Goal: Task Accomplishment & Management: Complete application form

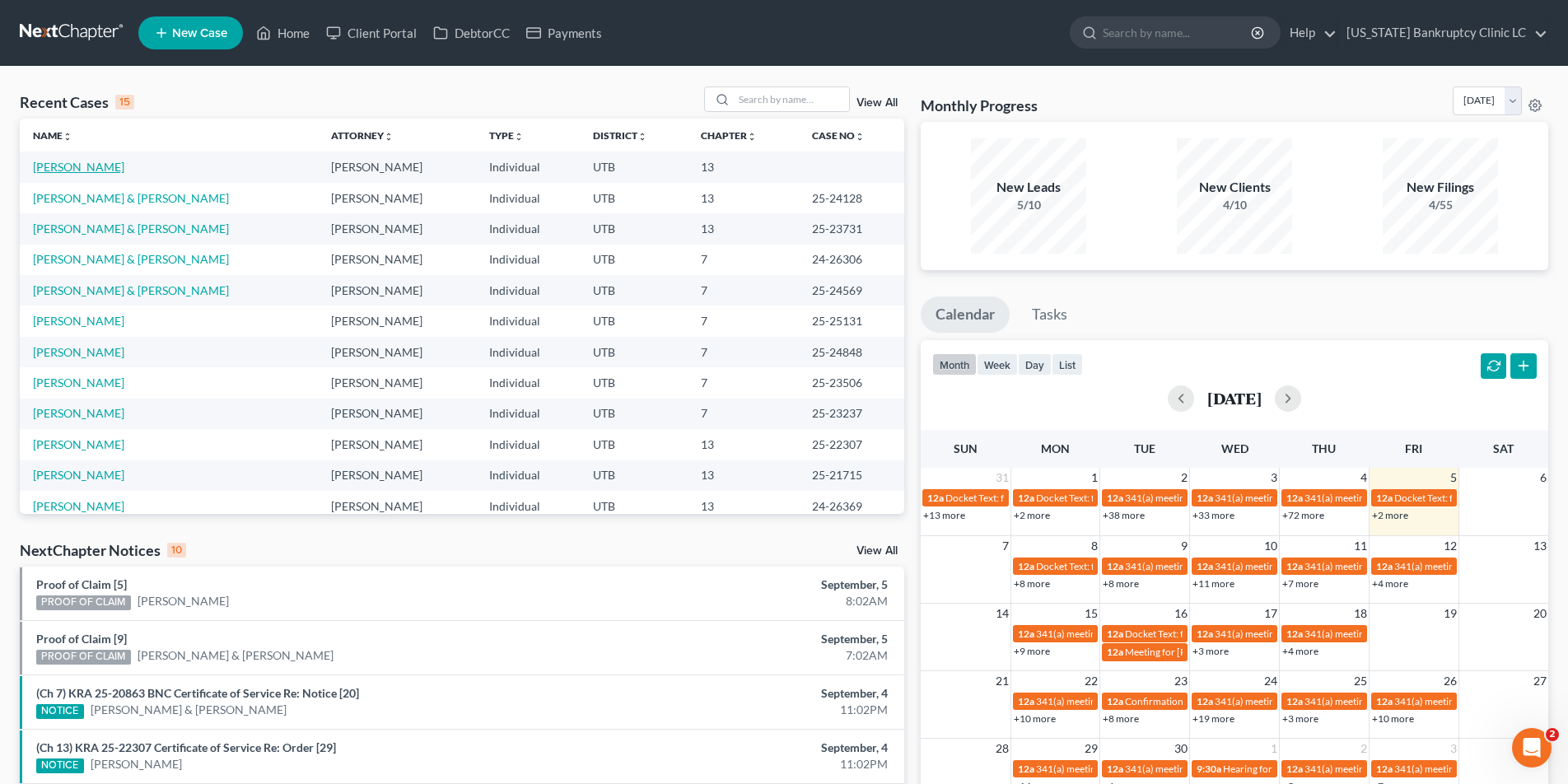
click at [60, 163] on link "[PERSON_NAME]" at bounding box center [78, 167] width 92 height 14
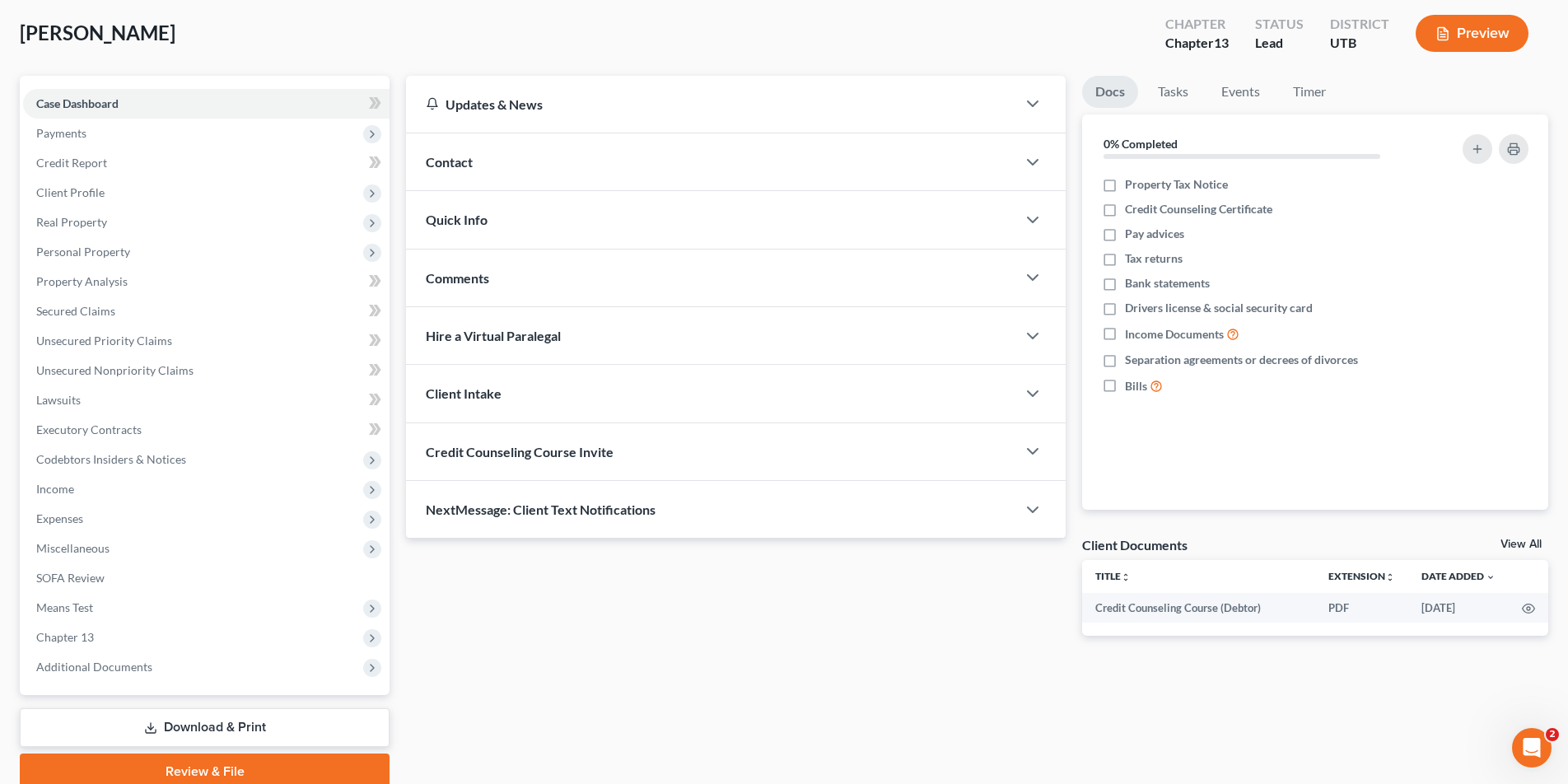
scroll to position [95, 0]
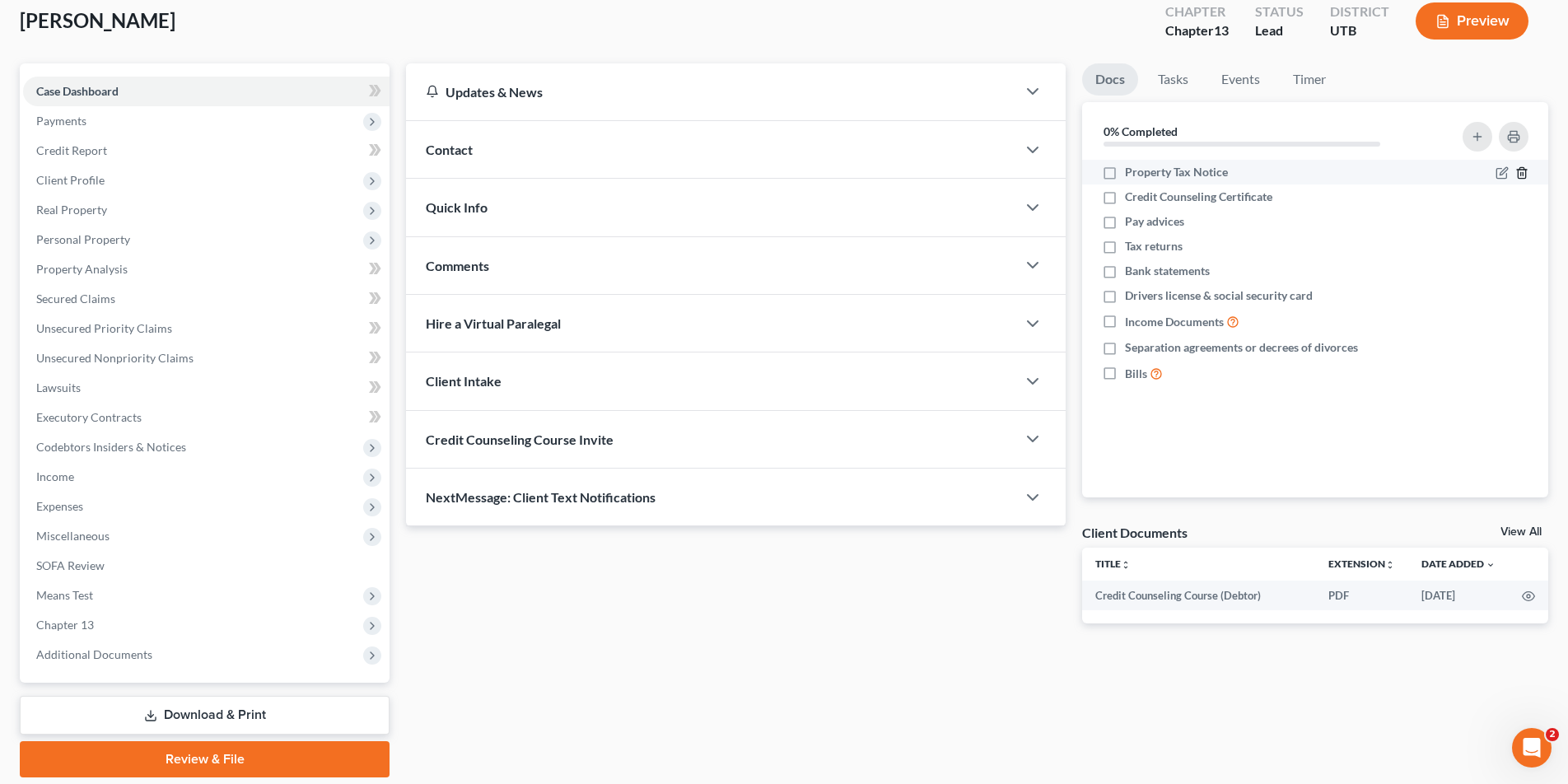
click at [1520, 171] on icon "button" at bounding box center [1522, 174] width 13 height 14
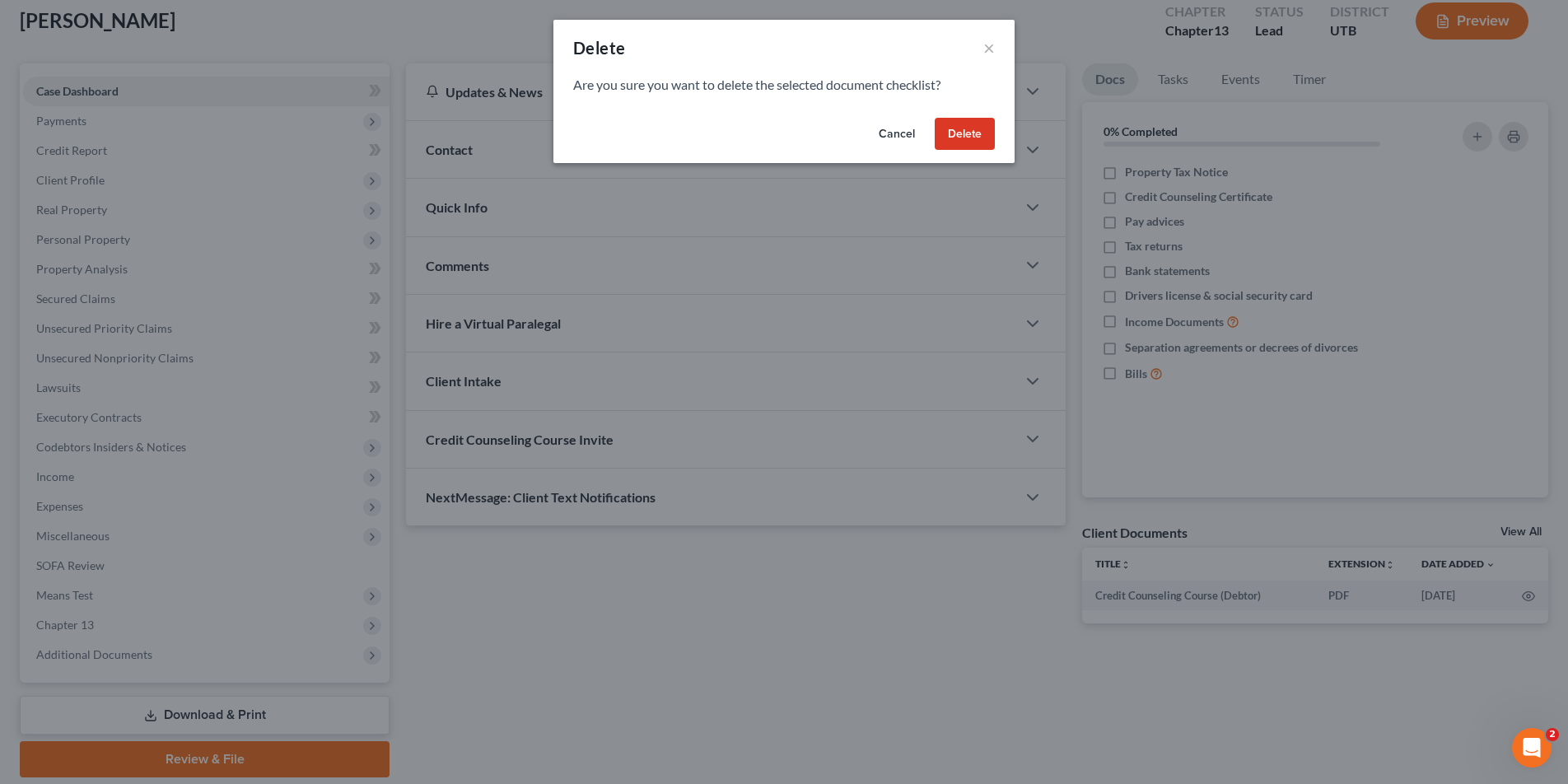
click at [960, 130] on button "Delete" at bounding box center [965, 134] width 60 height 33
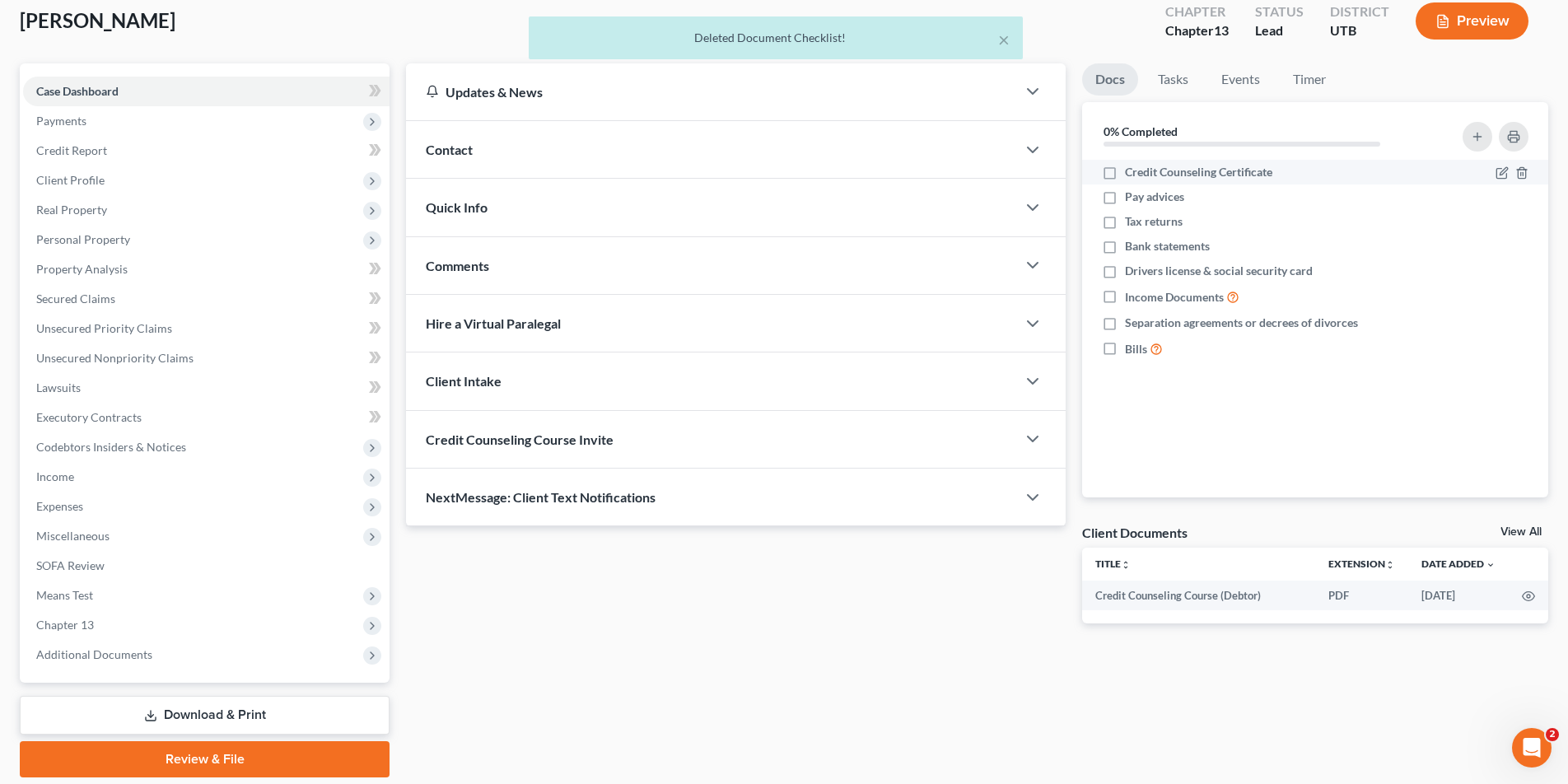
click at [1125, 176] on label "Credit Counseling Certificate" at bounding box center [1198, 172] width 147 height 16
click at [1131, 175] on input "Credit Counseling Certificate" at bounding box center [1136, 169] width 11 height 11
checkbox input "true"
click at [1525, 197] on icon "button" at bounding box center [1522, 198] width 13 height 14
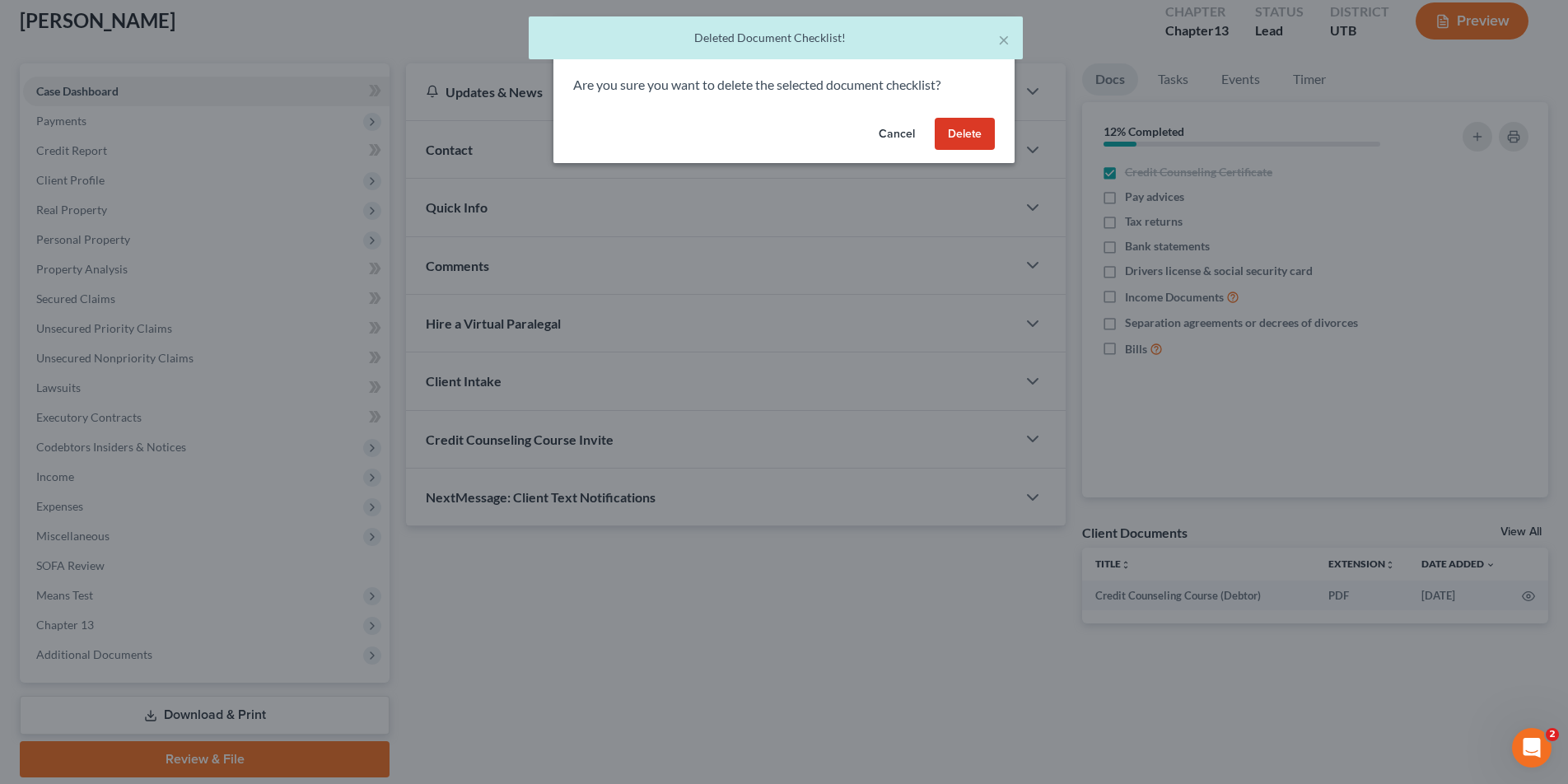
click at [971, 136] on button "Delete" at bounding box center [965, 134] width 60 height 33
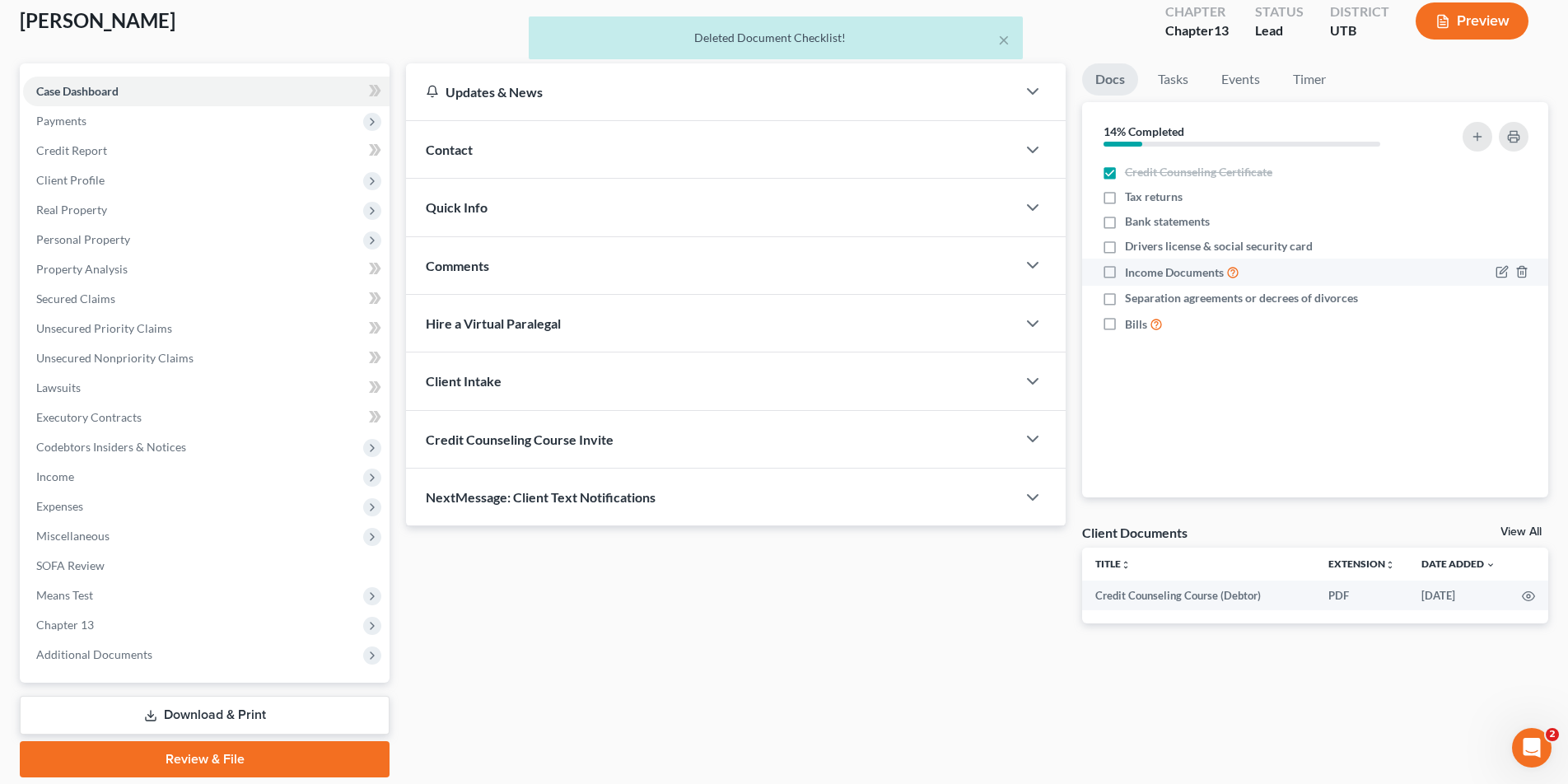
click at [1125, 270] on label "Income Documents" at bounding box center [1182, 273] width 115 height 19
click at [1131, 270] on input "Income Documents" at bounding box center [1136, 268] width 11 height 11
checkbox input "true"
click at [1125, 250] on label "Drivers license & social security card" at bounding box center [1218, 246] width 188 height 16
click at [1131, 249] on input "Drivers license & social security card" at bounding box center [1136, 243] width 11 height 11
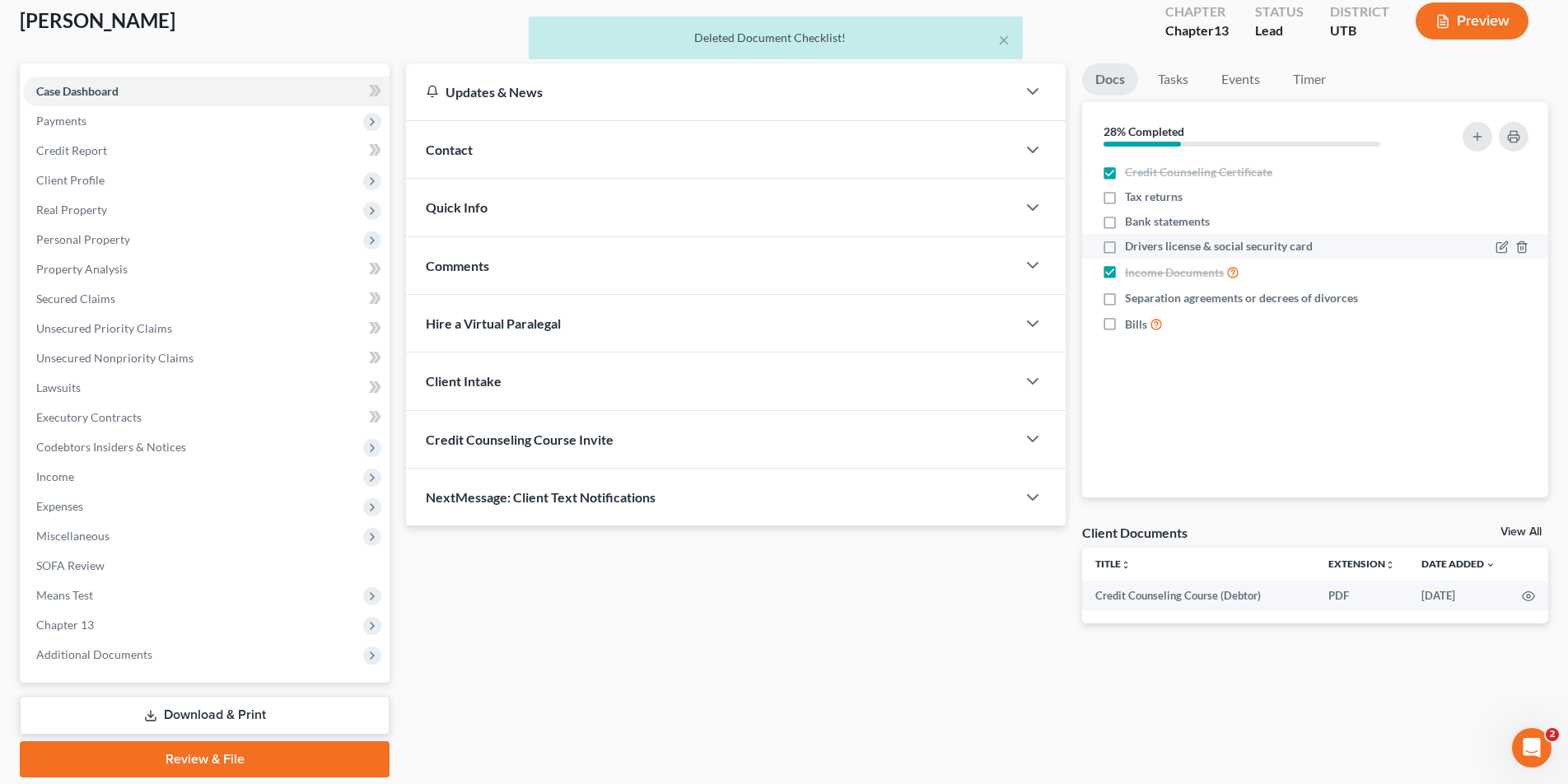
checkbox input "true"
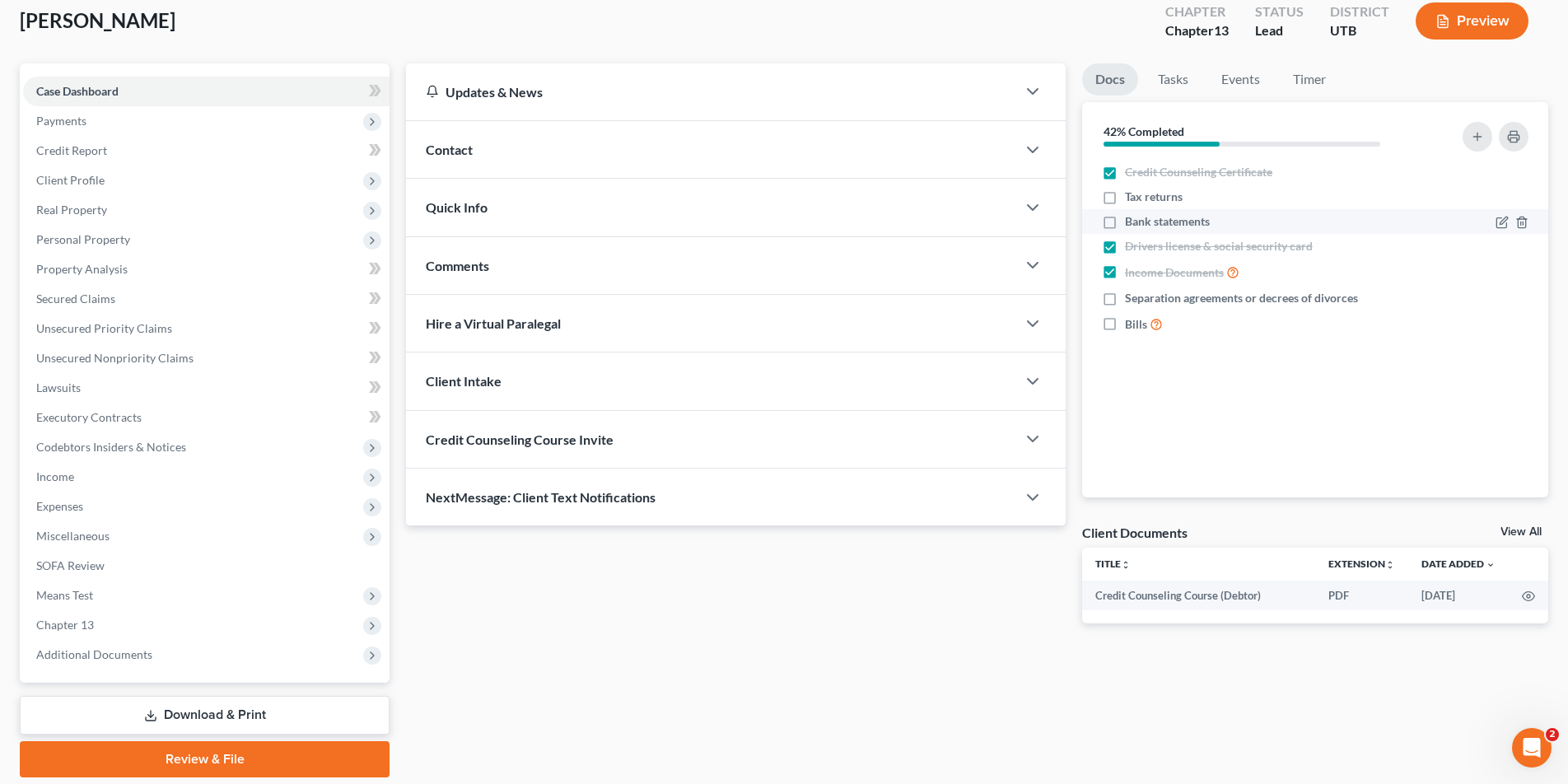
click at [1125, 223] on label "Bank statements" at bounding box center [1167, 221] width 85 height 16
click at [1131, 223] on input "Bank statements" at bounding box center [1136, 218] width 11 height 11
checkbox input "true"
click at [1125, 199] on label "Tax returns" at bounding box center [1154, 197] width 58 height 16
click at [1131, 199] on input "Tax returns" at bounding box center [1136, 194] width 11 height 11
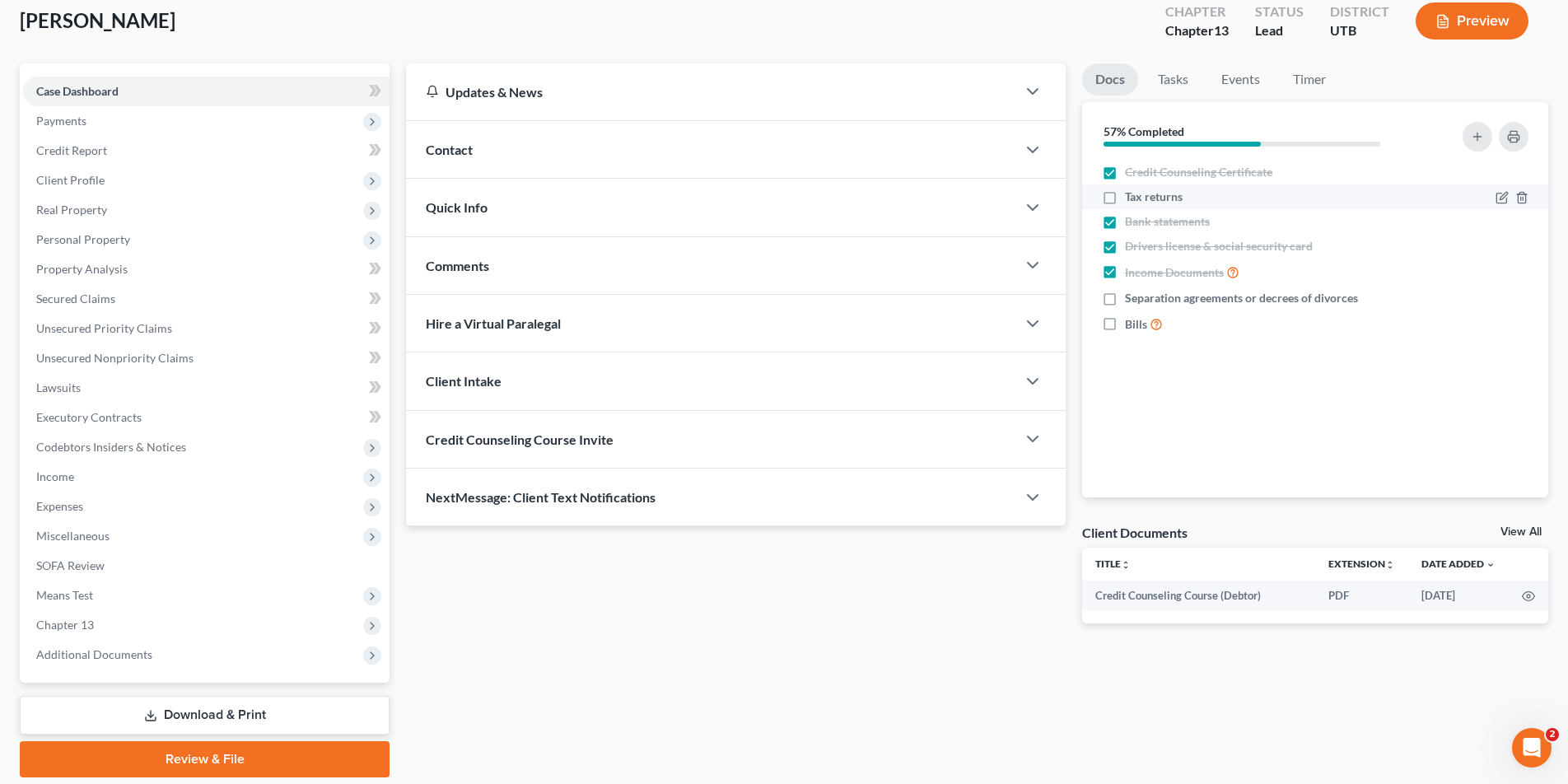
checkbox input "true"
click at [1521, 301] on line "button" at bounding box center [1521, 300] width 0 height 3
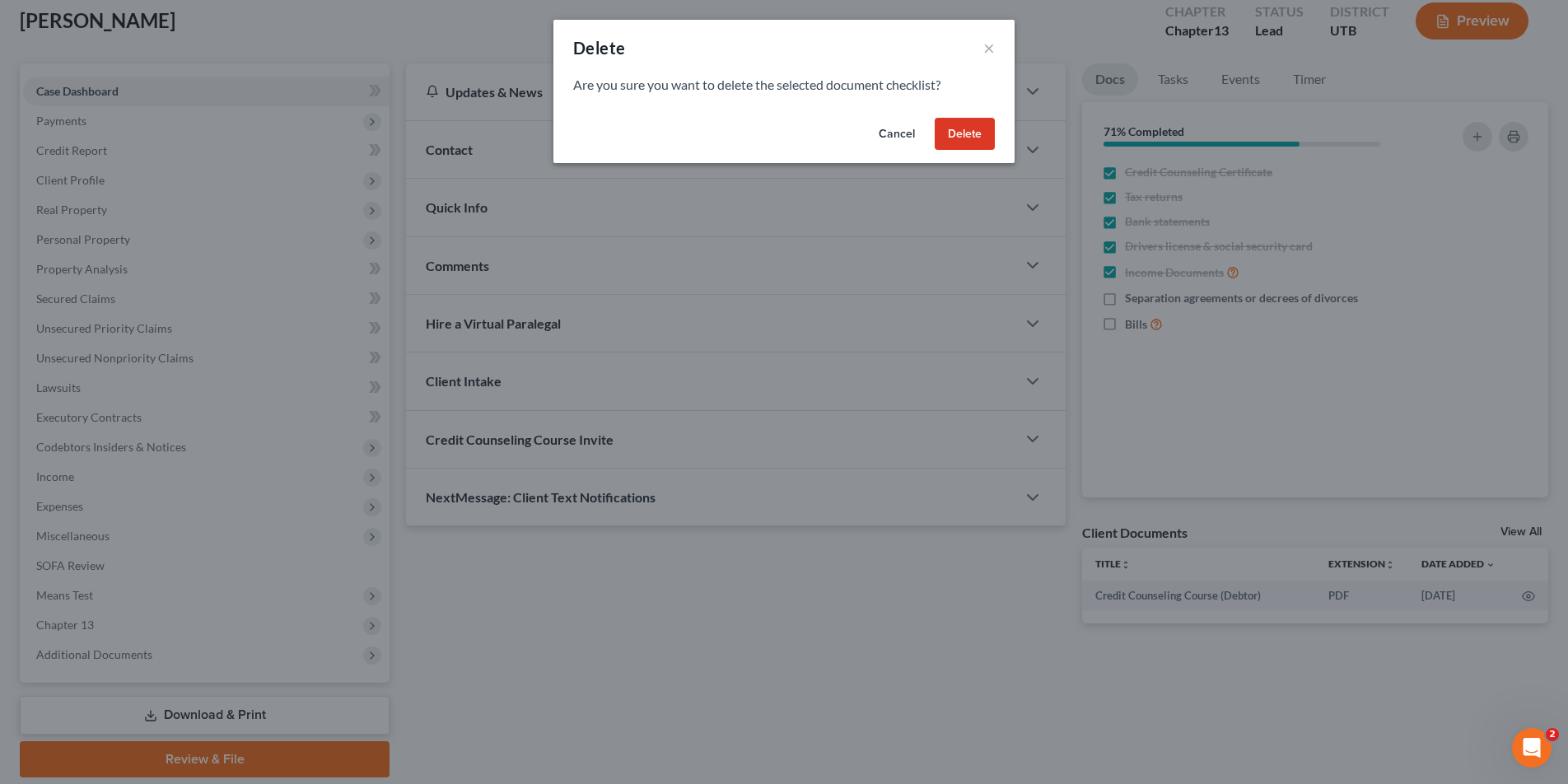
click at [975, 139] on button "Delete" at bounding box center [965, 134] width 60 height 33
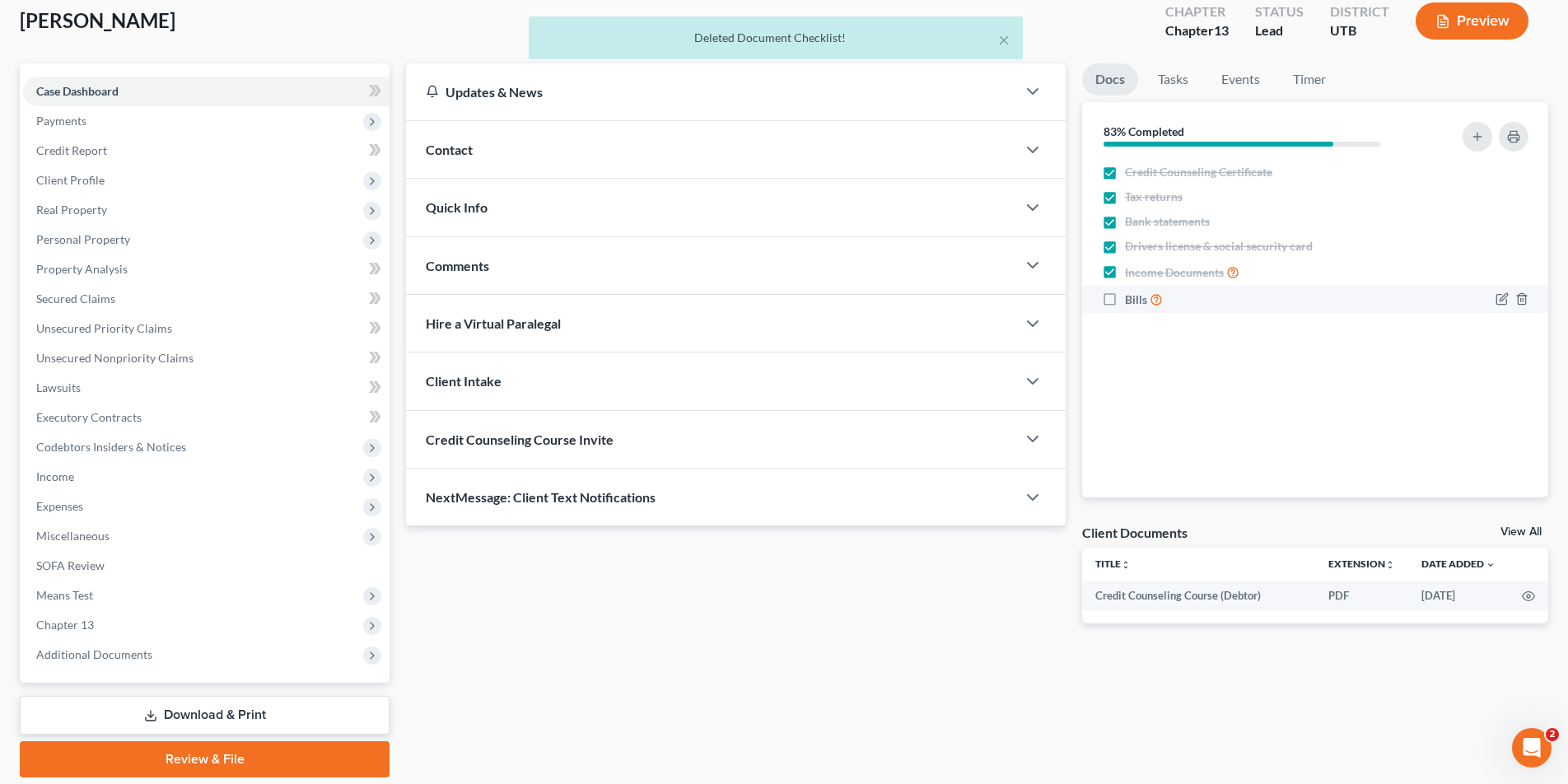
click at [1125, 303] on label "Bills" at bounding box center [1143, 300] width 38 height 19
click at [1131, 301] on input "Bills" at bounding box center [1136, 295] width 11 height 11
checkbox input "true"
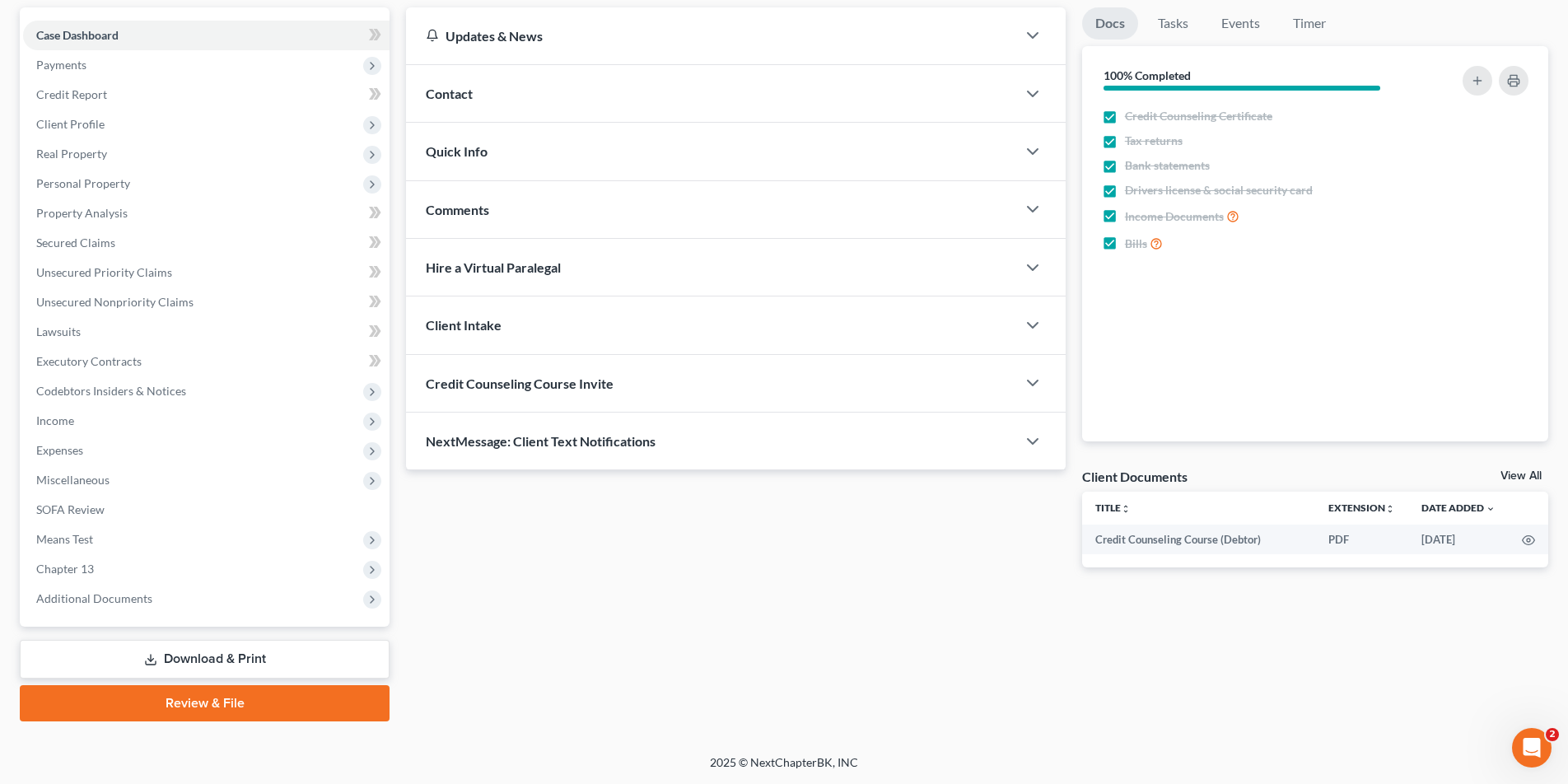
click at [203, 711] on link "Review & File" at bounding box center [205, 704] width 370 height 37
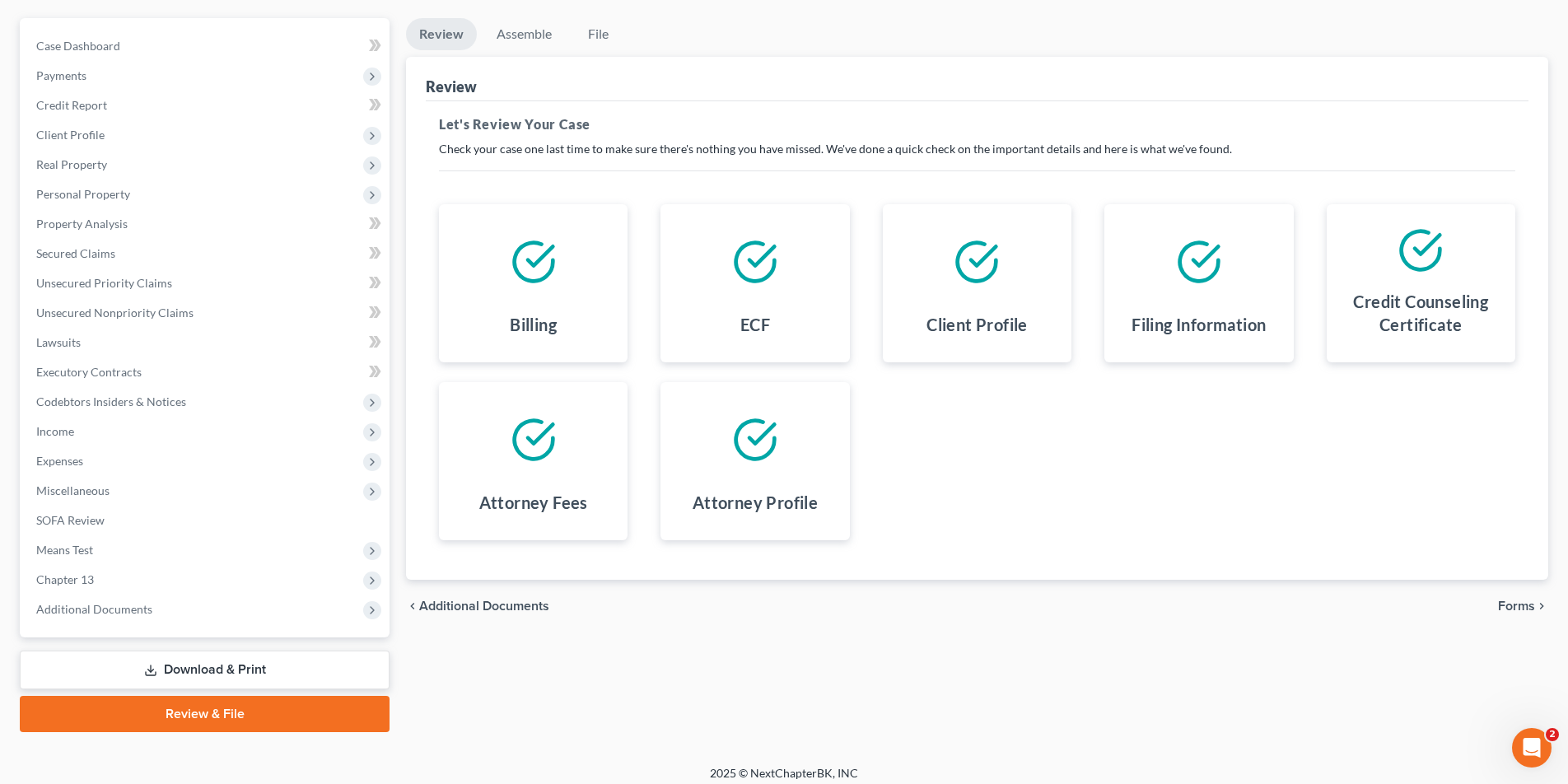
scroll to position [150, 0]
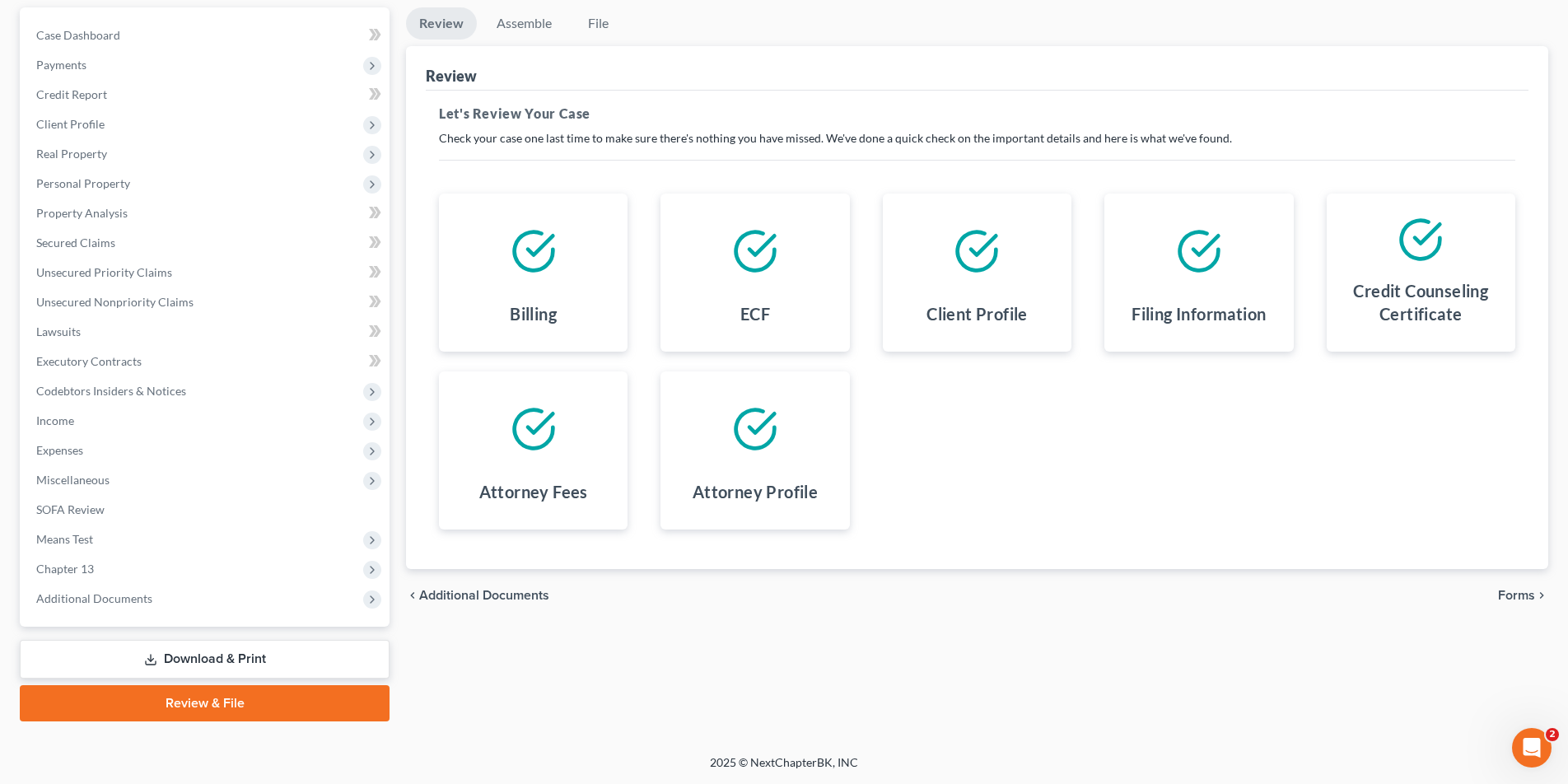
click at [1511, 598] on span "Forms" at bounding box center [1516, 596] width 37 height 14
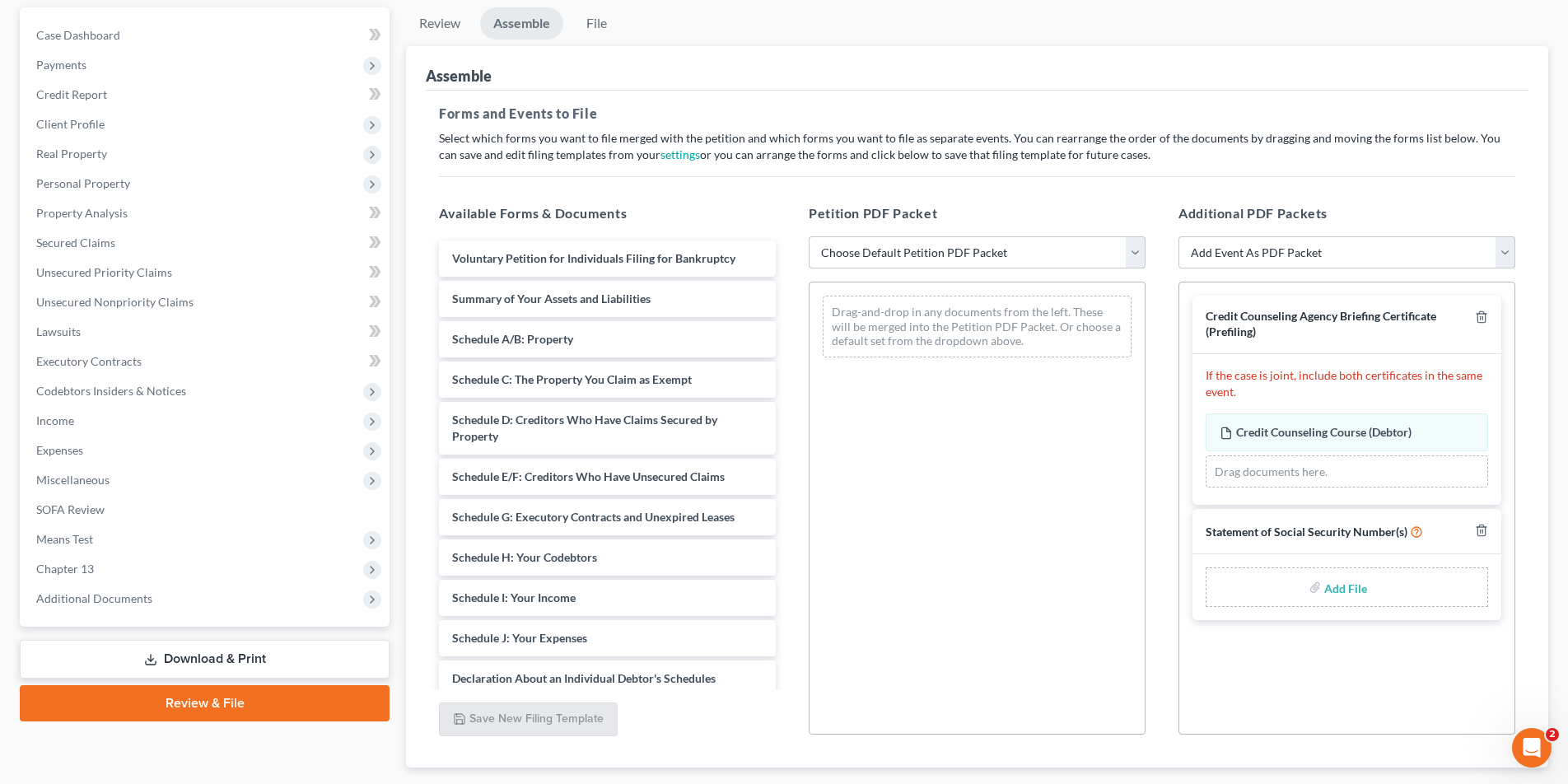
click at [1135, 248] on select "Choose Default Petition PDF Packet Emergency Filing (Voluntary Petition and Cre…" at bounding box center [976, 253] width 336 height 33
select select "2"
click at [809, 236] on select "Choose Default Petition PDF Packet Emergency Filing (Voluntary Petition and Cre…" at bounding box center [976, 253] width 336 height 33
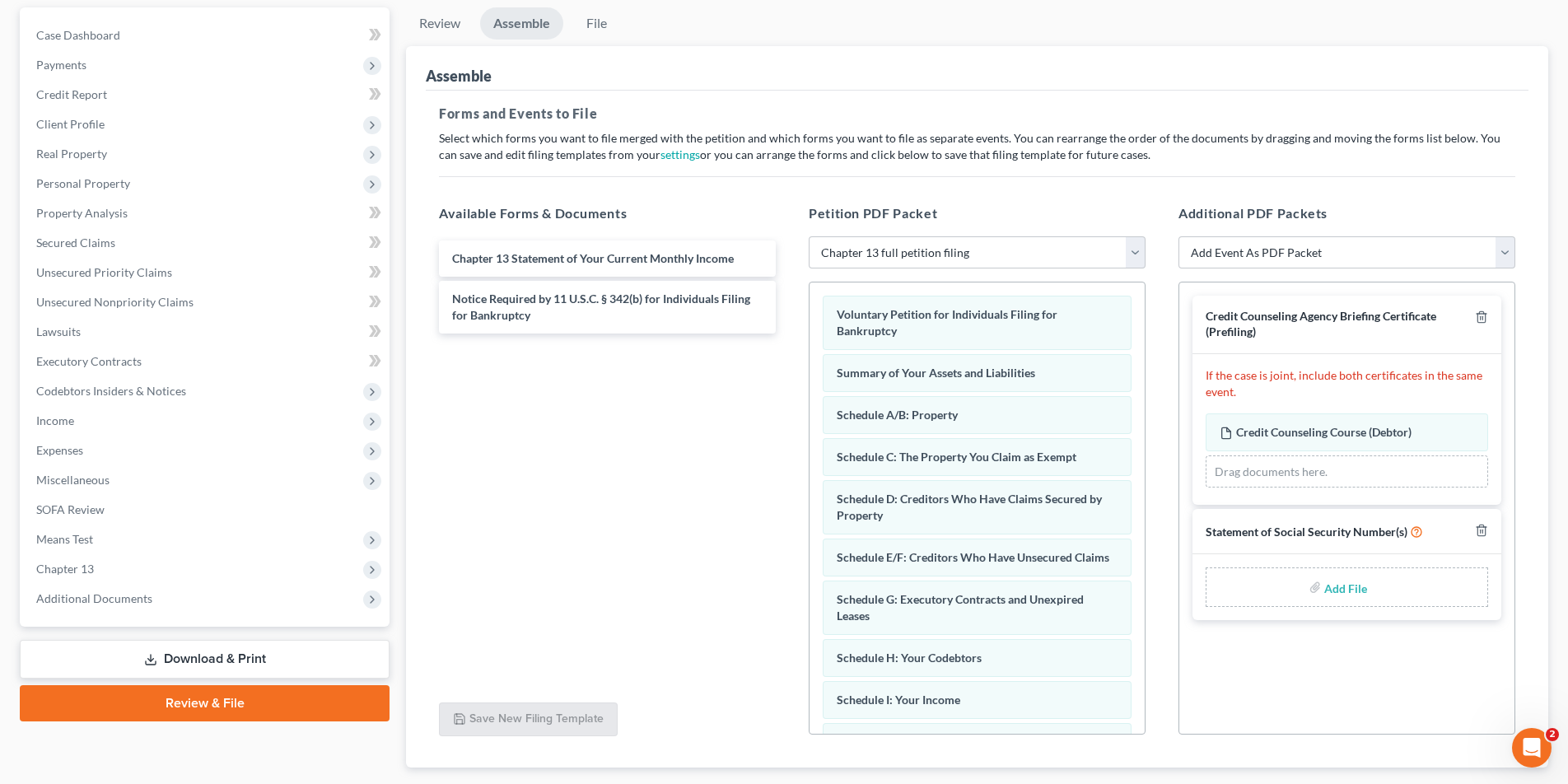
click at [1339, 588] on input "file" at bounding box center [1343, 587] width 40 height 30
type input "C:\fakepath\[PERSON_NAME] SSS.pdf"
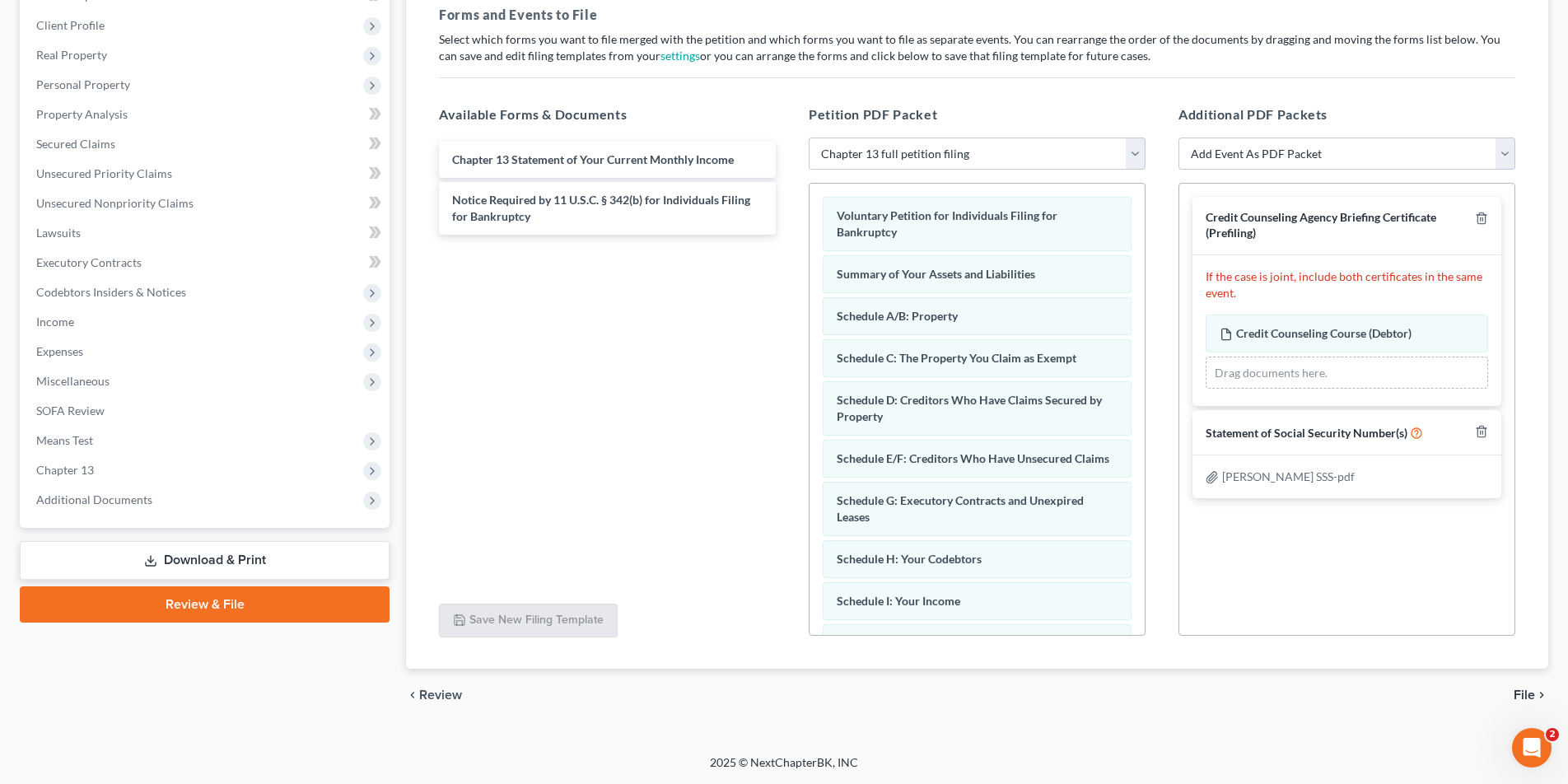
click at [1525, 696] on span "File" at bounding box center [1525, 695] width 21 height 14
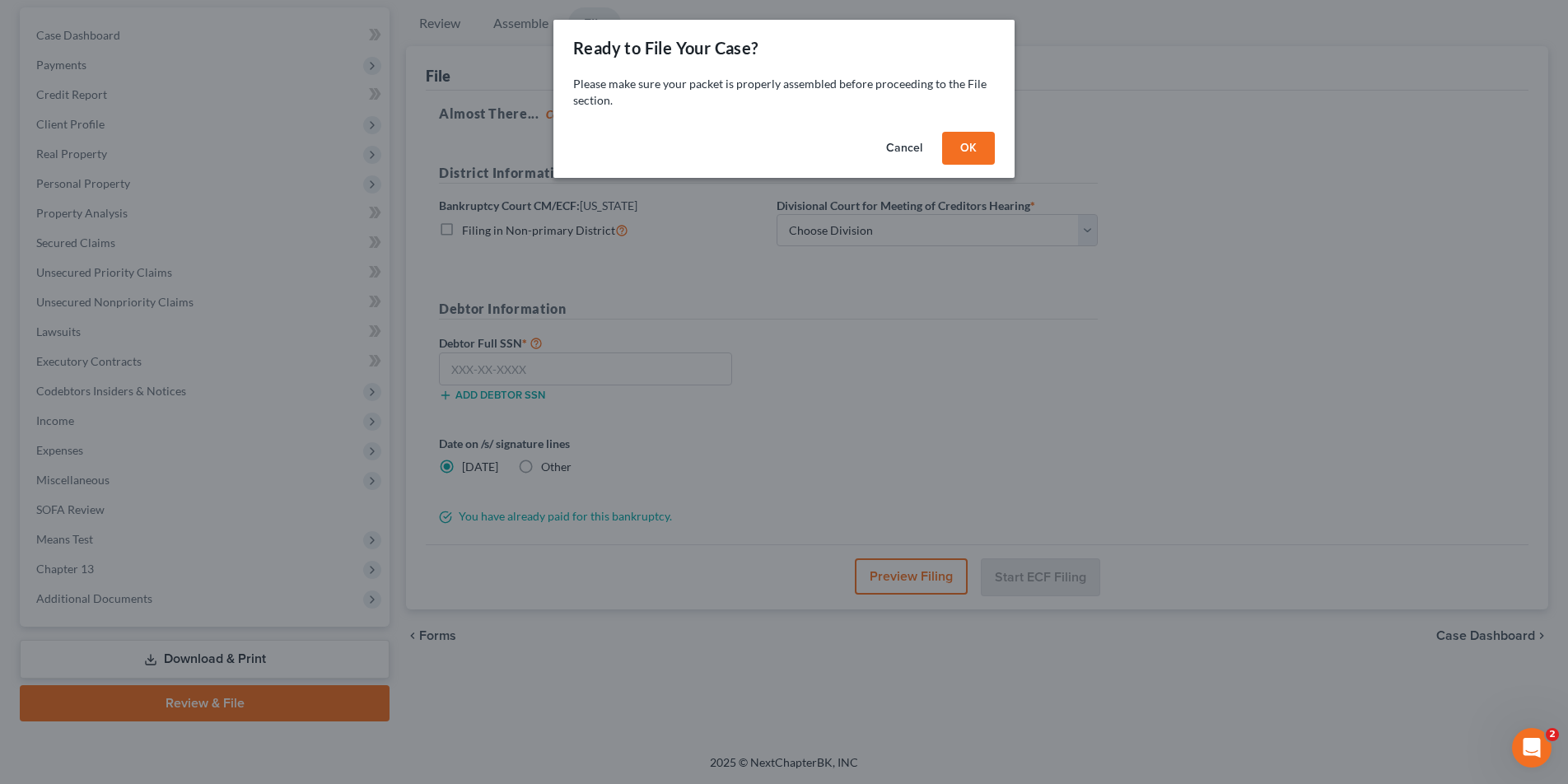
scroll to position [150, 0]
click at [975, 150] on button "OK" at bounding box center [969, 149] width 53 height 33
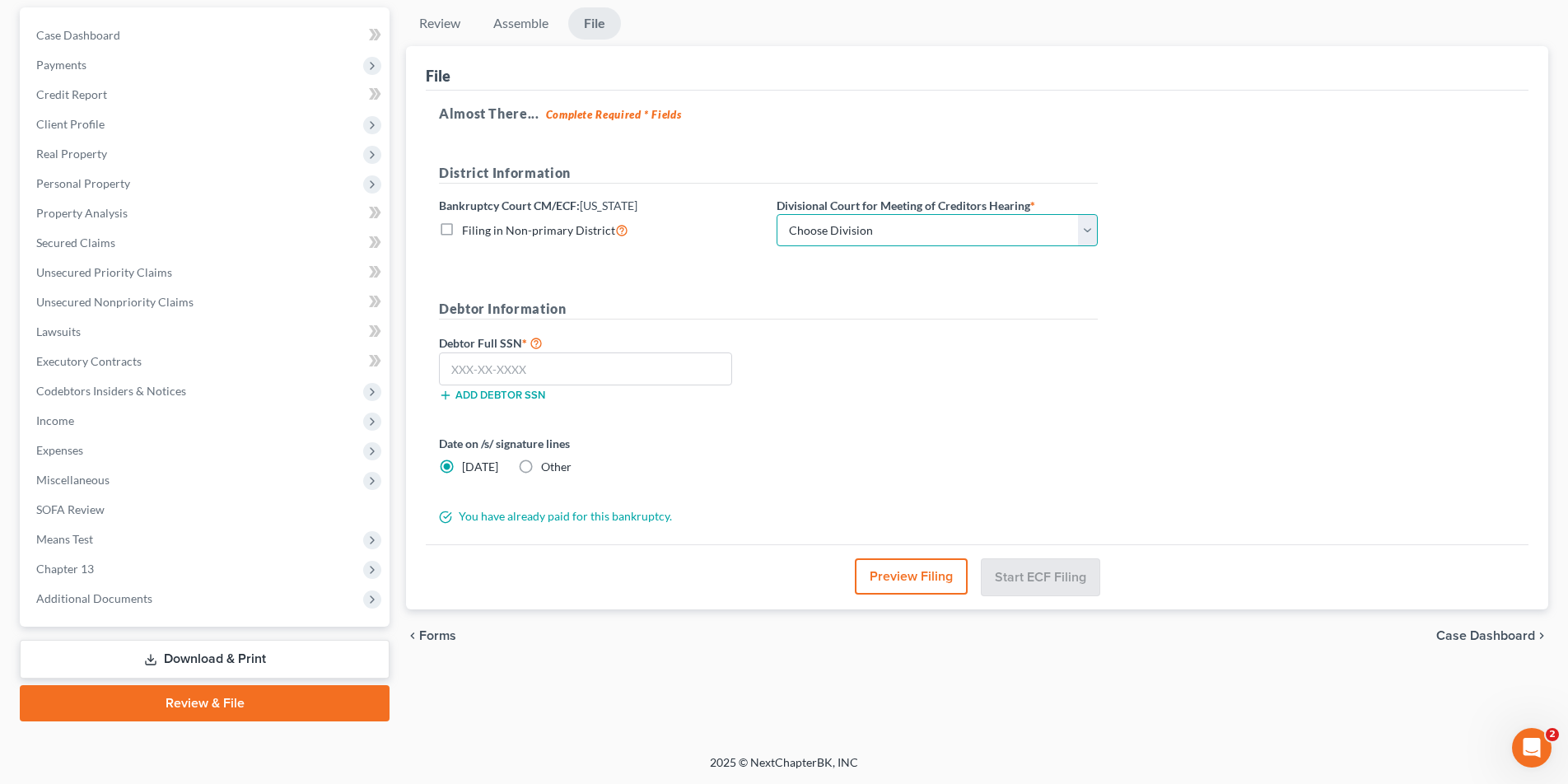
click at [1085, 225] on select "Choose Division [GEOGRAPHIC_DATA]" at bounding box center [937, 230] width 321 height 33
select select "0"
click at [777, 214] on select "Choose Division [GEOGRAPHIC_DATA]" at bounding box center [937, 230] width 321 height 33
click at [600, 358] on input "text" at bounding box center [585, 369] width 293 height 33
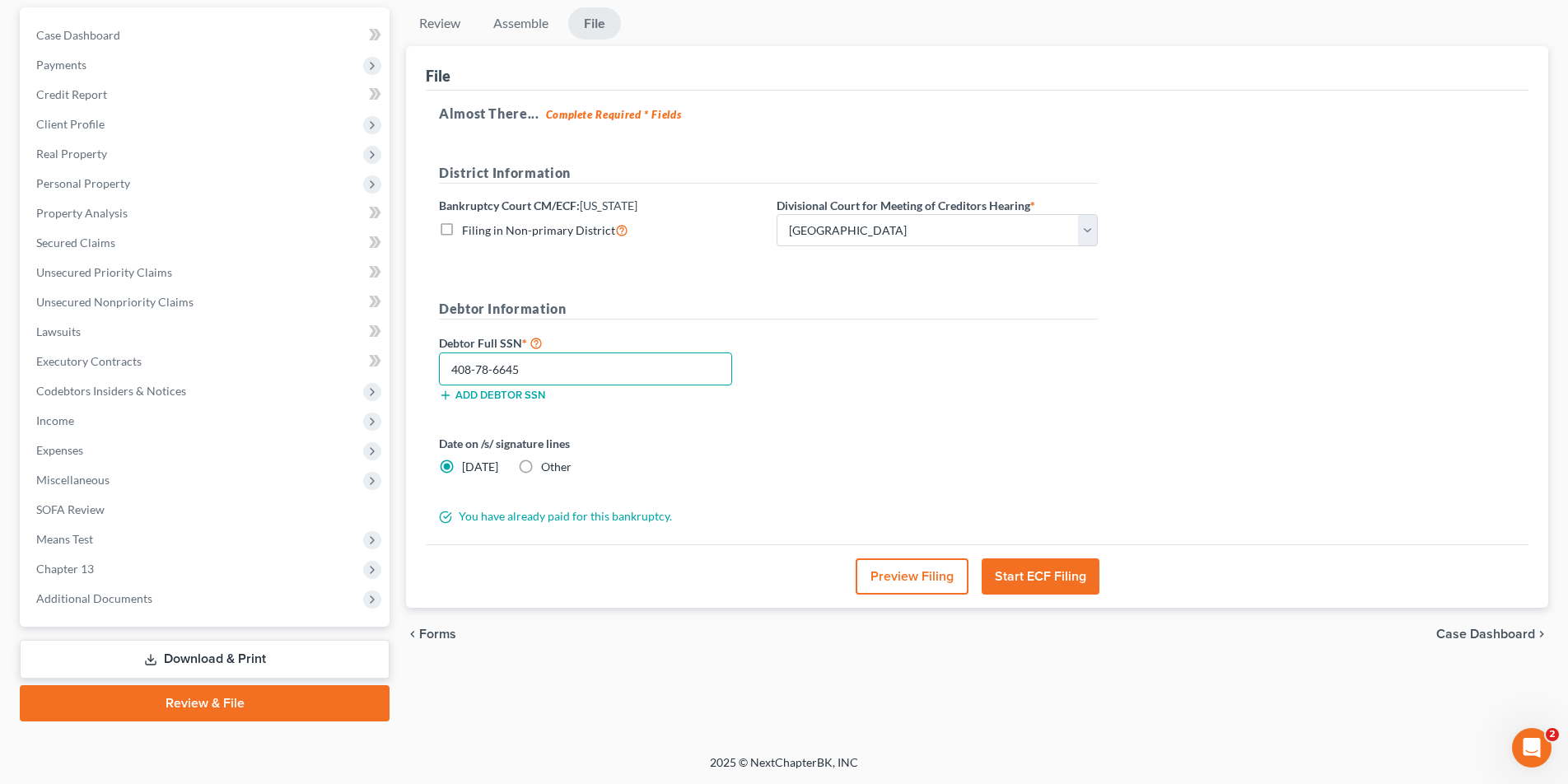
type input "408-78-6645"
click at [1027, 575] on button "Start ECF Filing" at bounding box center [1041, 577] width 118 height 37
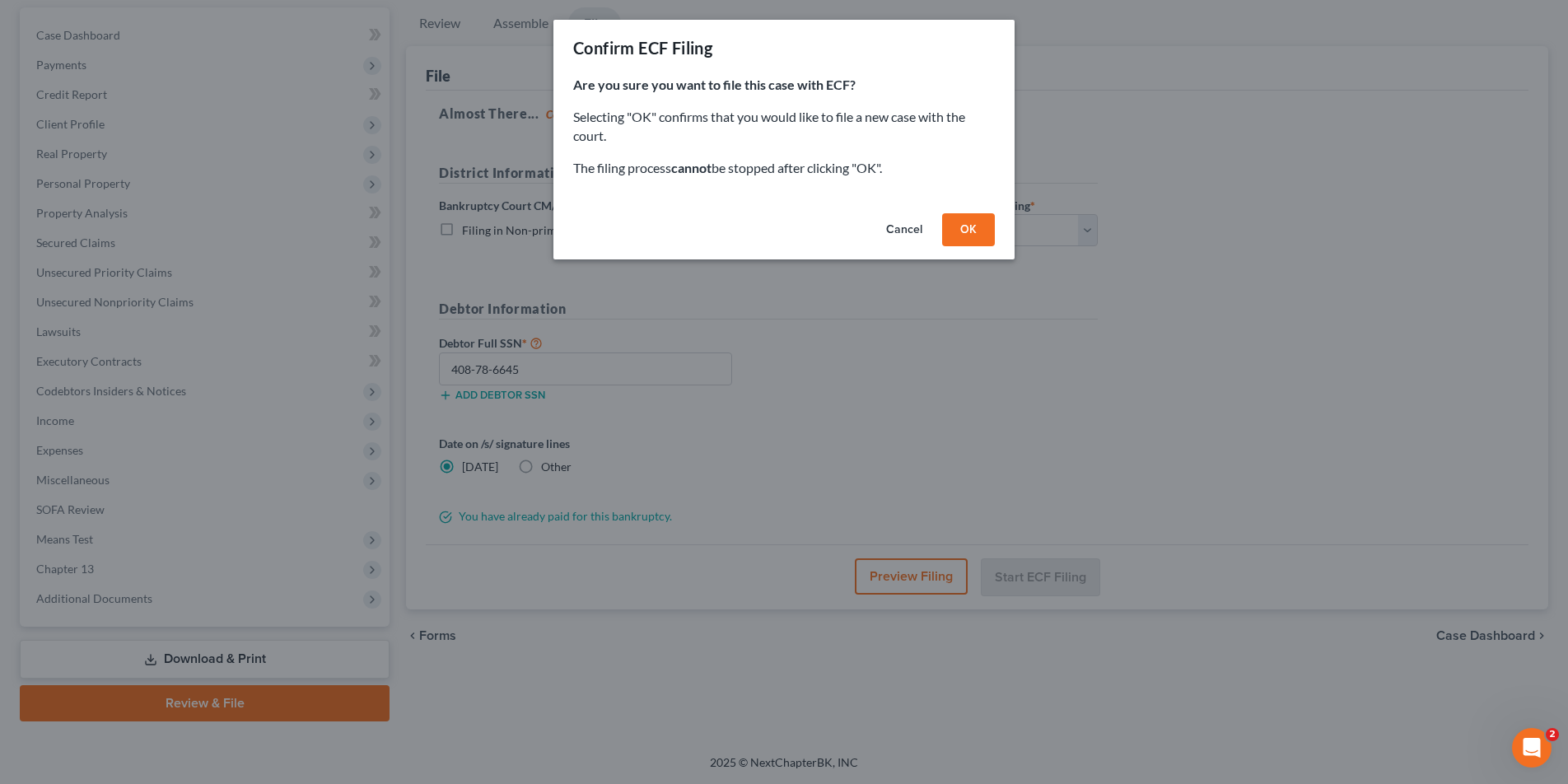
click at [970, 226] on button "OK" at bounding box center [969, 230] width 53 height 33
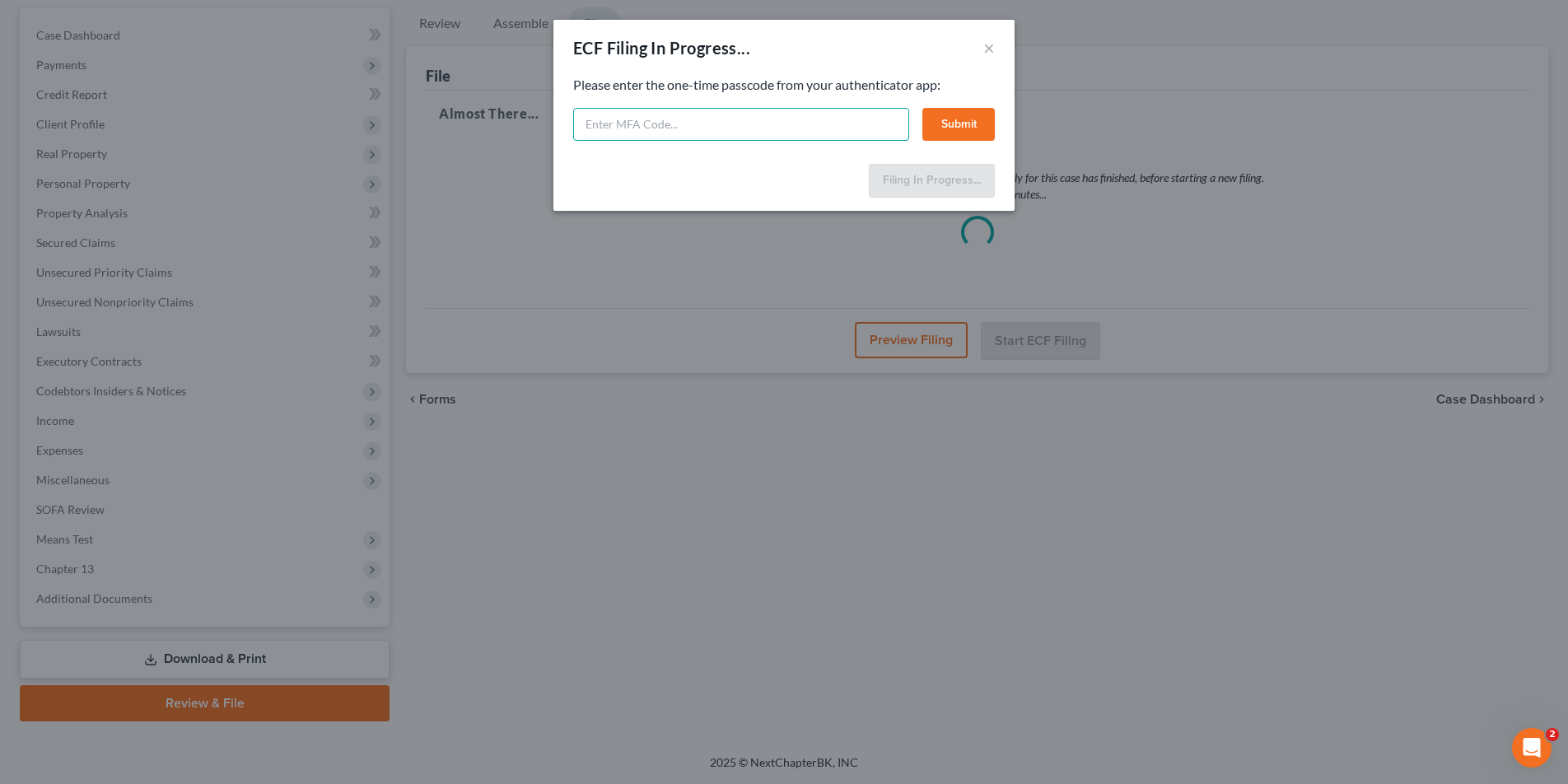
click at [642, 139] on input "text" at bounding box center [741, 124] width 336 height 33
type input "734571"
click at [950, 122] on button "Submit" at bounding box center [958, 124] width 72 height 33
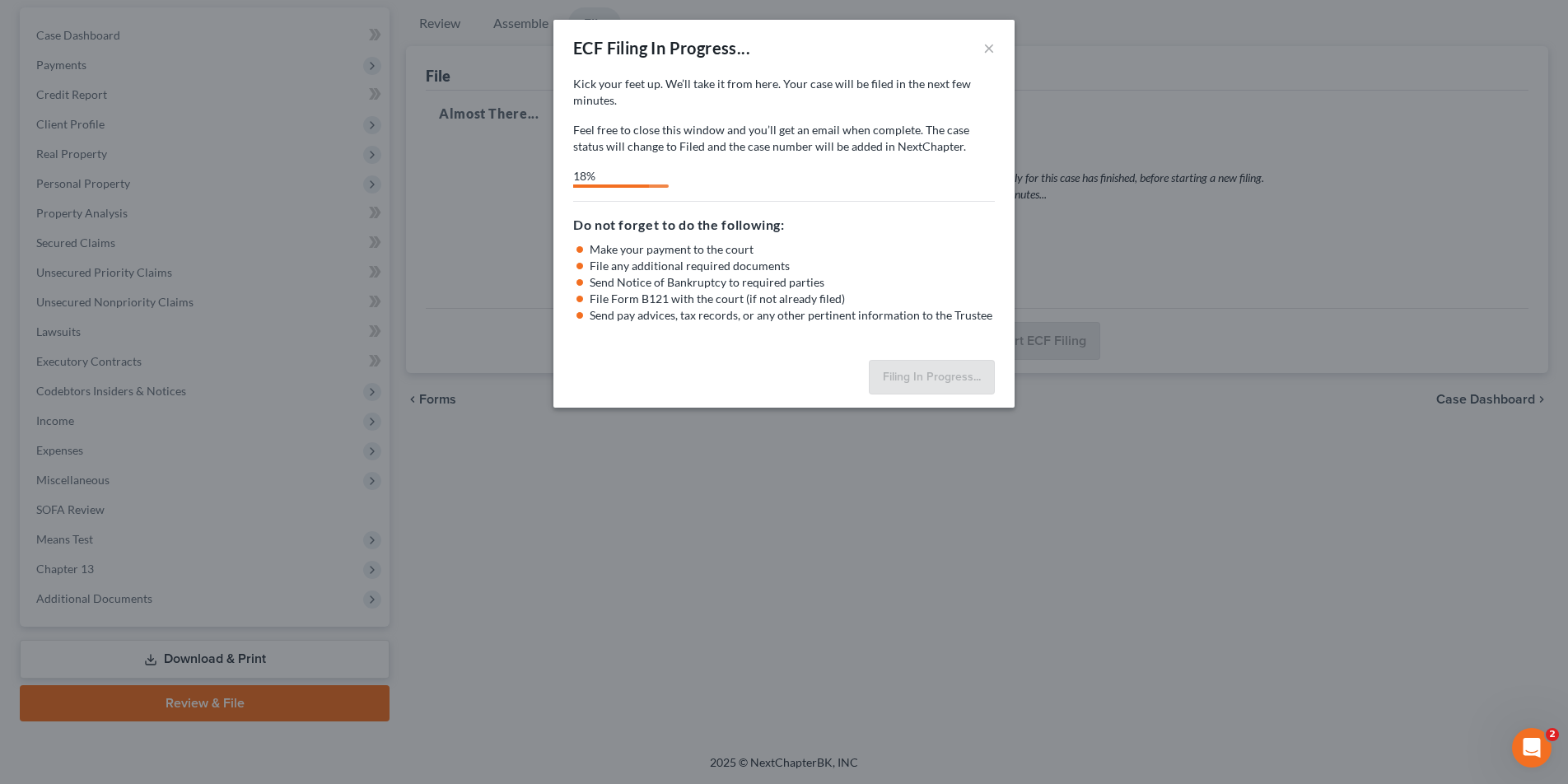
select select "0"
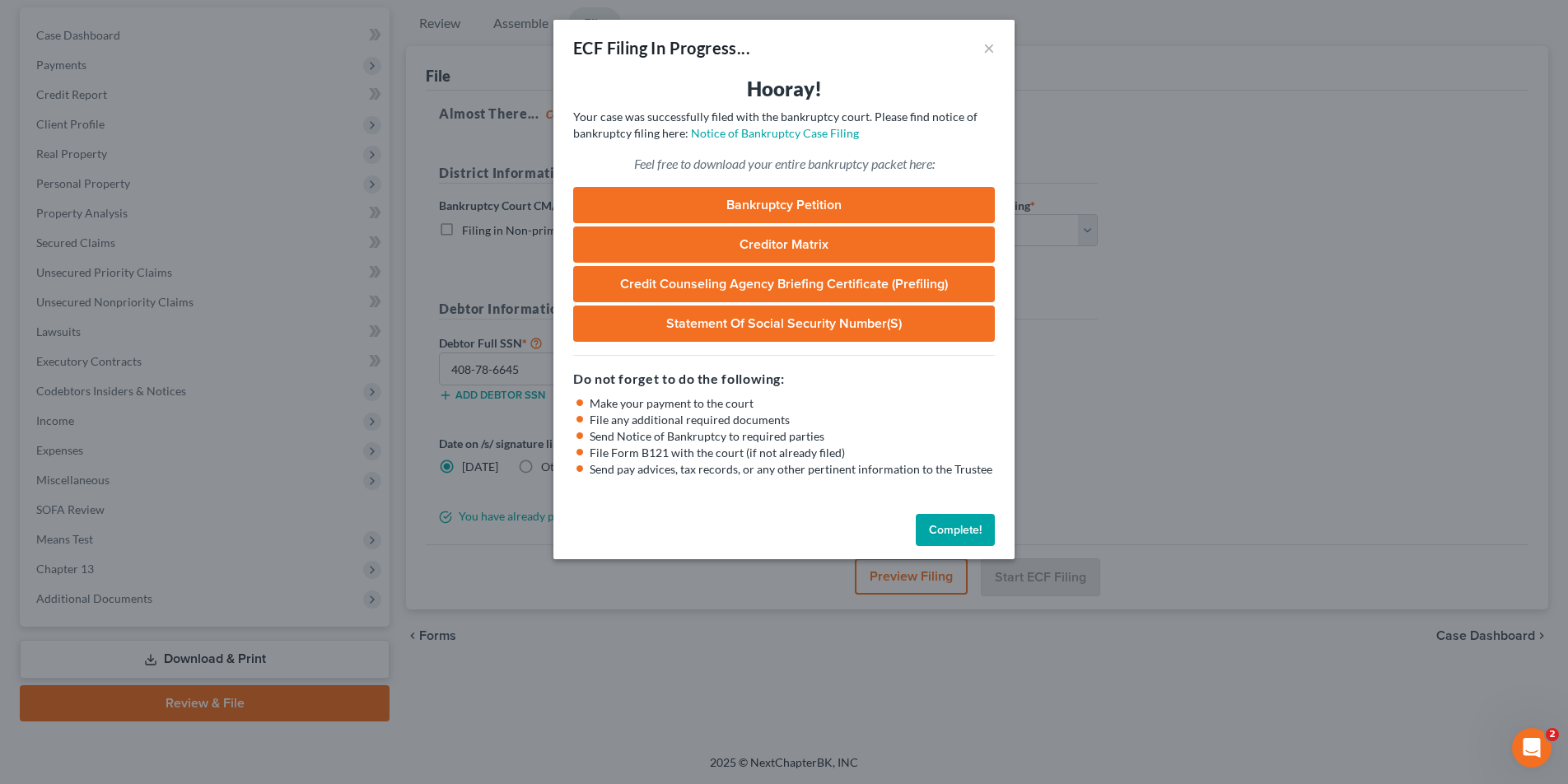
click at [781, 205] on link "Bankruptcy Petition" at bounding box center [784, 205] width 421 height 37
click at [946, 524] on button "Complete!" at bounding box center [955, 530] width 79 height 33
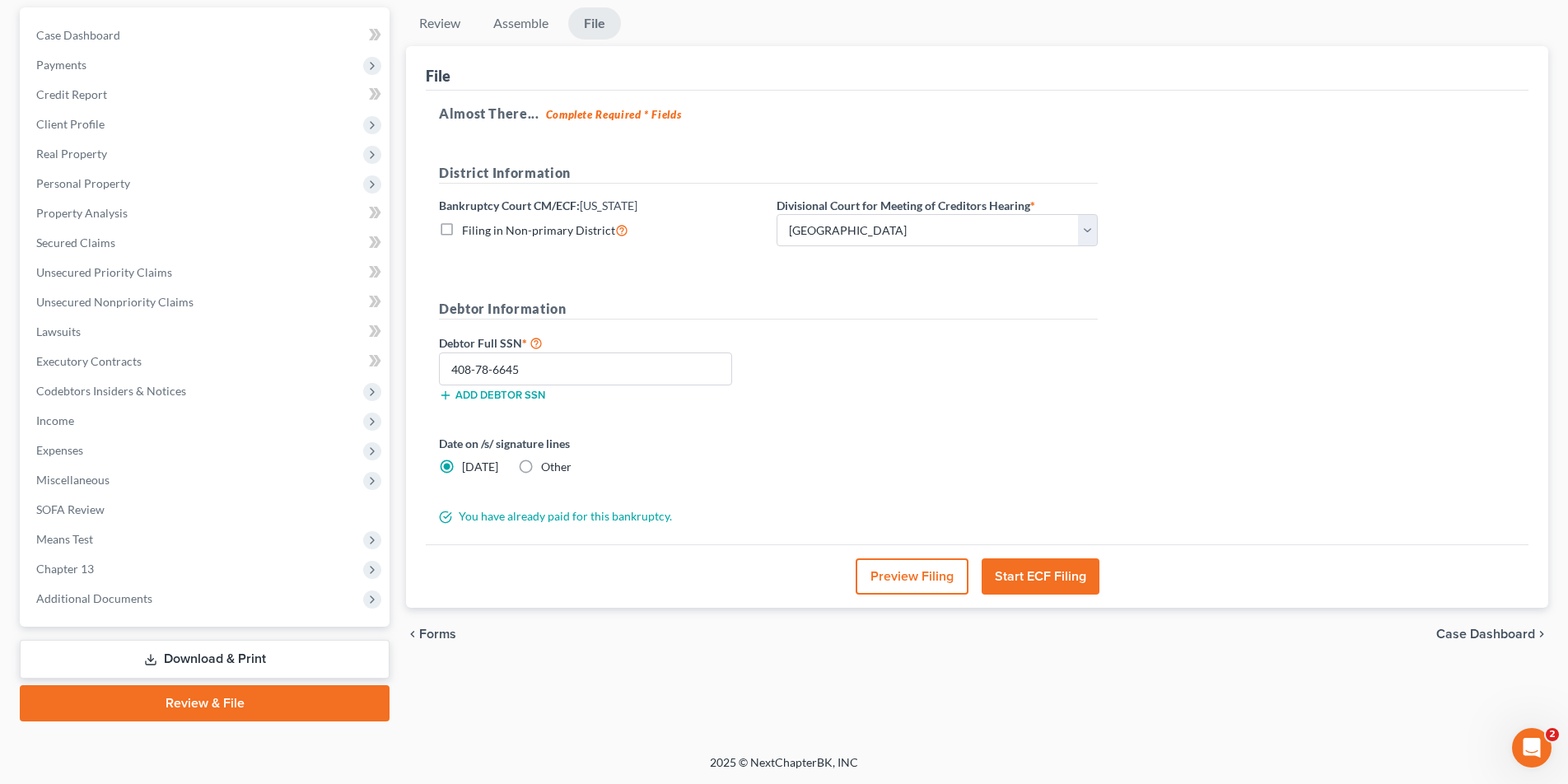
click at [234, 662] on link "Download & Print" at bounding box center [205, 660] width 370 height 39
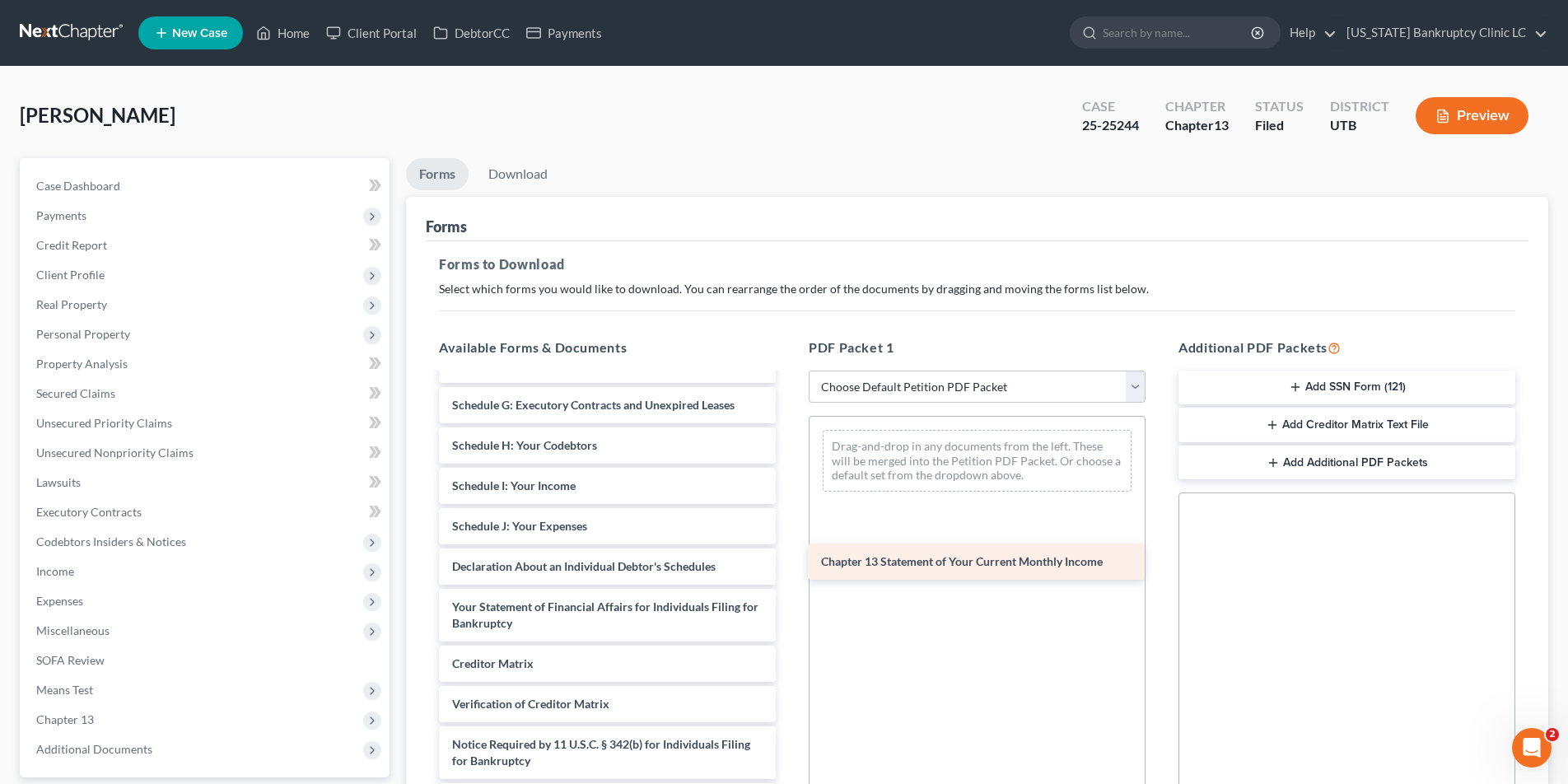
scroll to position [286, 0]
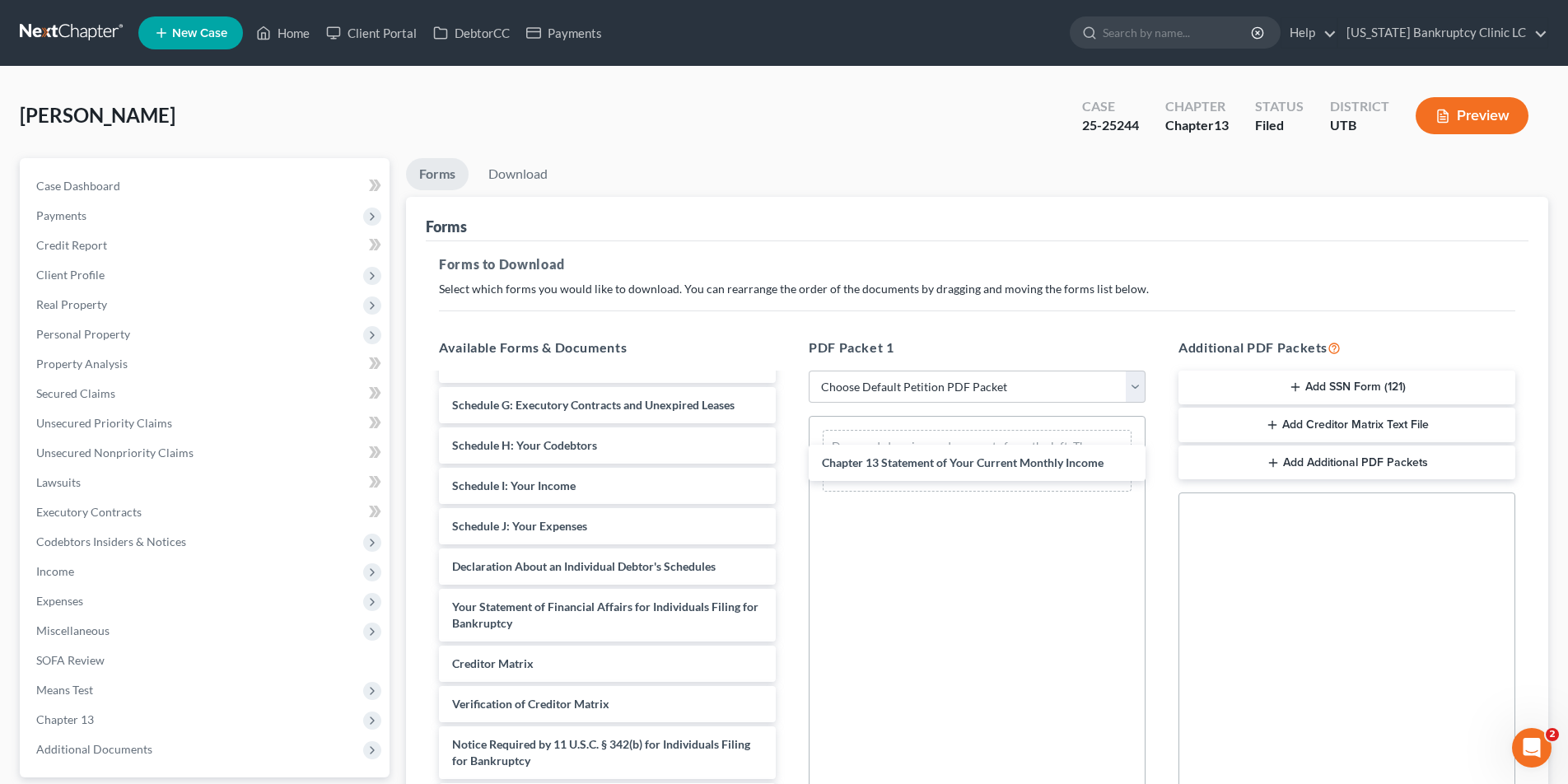
drag, startPoint x: 512, startPoint y: 629, endPoint x: 883, endPoint y: 469, distance: 404.0
click at [789, 468] on div "Chapter 13 Statement of Your Current Monthly Income Credit Counseling Course (D…" at bounding box center [607, 453] width 363 height 732
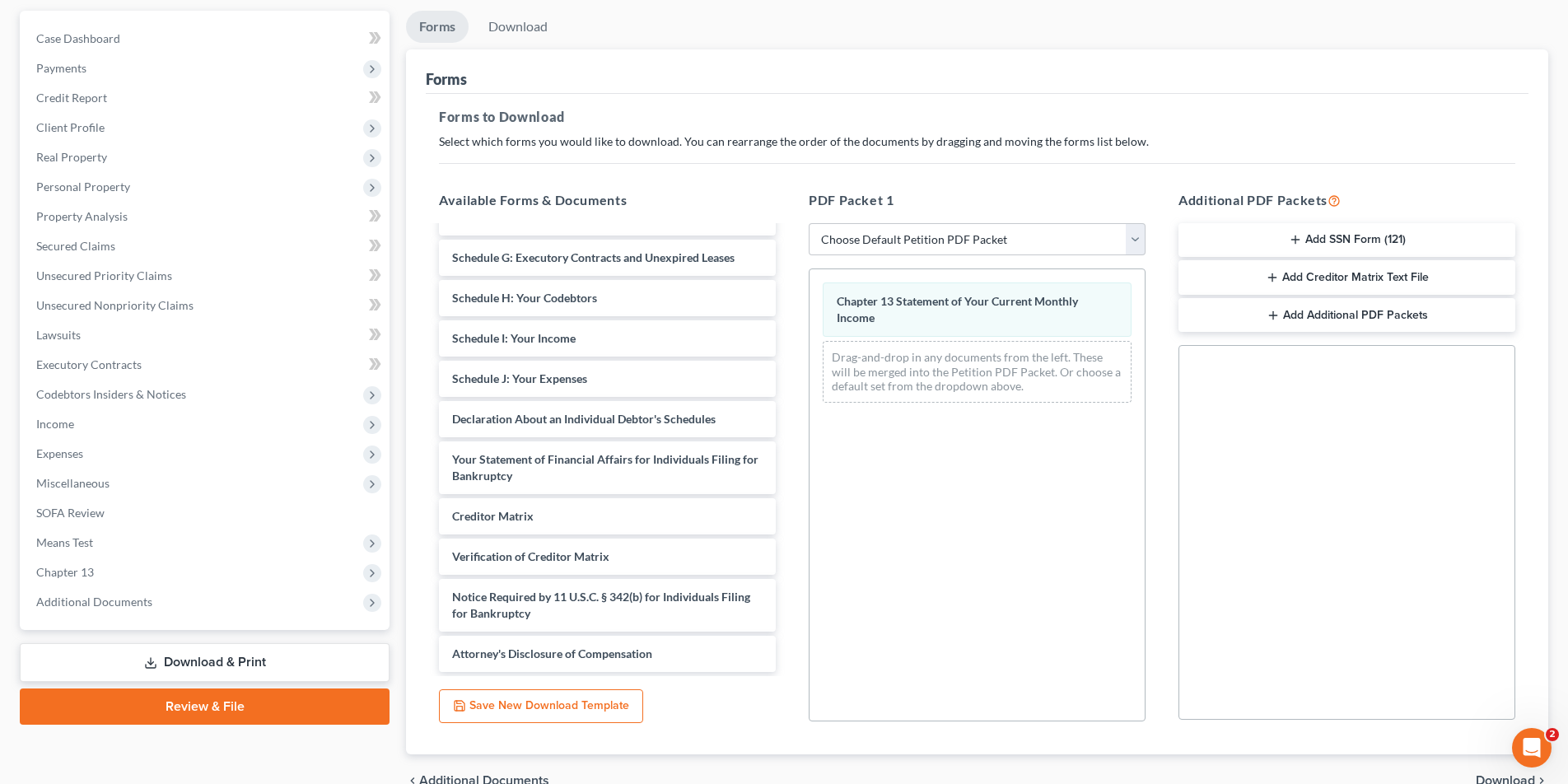
scroll to position [233, 0]
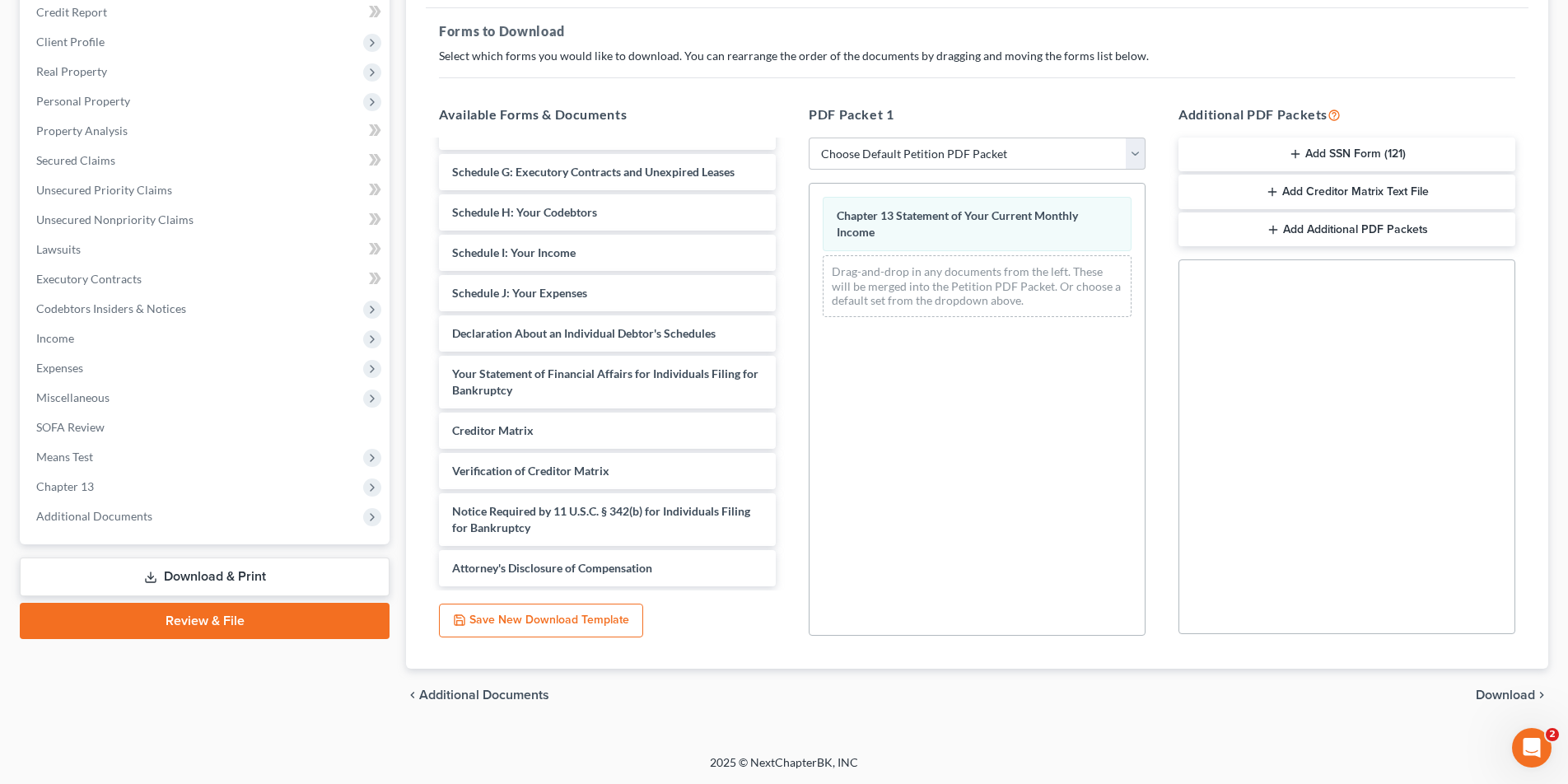
click at [1502, 698] on span "Download" at bounding box center [1505, 695] width 60 height 14
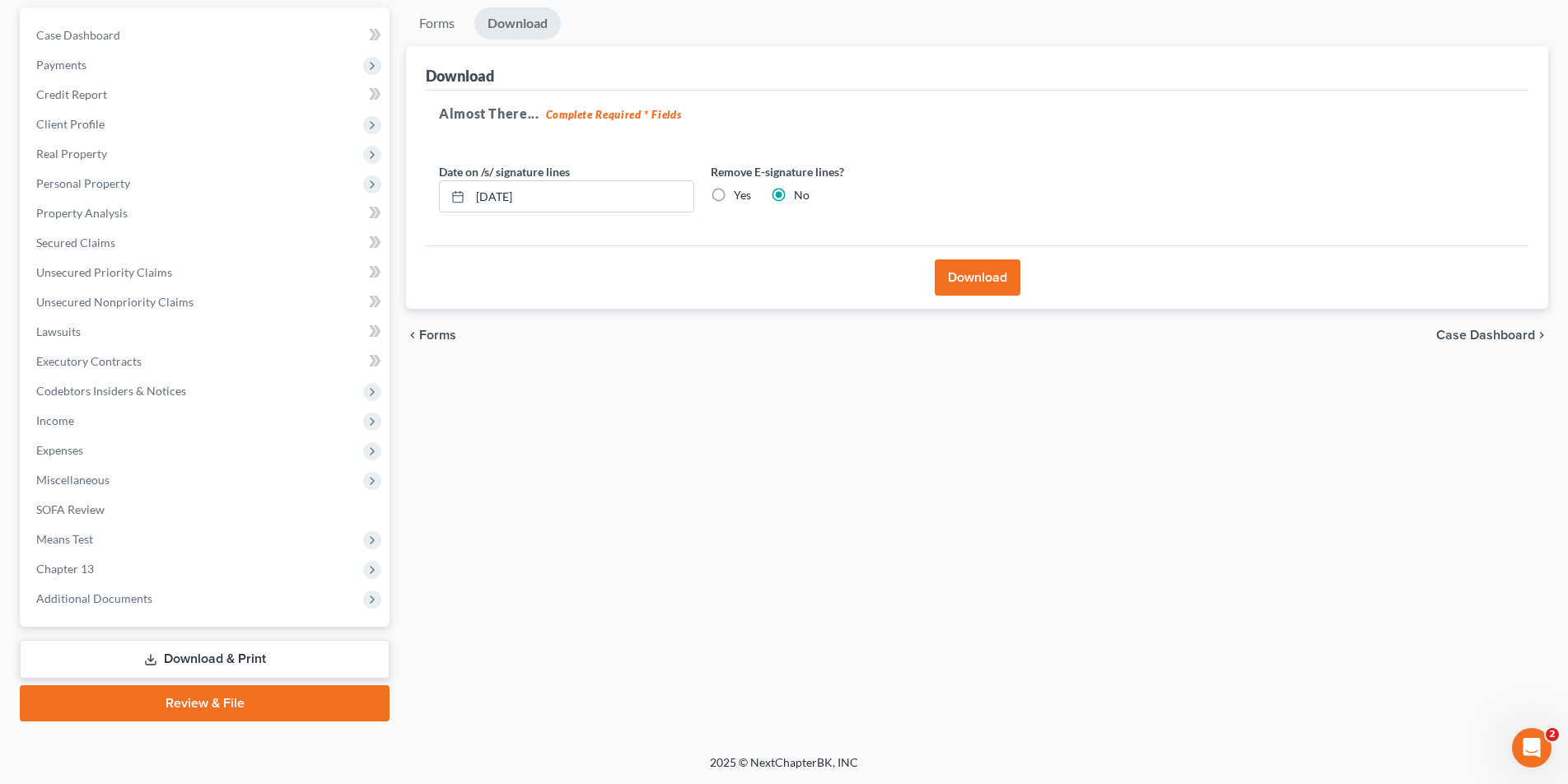
click at [965, 283] on button "Download" at bounding box center [977, 278] width 86 height 37
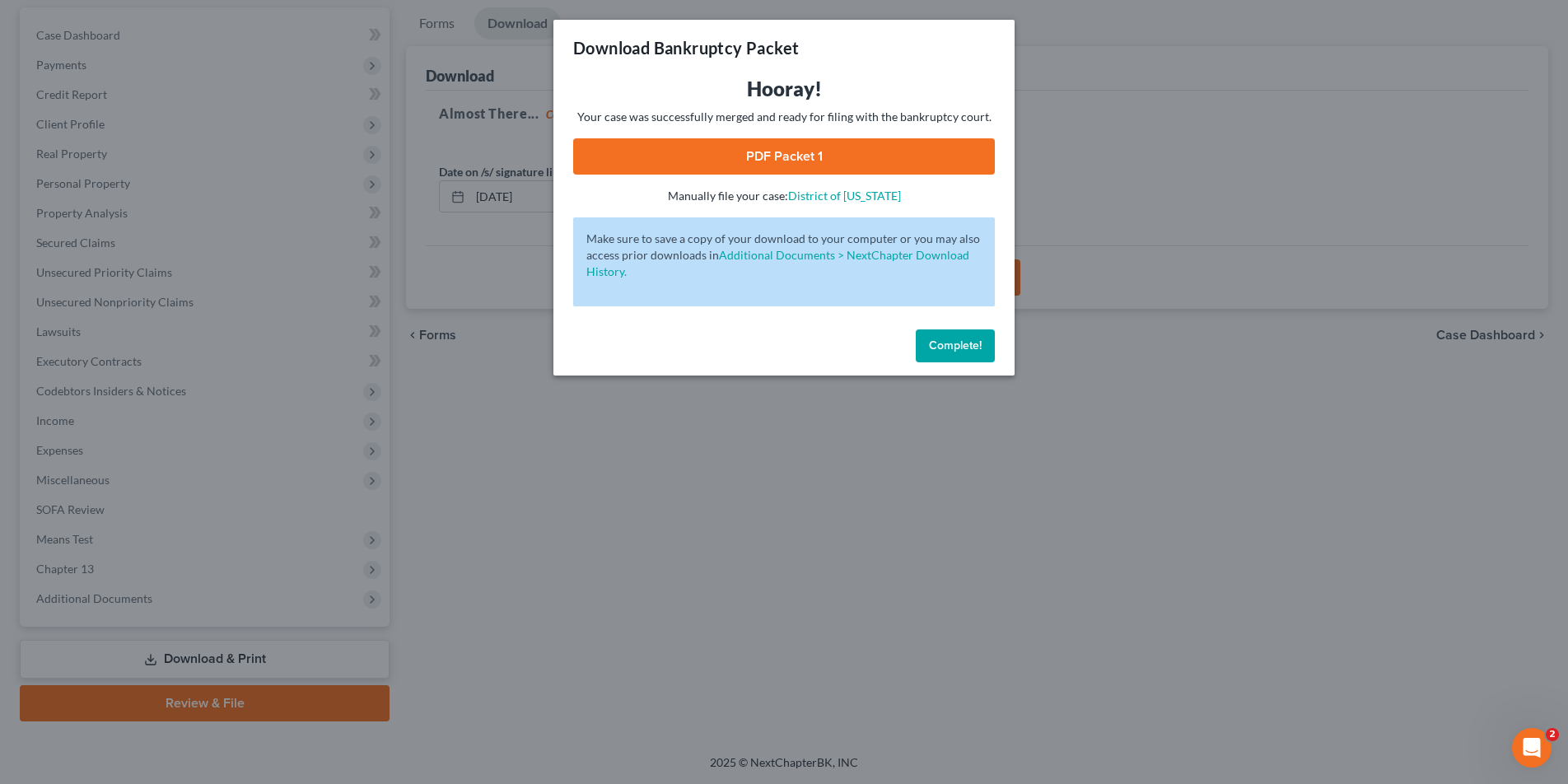
click at [828, 147] on link "PDF Packet 1" at bounding box center [784, 157] width 421 height 37
click at [945, 342] on span "Complete!" at bounding box center [955, 345] width 53 height 14
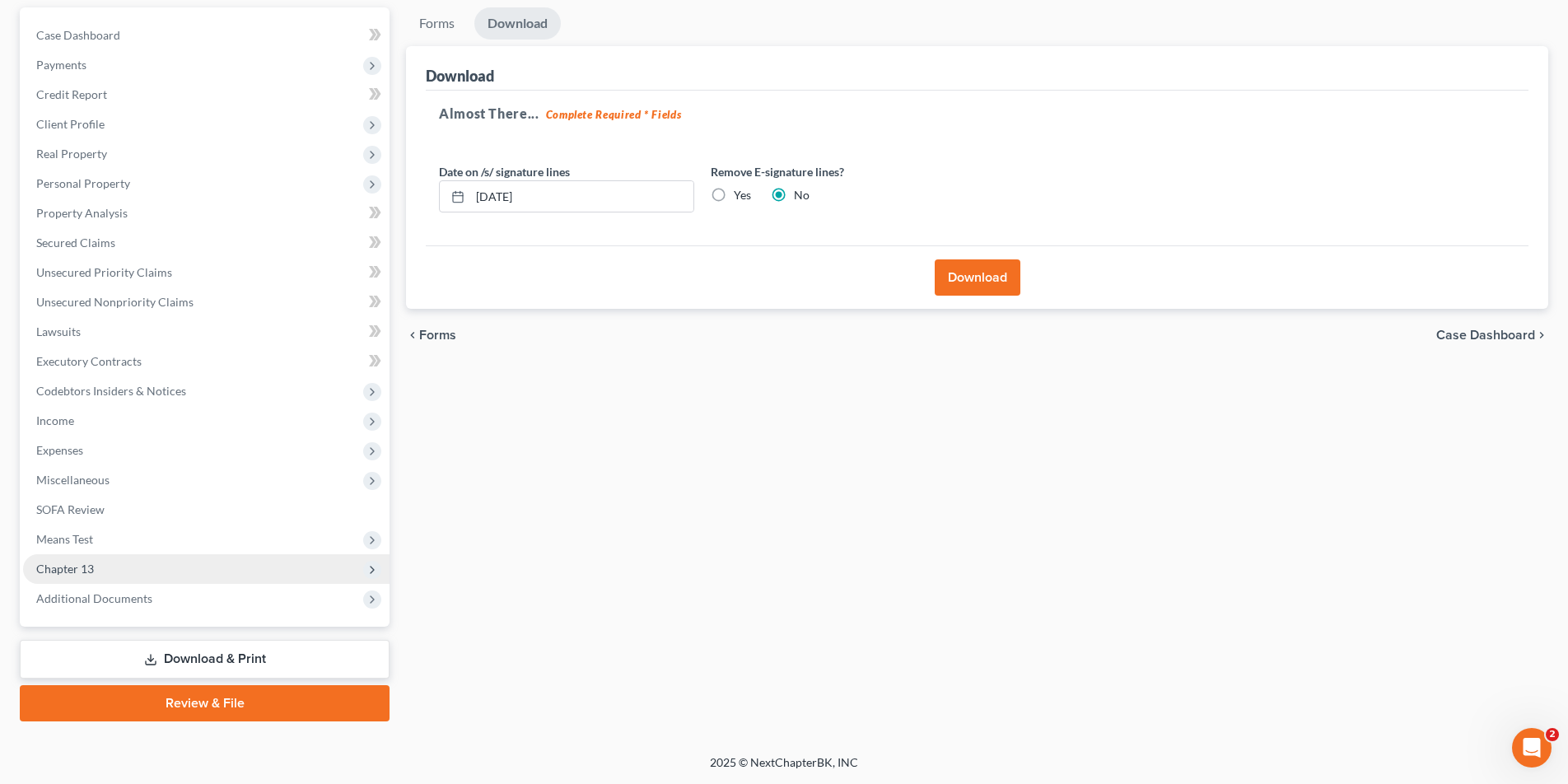
click at [72, 563] on span "Chapter 13" at bounding box center [66, 569] width 58 height 14
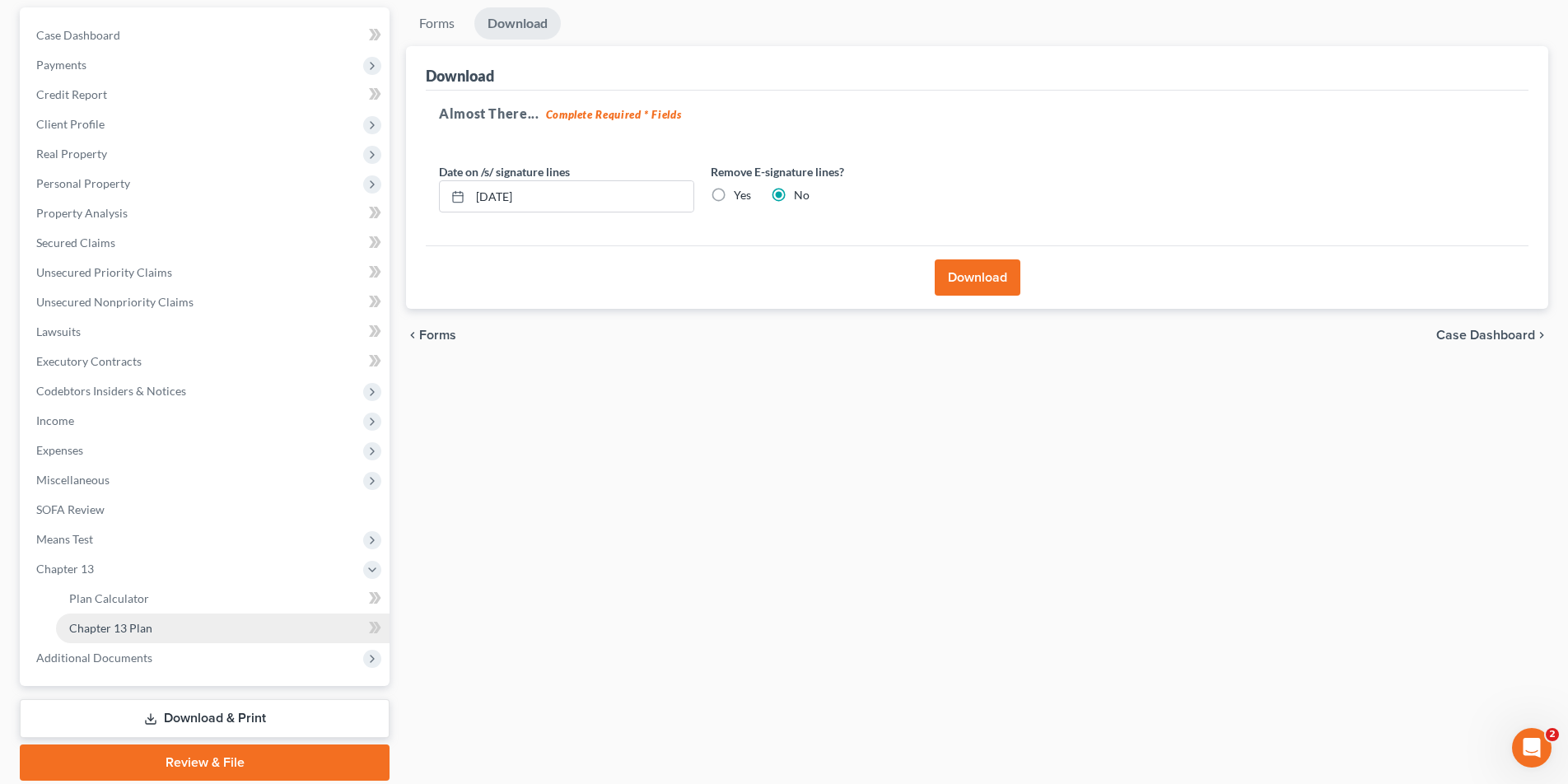
click at [83, 626] on span "Chapter 13 Plan" at bounding box center [111, 628] width 83 height 14
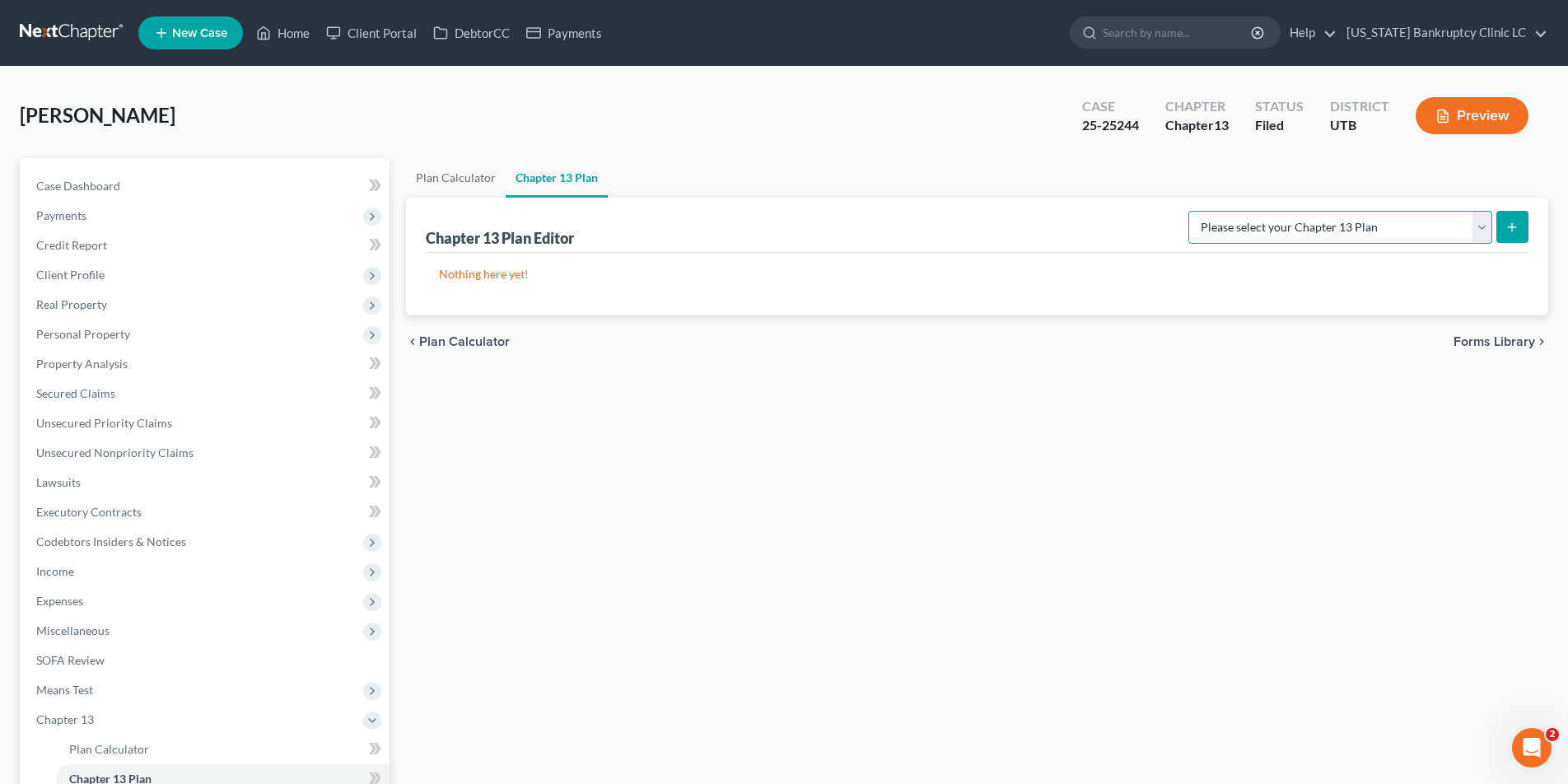
click at [1482, 224] on select "Please select your Chapter 13 Plan Chapter 13 Plan - [US_STATE] Bankruptcy Clin…" at bounding box center [1340, 228] width 304 height 33
select select "0"
click at [1225, 211] on select "Please select your Chapter 13 Plan Chapter 13 Plan - [US_STATE] Bankruptcy Clin…" at bounding box center [1340, 228] width 304 height 33
click at [1515, 228] on icon "submit" at bounding box center [1512, 228] width 13 height 14
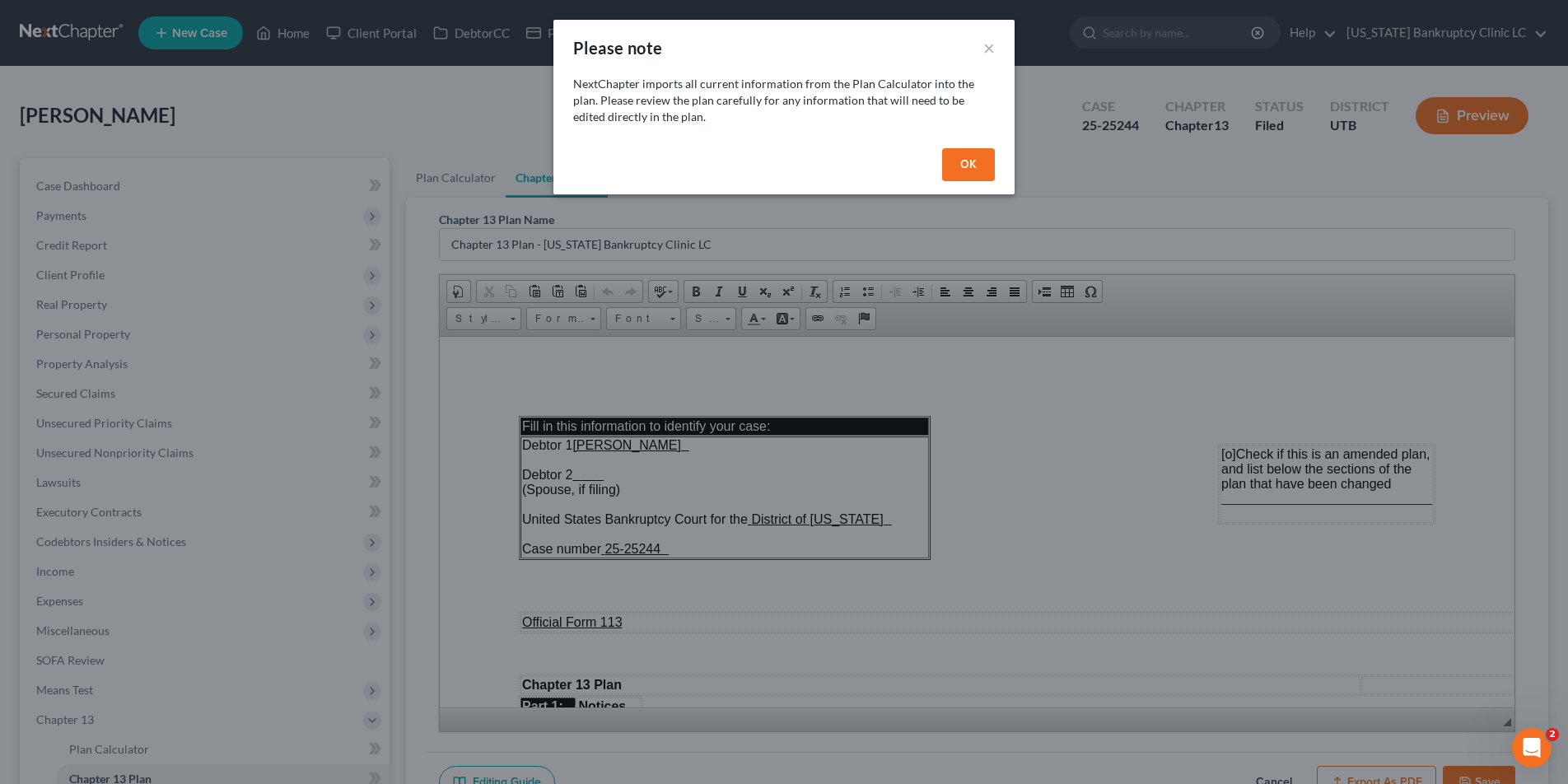
click at [976, 165] on button "OK" at bounding box center [969, 165] width 53 height 33
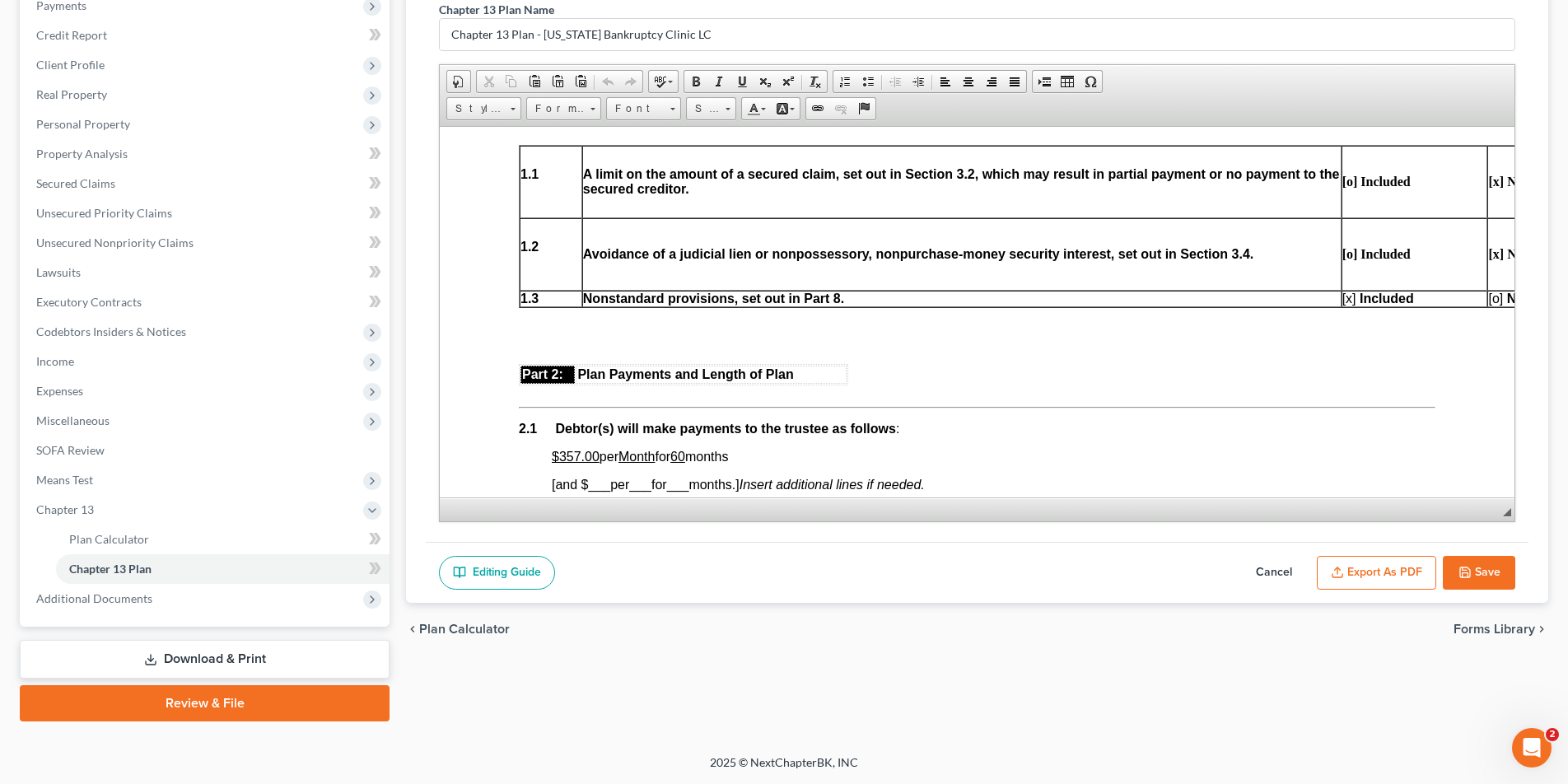
scroll to position [667, 0]
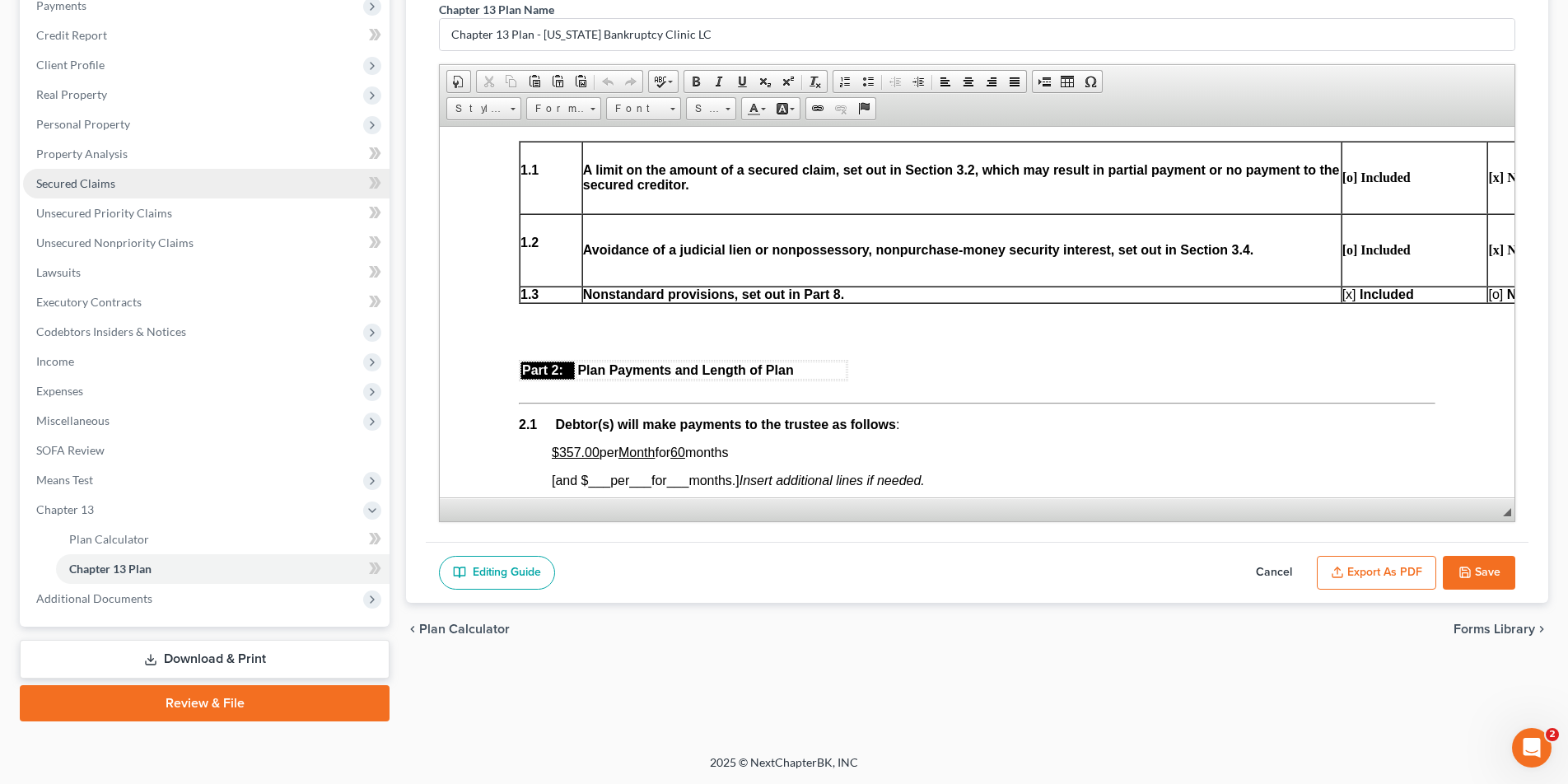
click at [110, 184] on span "Secured Claims" at bounding box center [76, 183] width 79 height 14
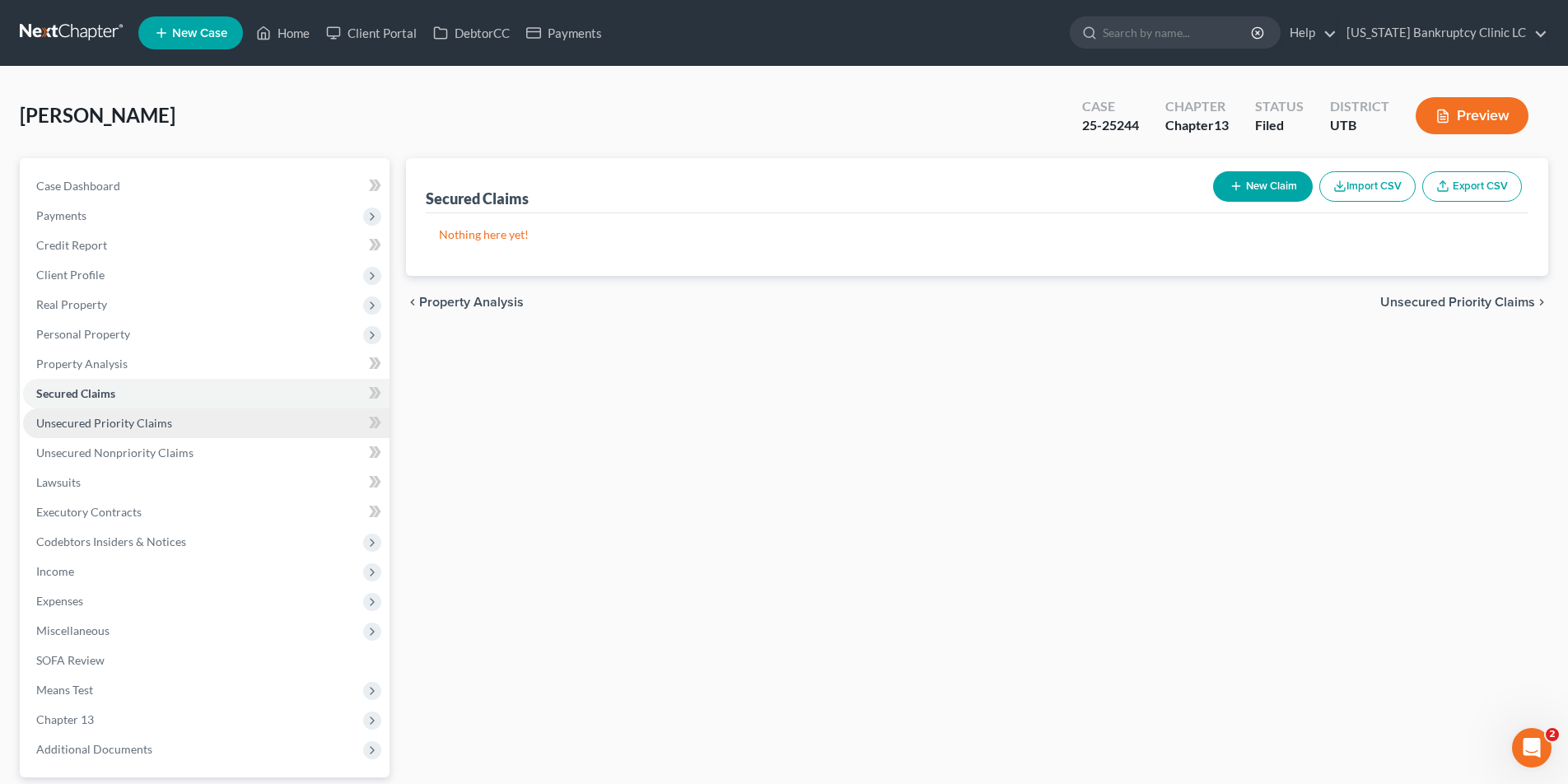
click at [105, 426] on span "Unsecured Priority Claims" at bounding box center [104, 423] width 136 height 14
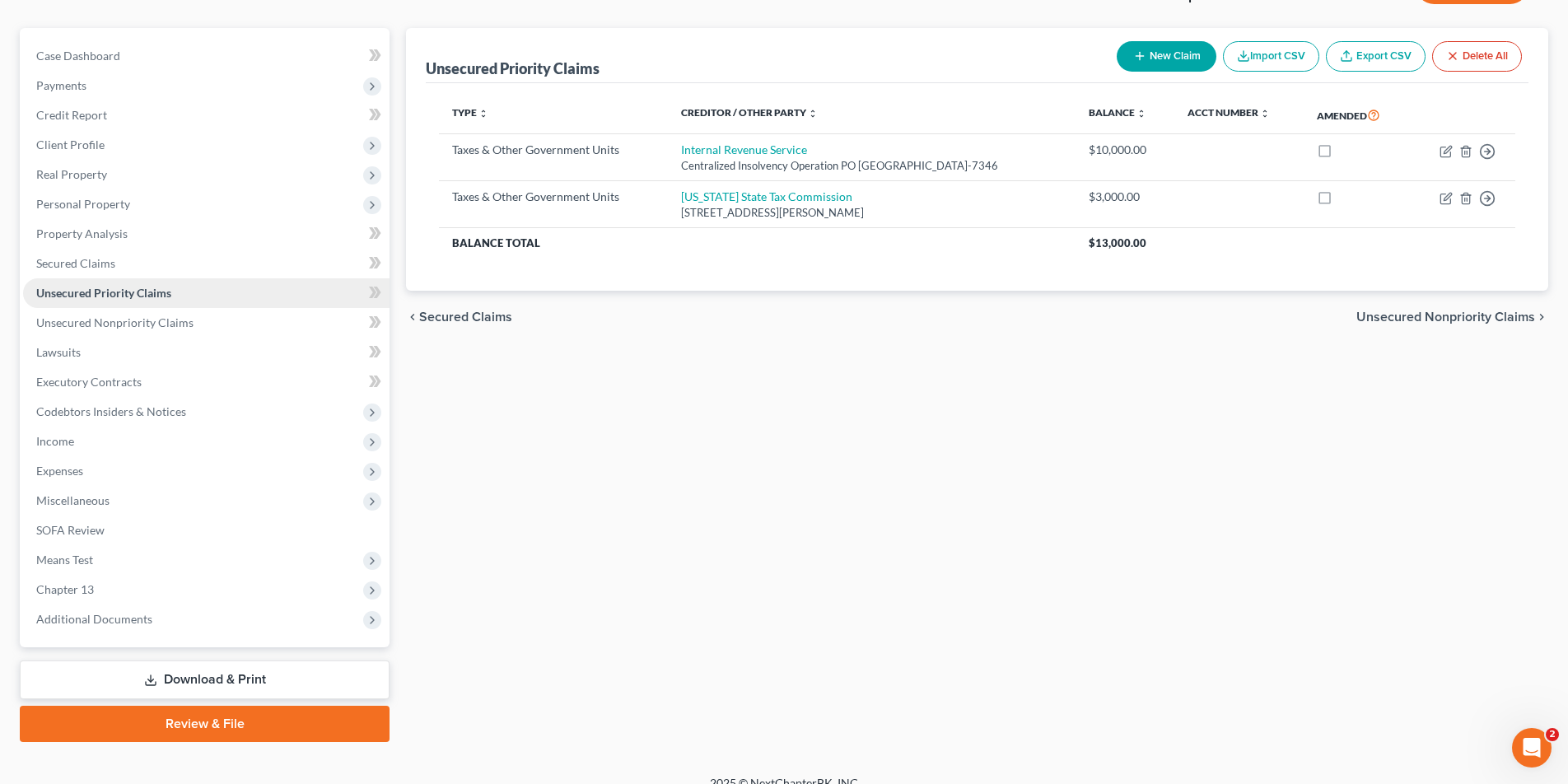
scroll to position [150, 0]
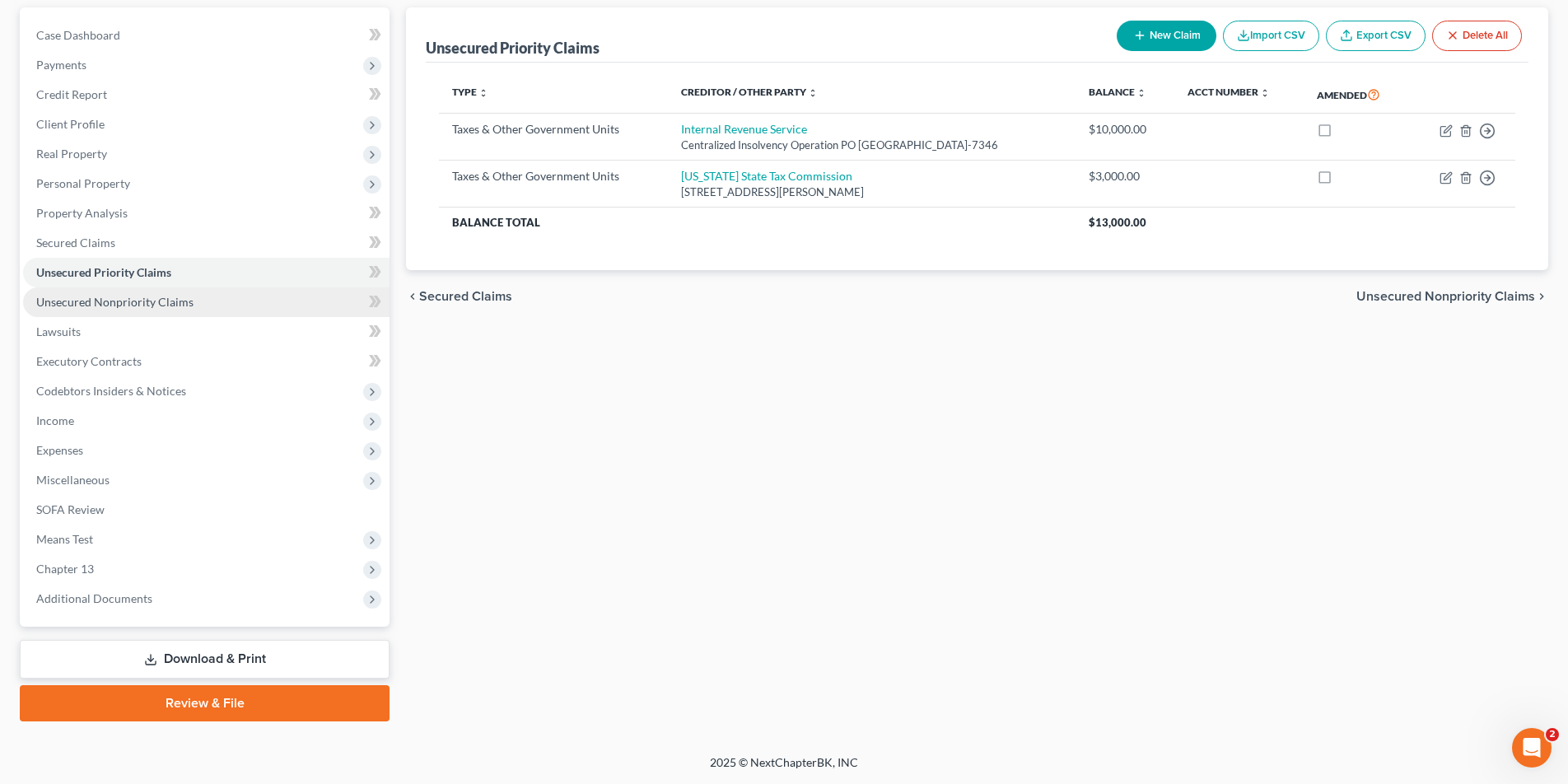
click at [109, 301] on span "Unsecured Nonpriority Claims" at bounding box center [115, 302] width 157 height 14
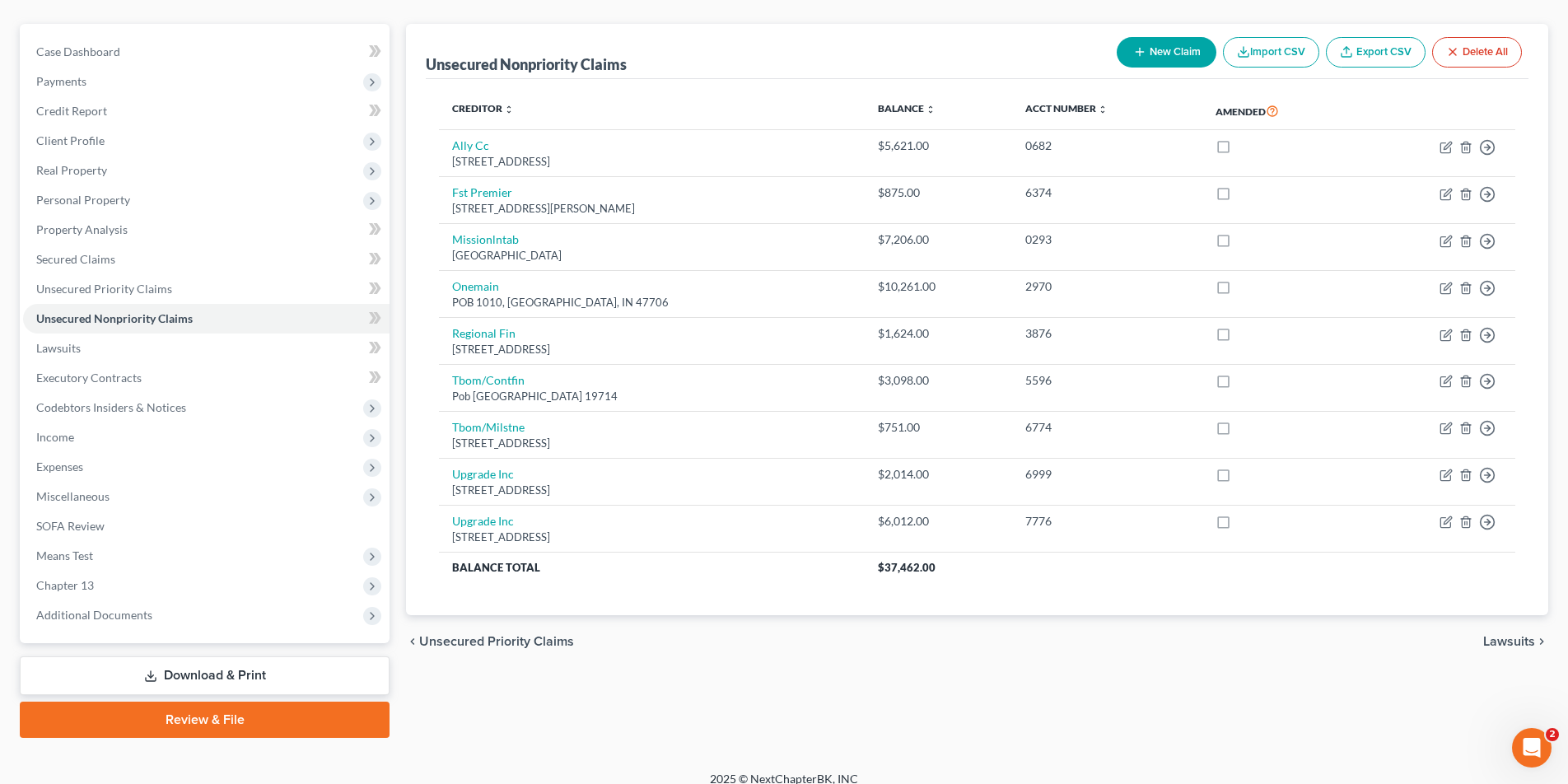
scroll to position [150, 0]
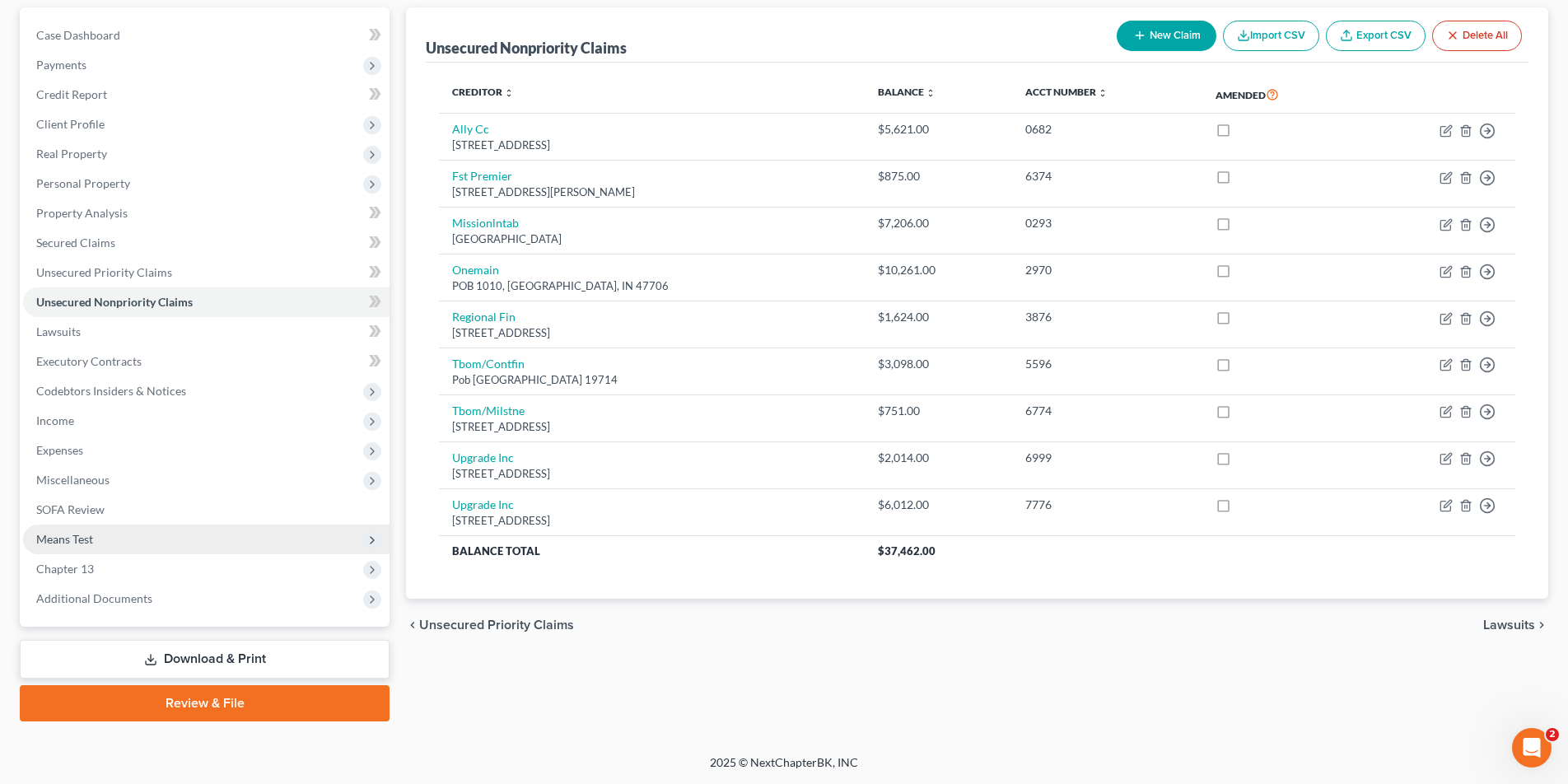
click at [75, 538] on span "Means Test" at bounding box center [65, 539] width 57 height 14
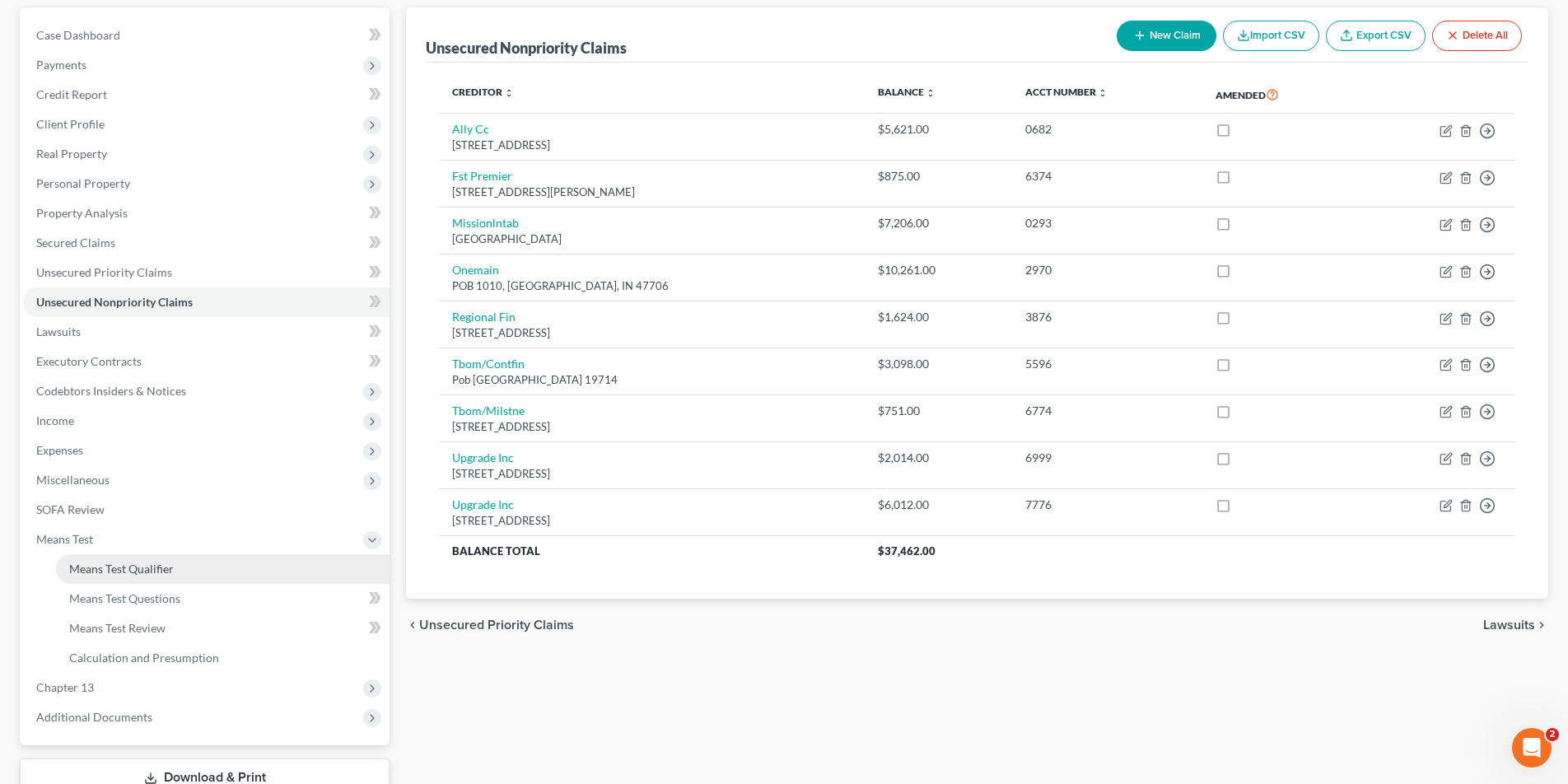
click at [93, 563] on span "Means Test Qualifier" at bounding box center [121, 569] width 105 height 14
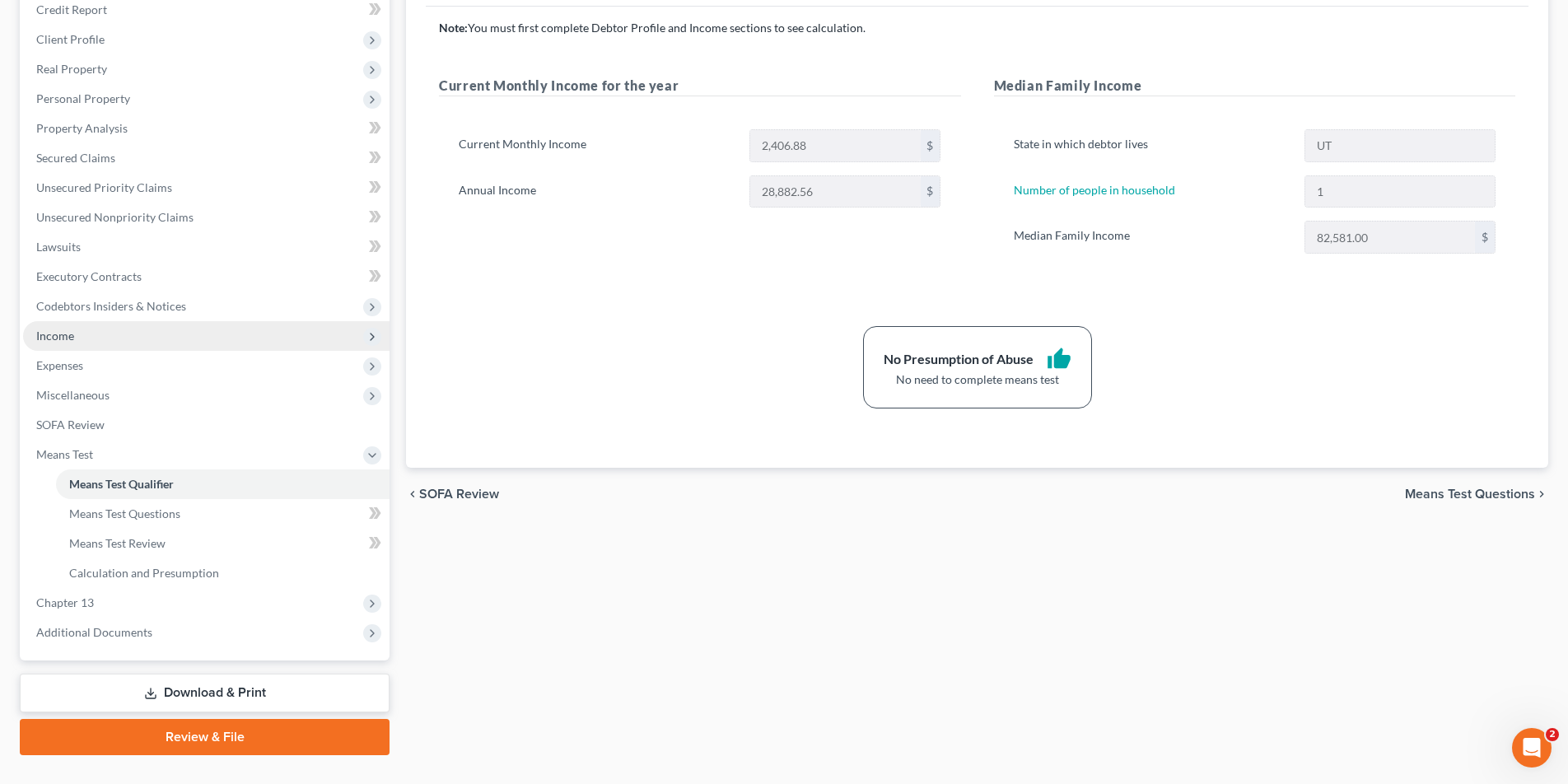
scroll to position [269, 0]
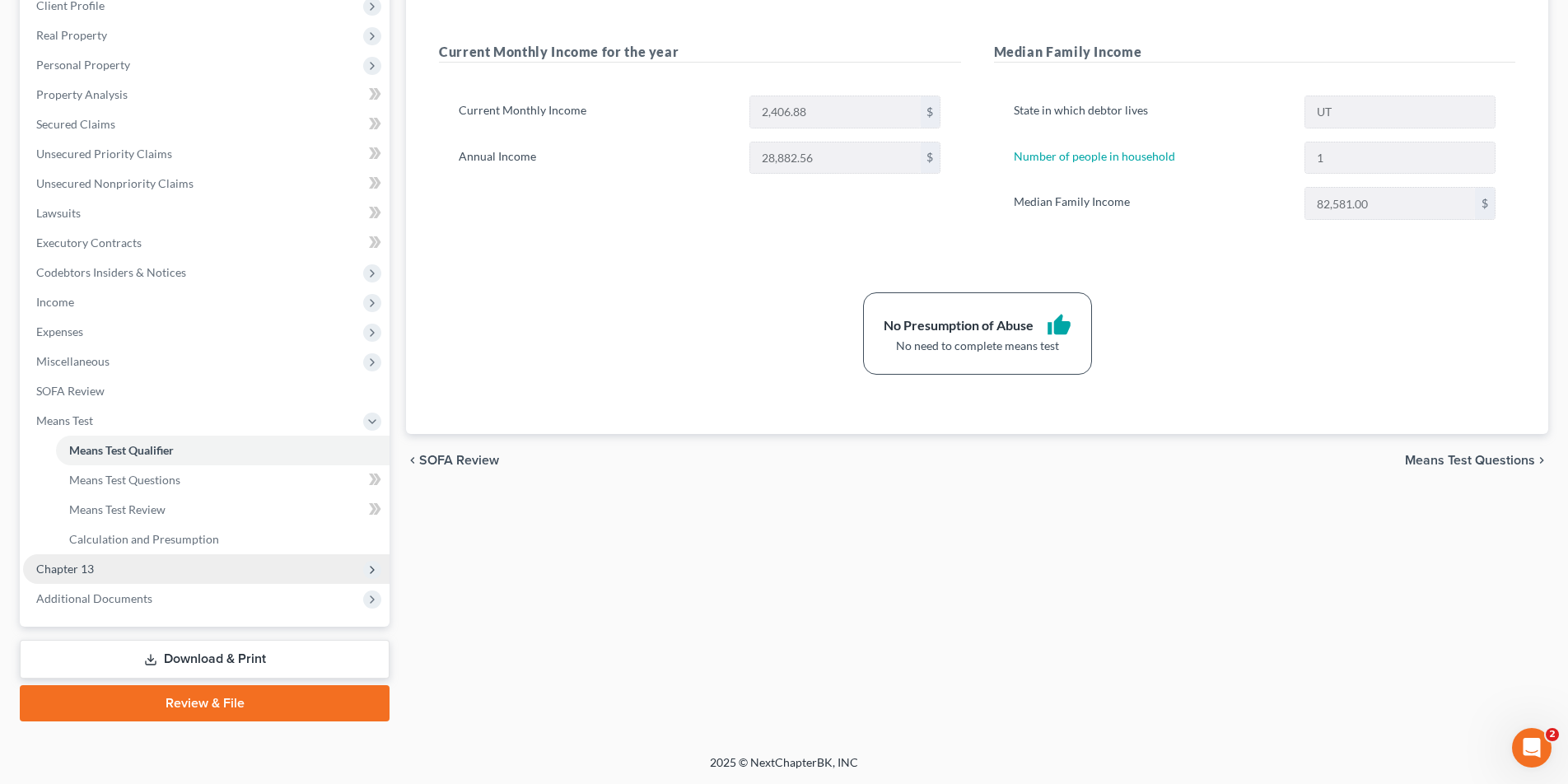
click at [82, 569] on span "Chapter 13" at bounding box center [66, 569] width 58 height 14
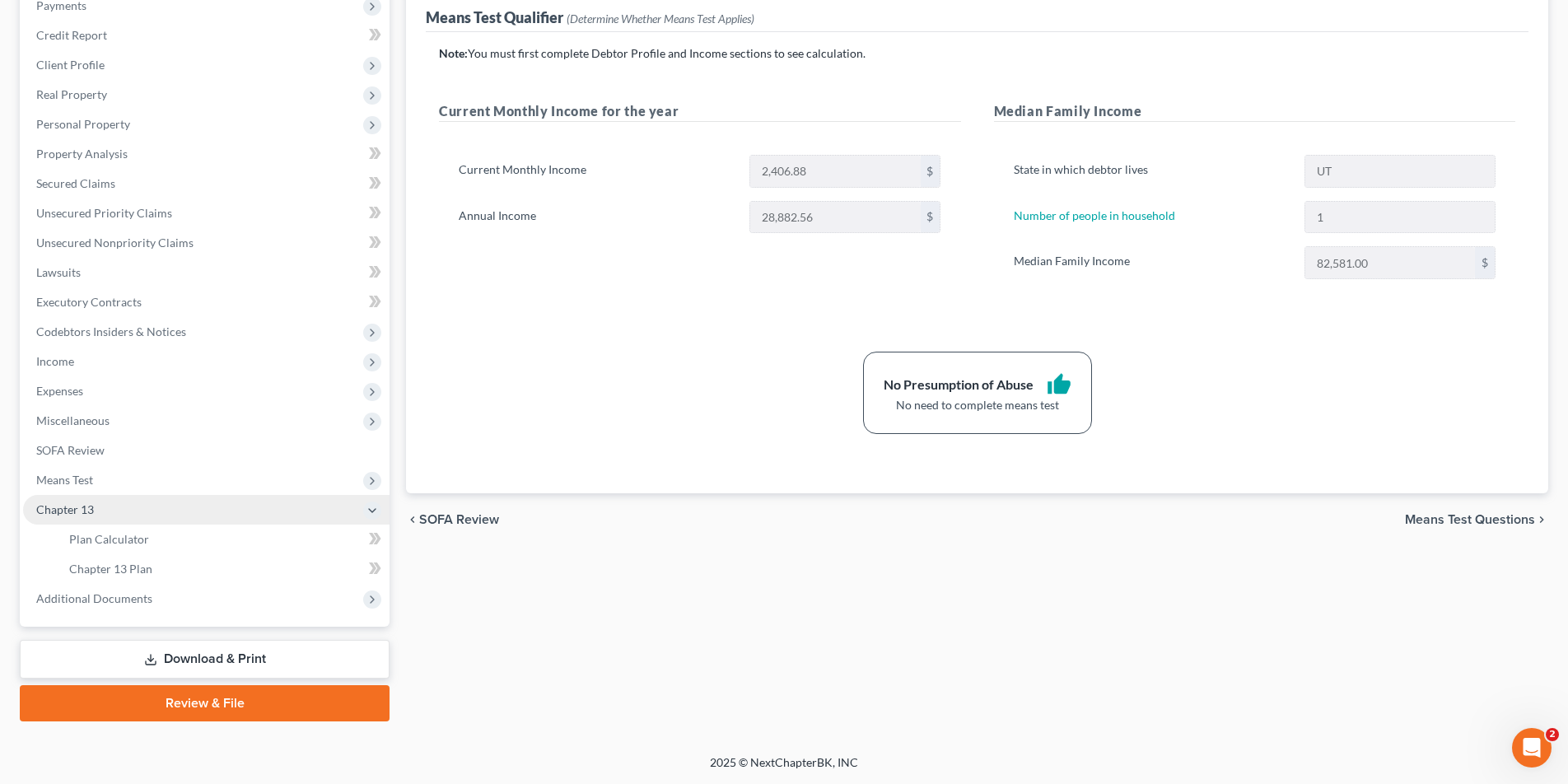
scroll to position [210, 0]
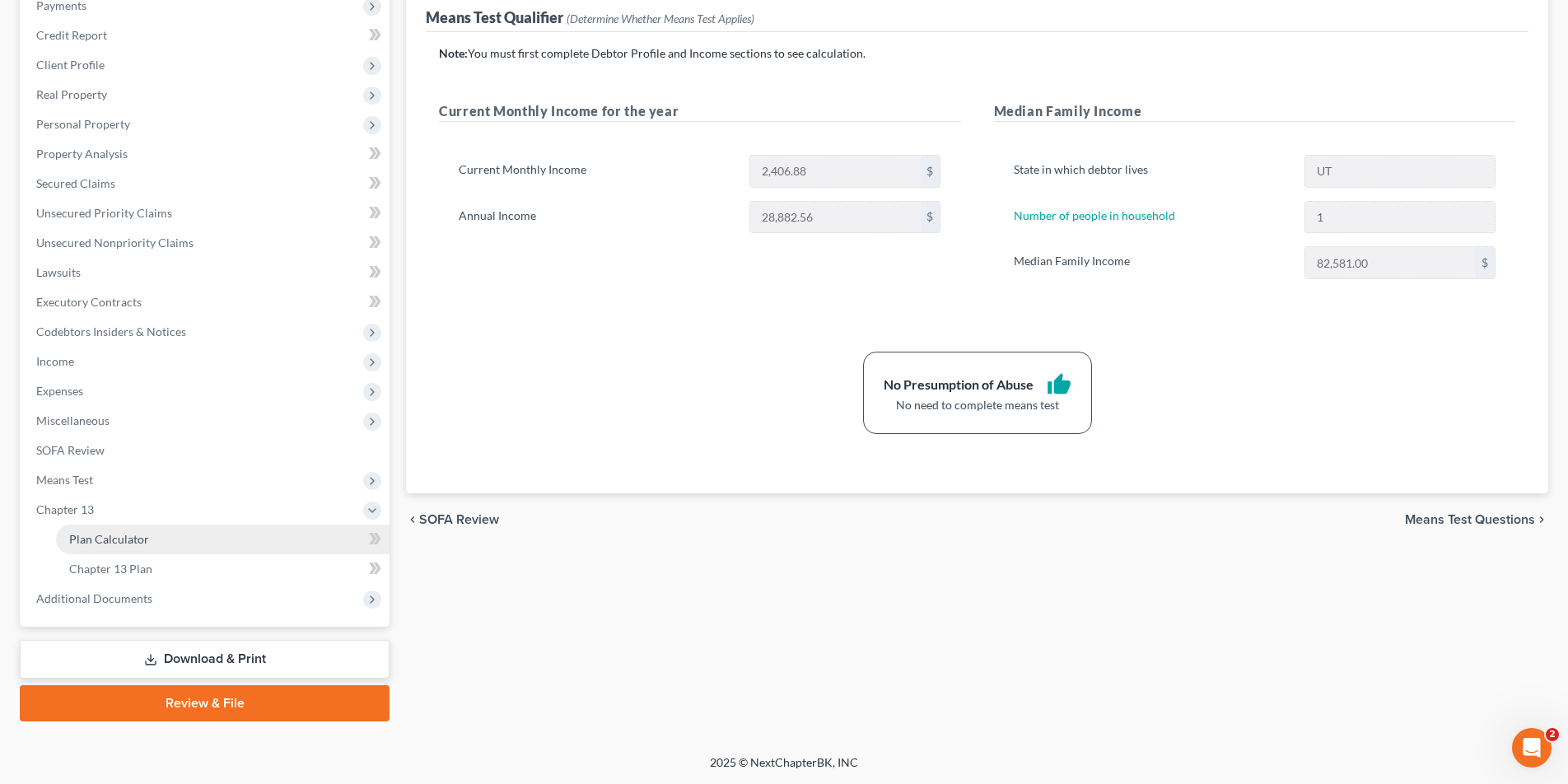
click at [121, 541] on span "Plan Calculator" at bounding box center [109, 539] width 80 height 14
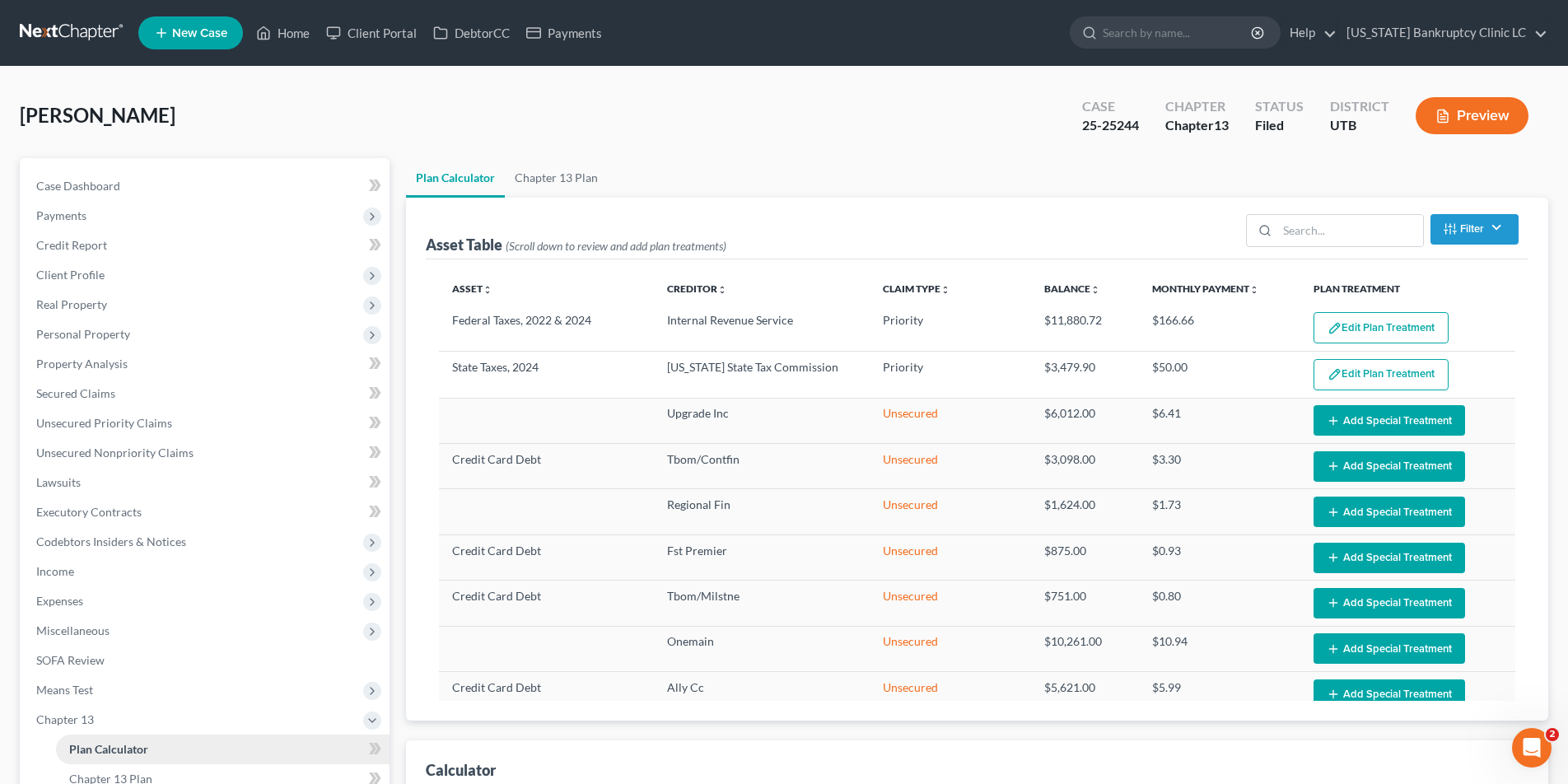
select select "59"
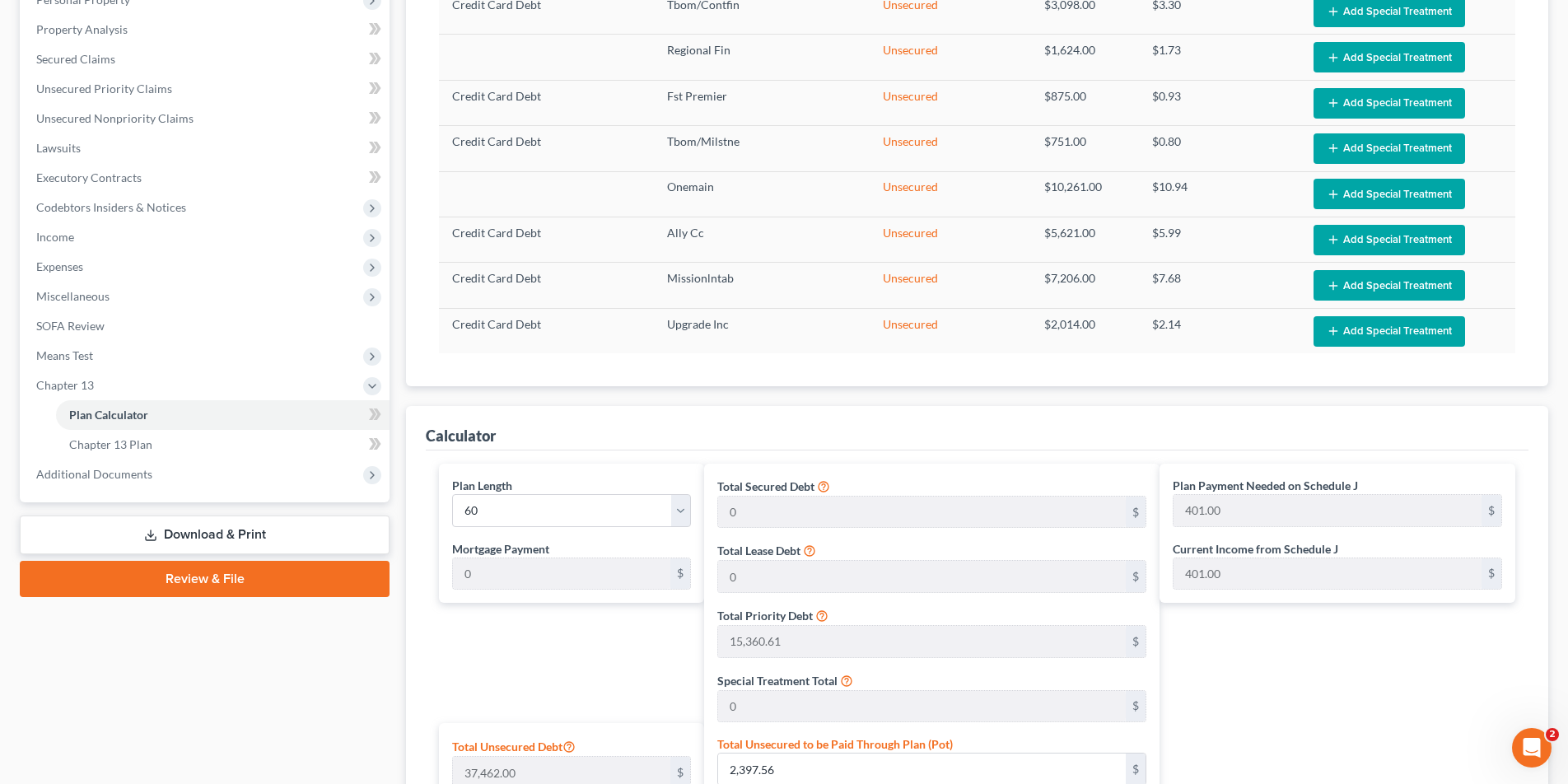
scroll to position [346, 0]
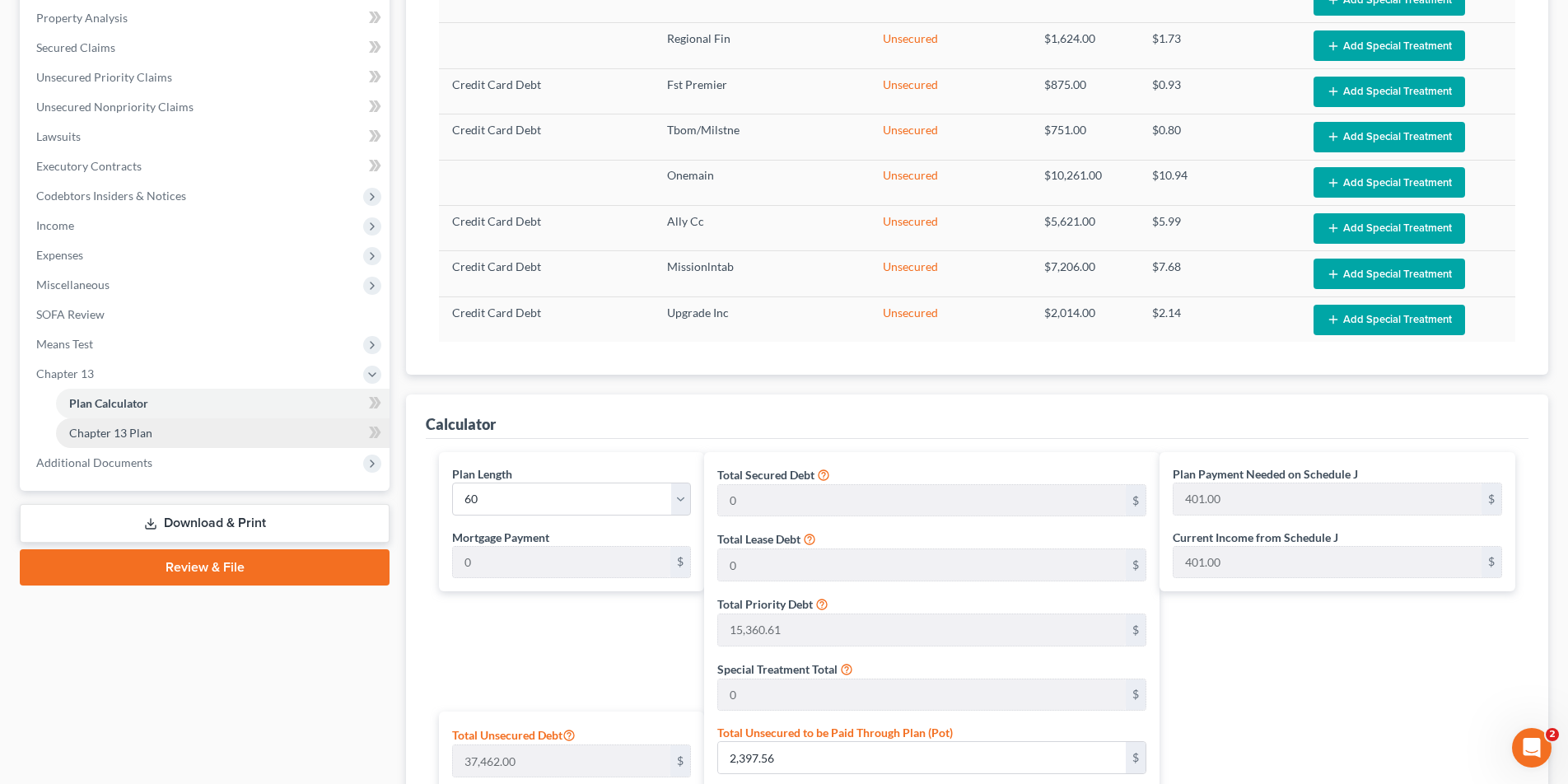
click at [133, 437] on span "Chapter 13 Plan" at bounding box center [111, 433] width 83 height 14
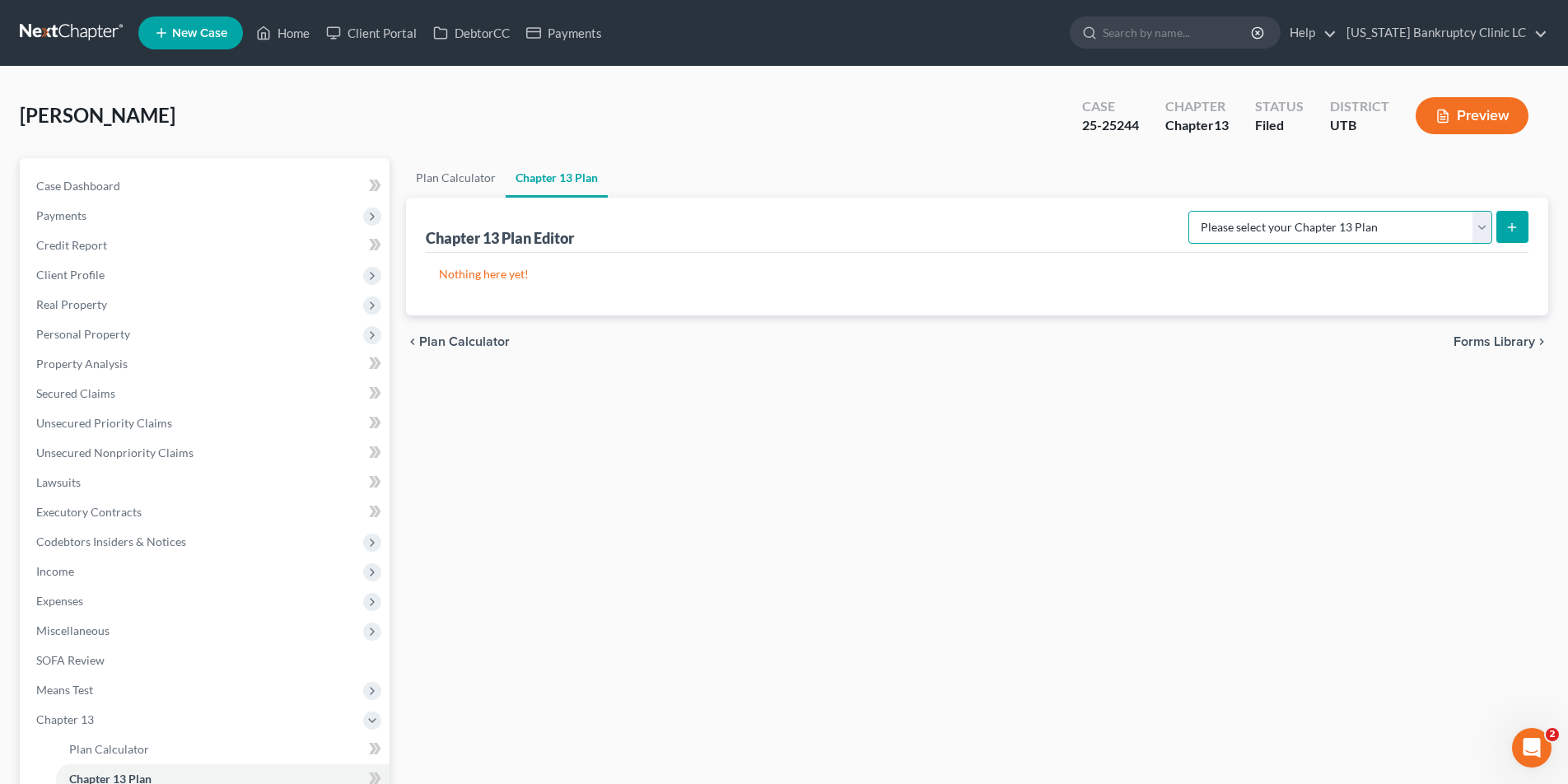
click at [1478, 230] on select "Please select your Chapter 13 Plan Chapter 13 Plan - [US_STATE] Bankruptcy Clin…" at bounding box center [1340, 228] width 304 height 33
select select "0"
click at [1225, 211] on select "Please select your Chapter 13 Plan Chapter 13 Plan - [US_STATE] Bankruptcy Clin…" at bounding box center [1340, 228] width 304 height 33
click at [1520, 224] on button "submit" at bounding box center [1512, 227] width 32 height 32
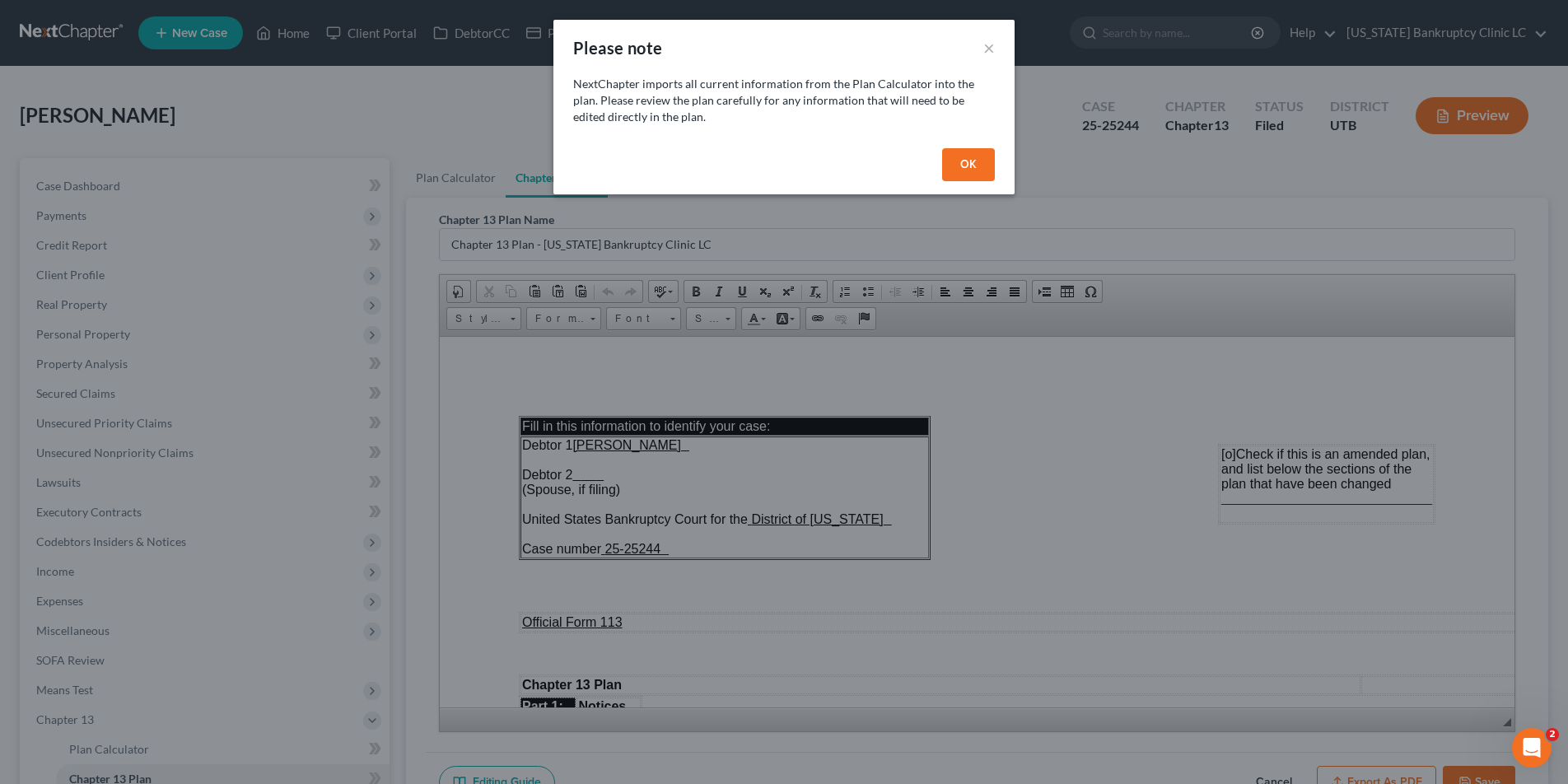
click at [971, 163] on button "OK" at bounding box center [969, 165] width 53 height 33
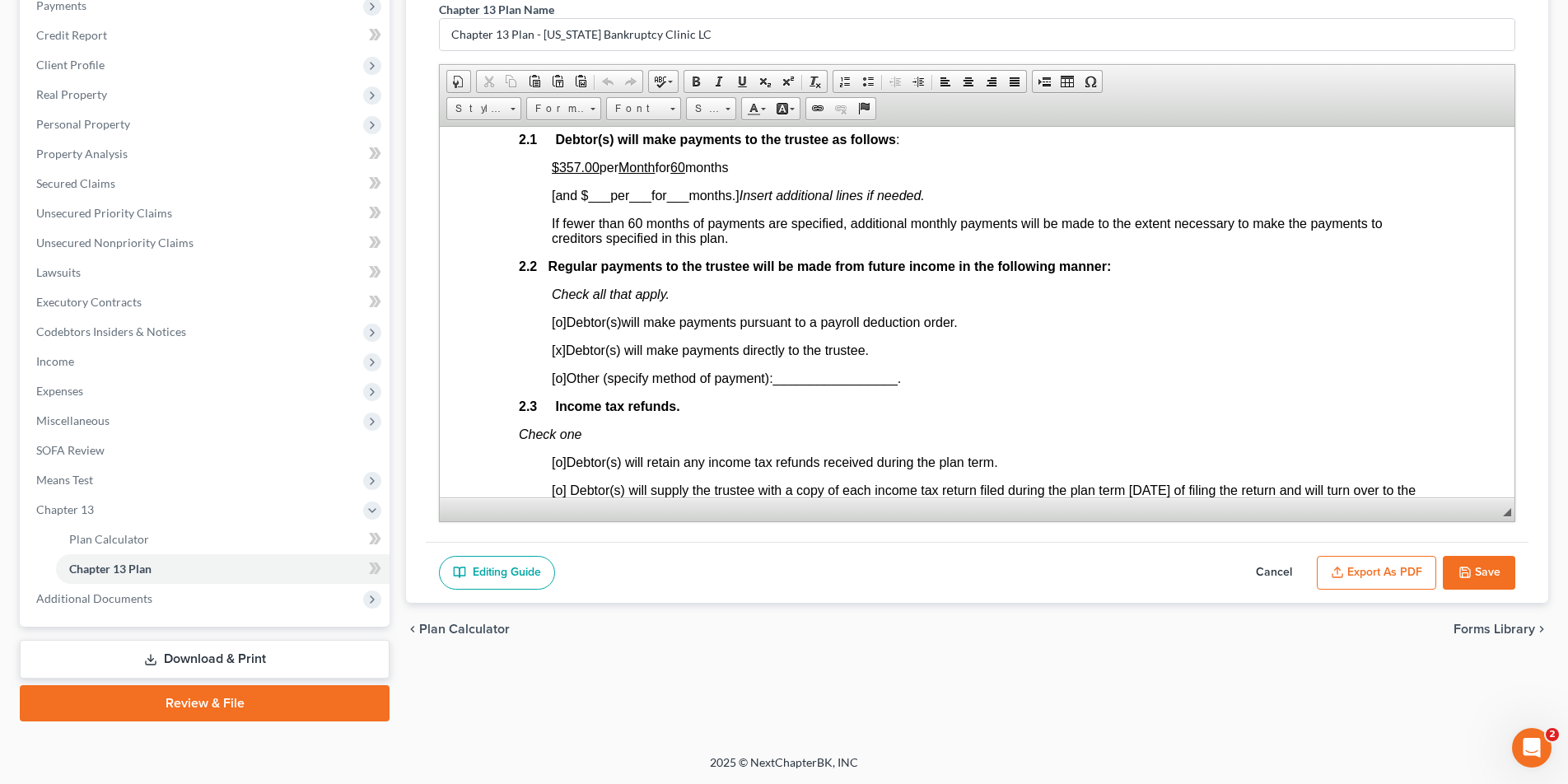
scroll to position [957, 0]
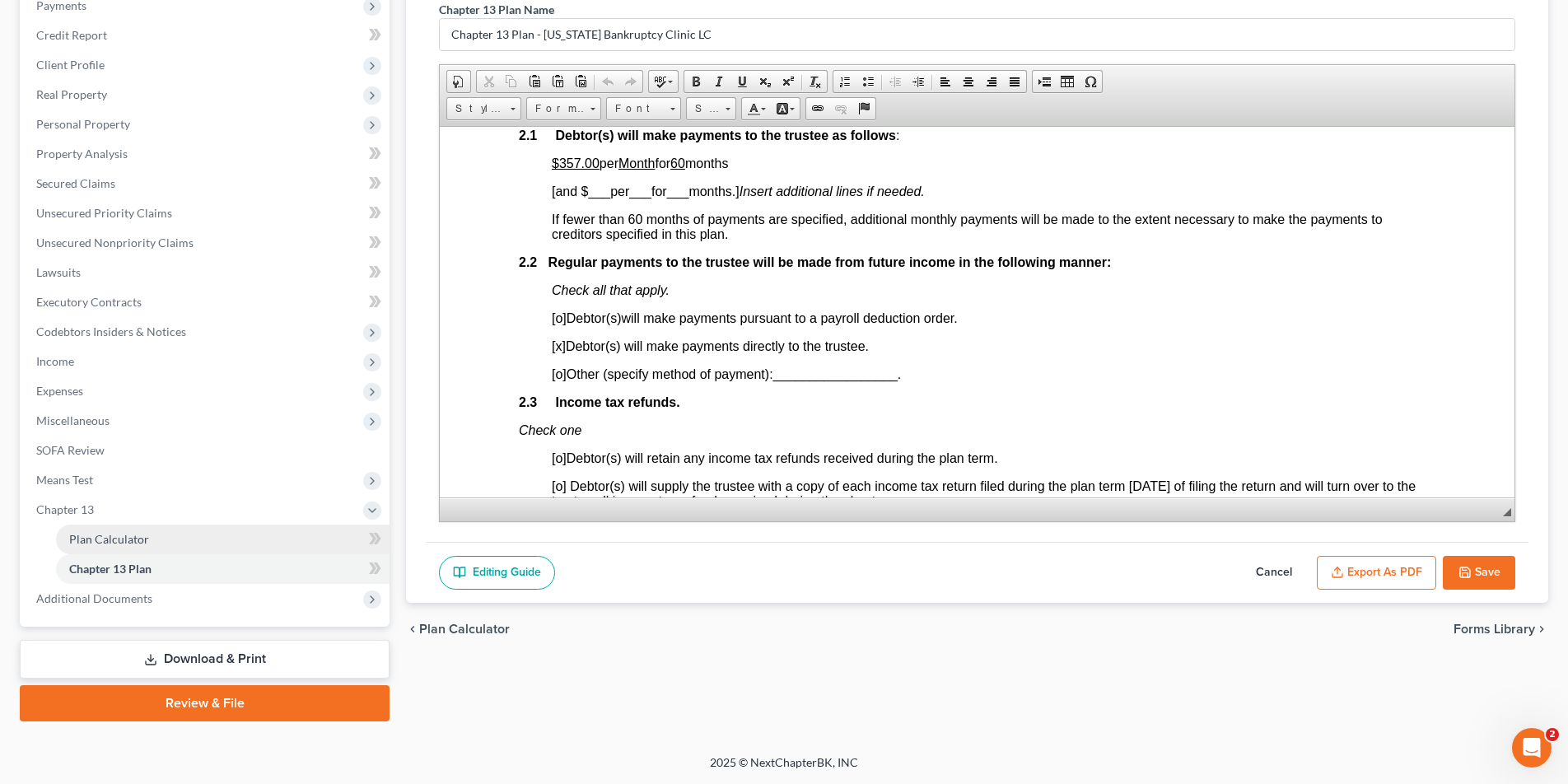
click at [94, 539] on span "Plan Calculator" at bounding box center [109, 539] width 80 height 14
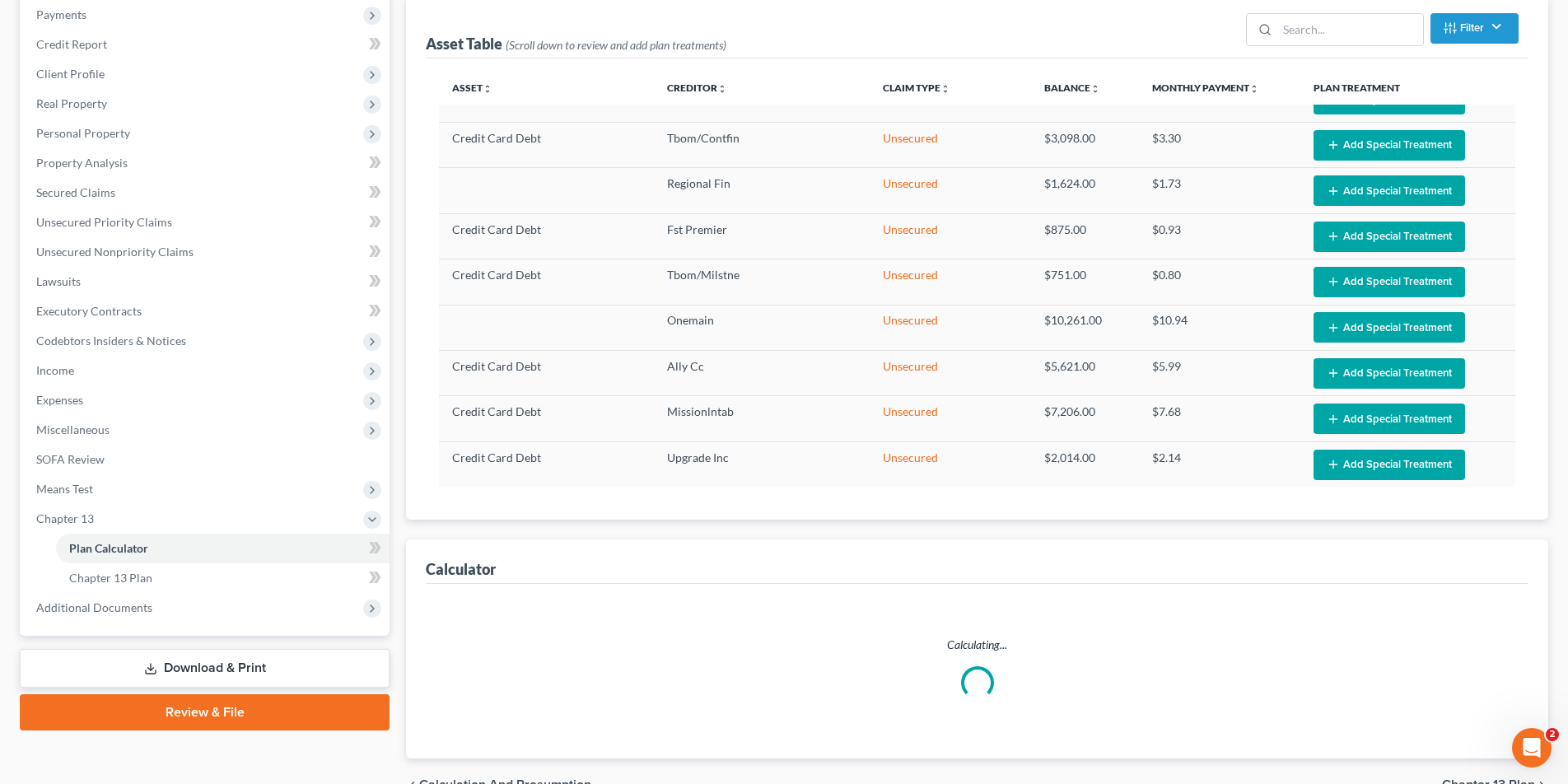
scroll to position [291, 0]
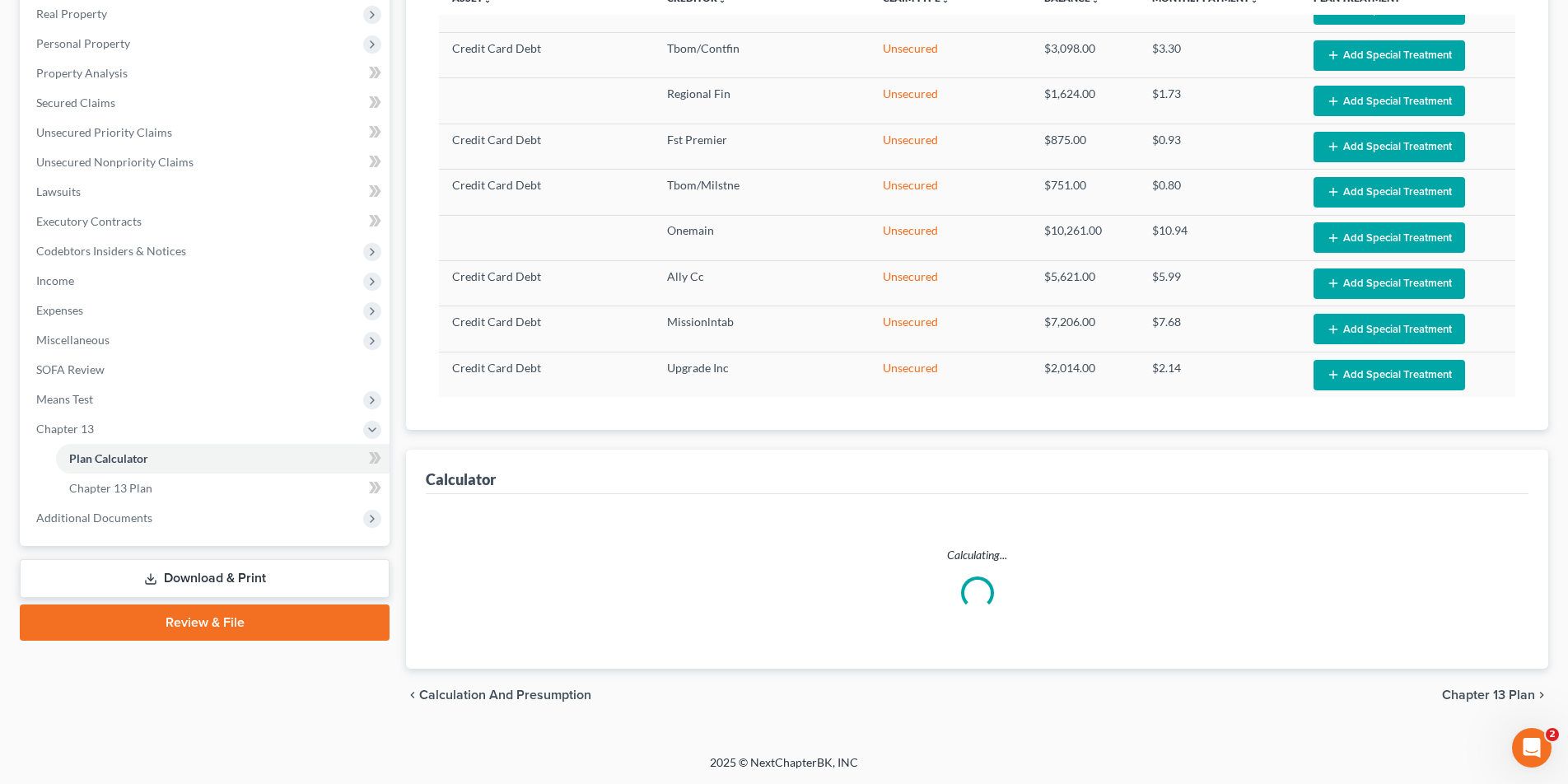
select select "59"
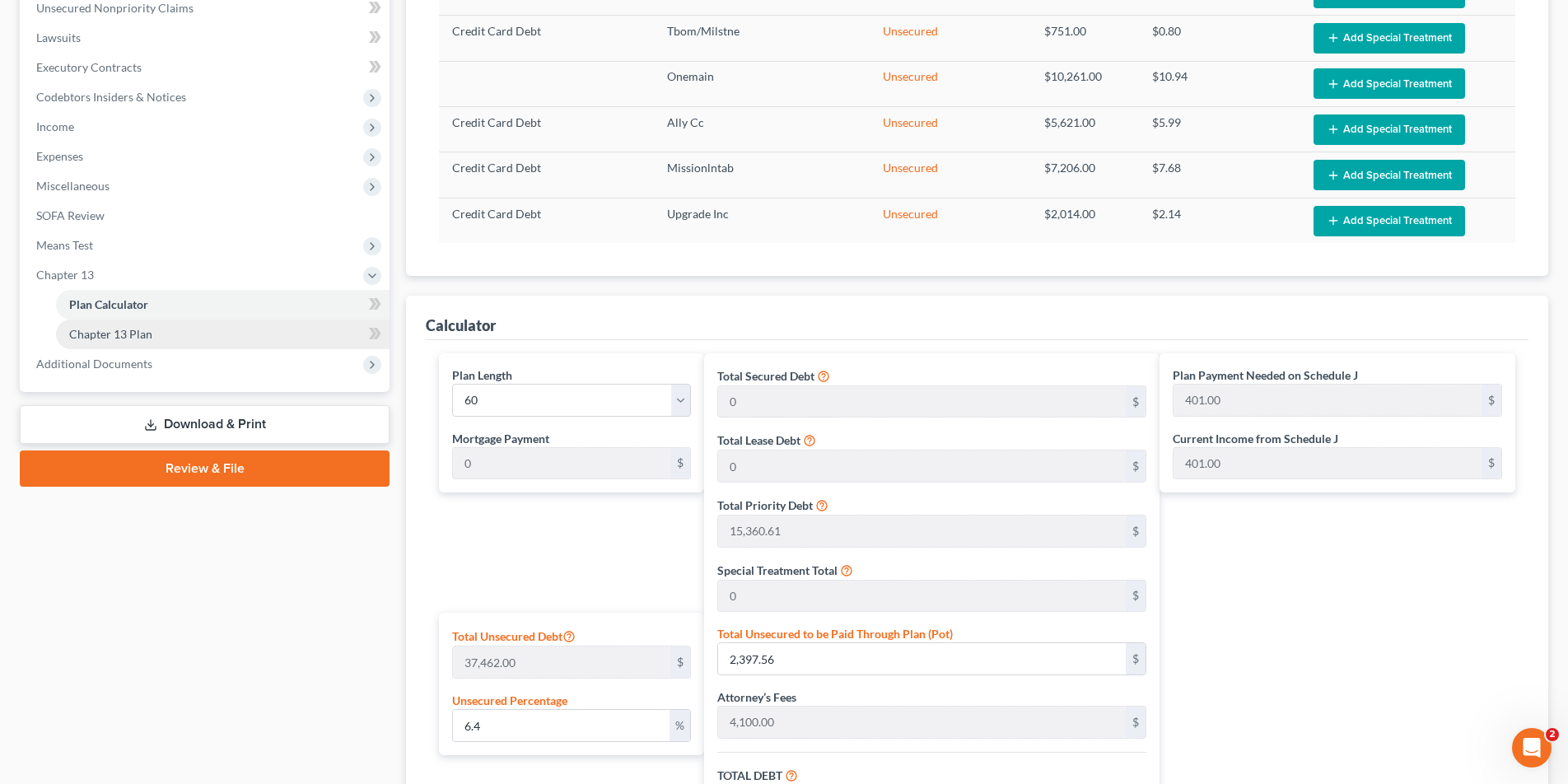
scroll to position [439, 0]
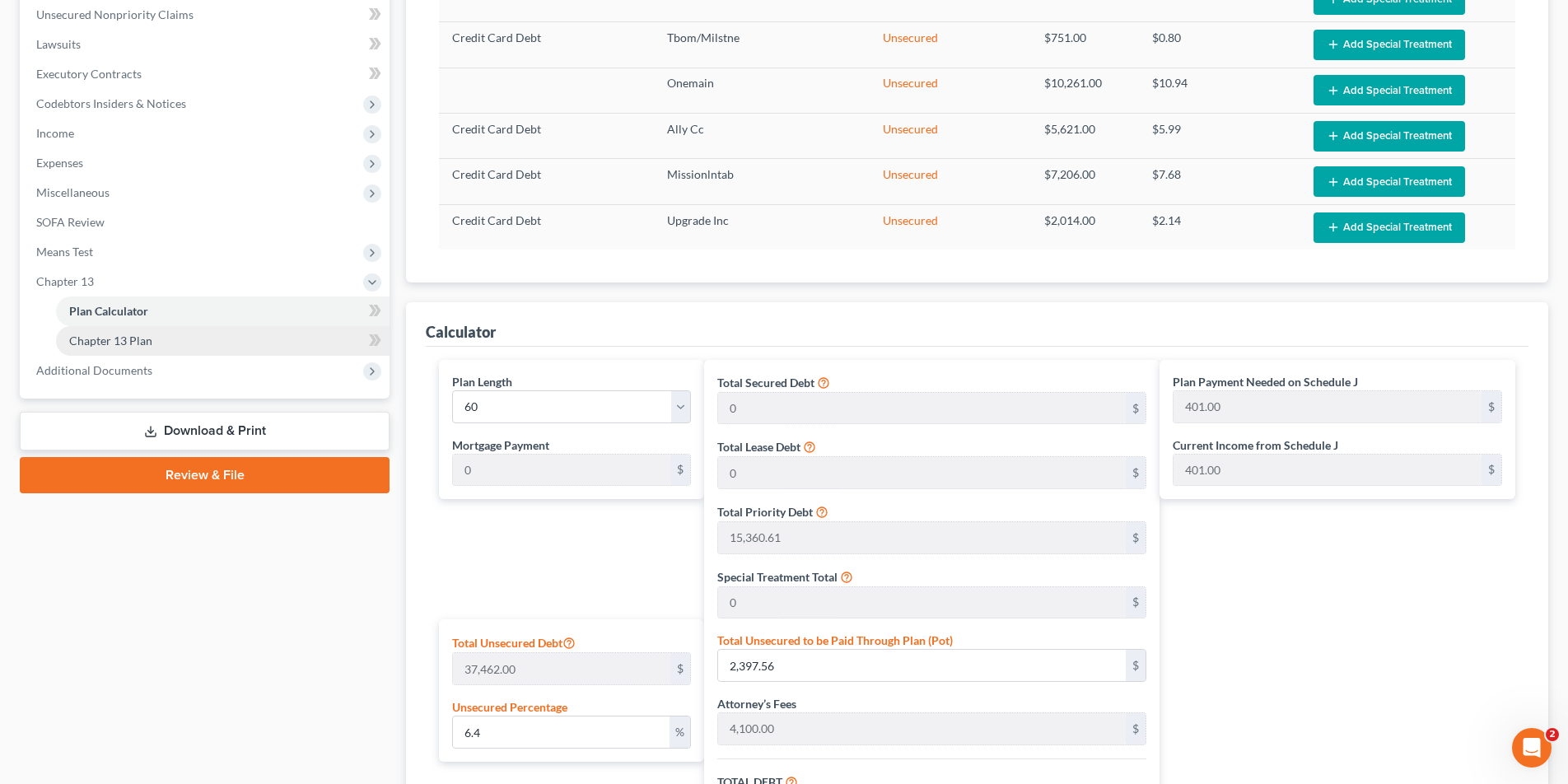
click at [119, 339] on span "Chapter 13 Plan" at bounding box center [111, 340] width 83 height 14
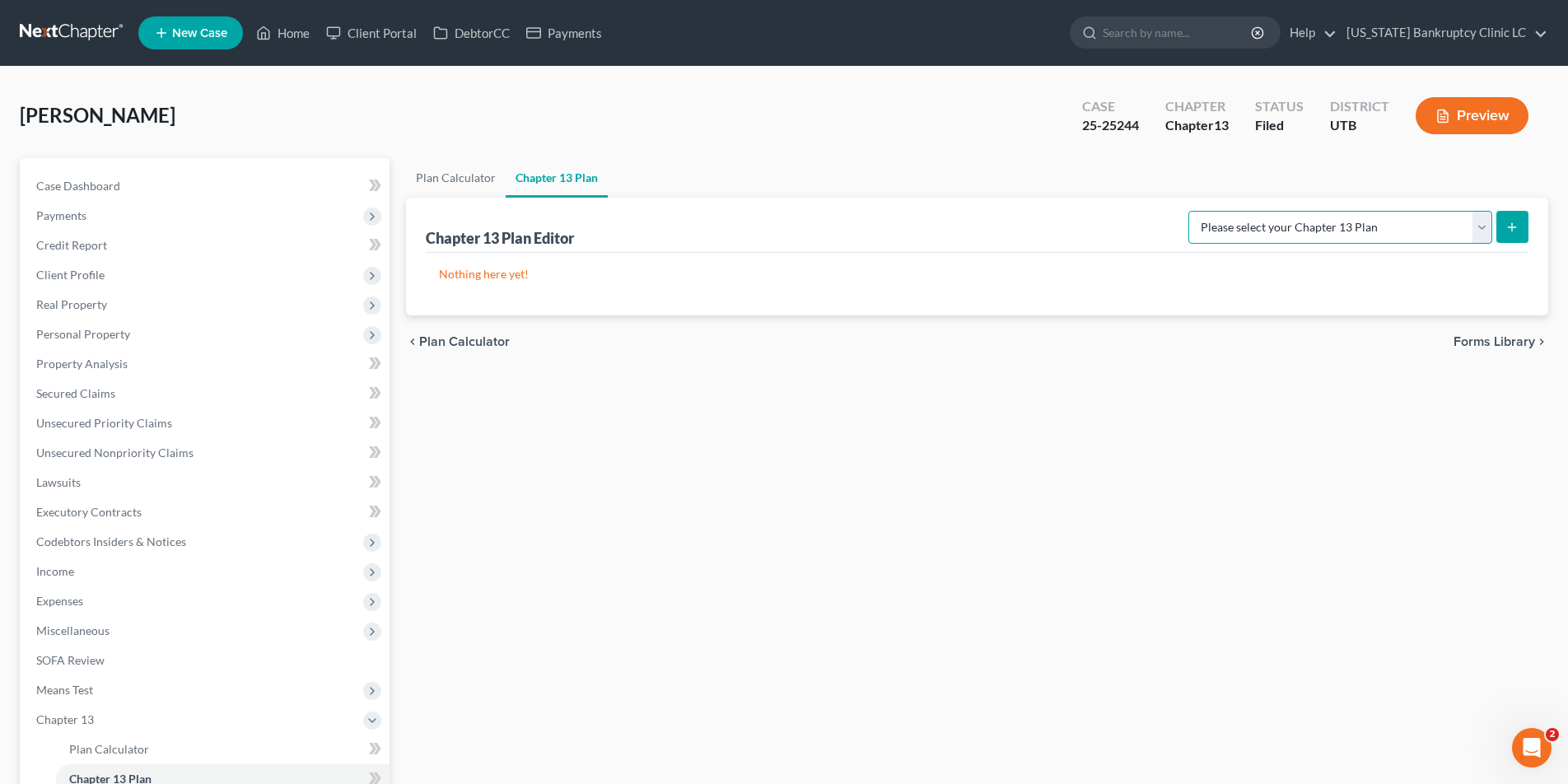
click at [1481, 220] on select "Please select your Chapter 13 Plan Chapter 13 Plan - [US_STATE] Bankruptcy Clin…" at bounding box center [1340, 228] width 304 height 33
select select "0"
click at [1225, 211] on select "Please select your Chapter 13 Plan Chapter 13 Plan - [US_STATE] Bankruptcy Clin…" at bounding box center [1340, 228] width 304 height 33
click at [1518, 225] on icon "submit" at bounding box center [1512, 228] width 13 height 14
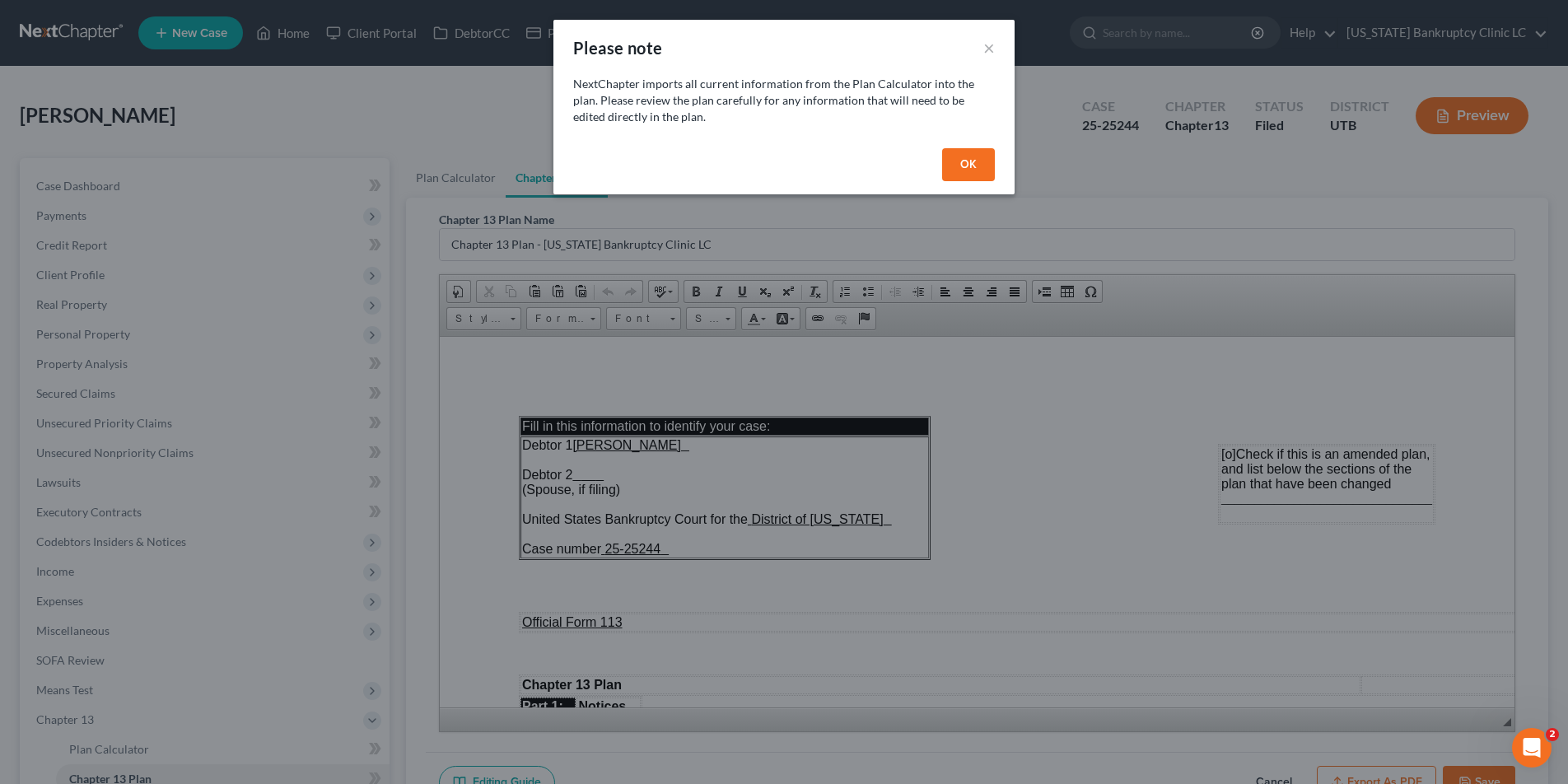
click at [951, 164] on button "OK" at bounding box center [969, 165] width 53 height 33
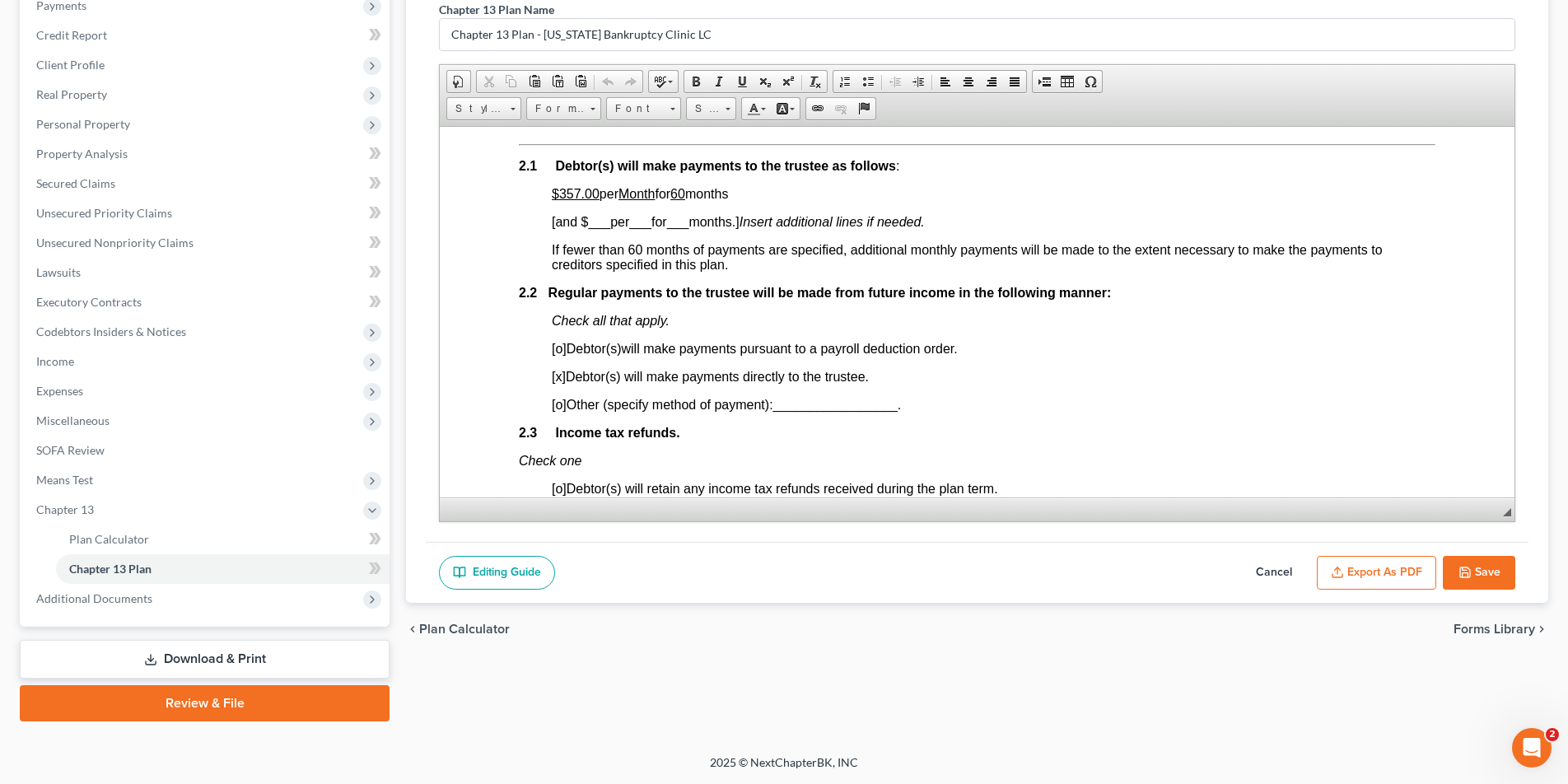
scroll to position [910, 0]
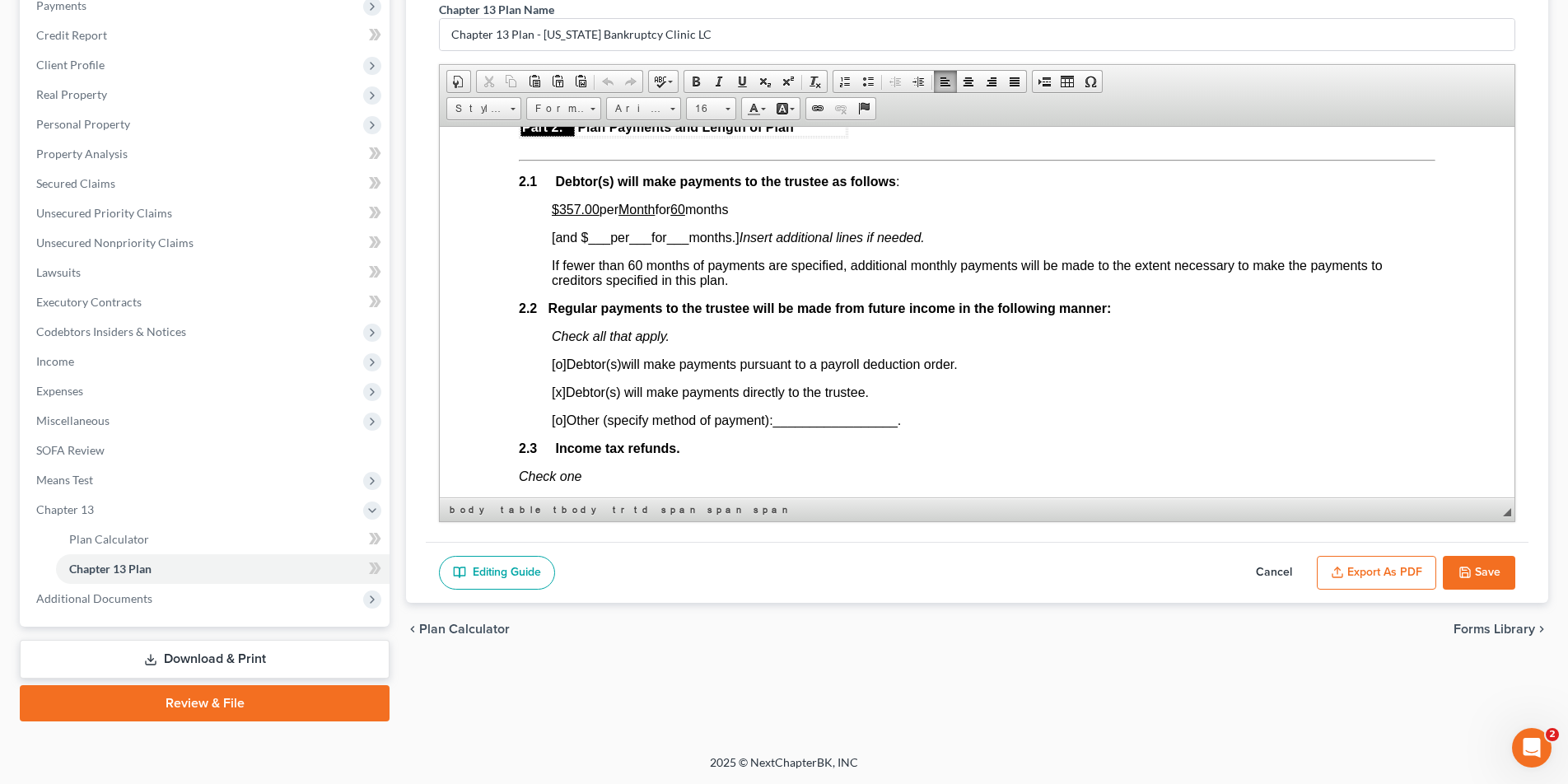
click at [580, 206] on u "$357.00" at bounding box center [575, 208] width 48 height 14
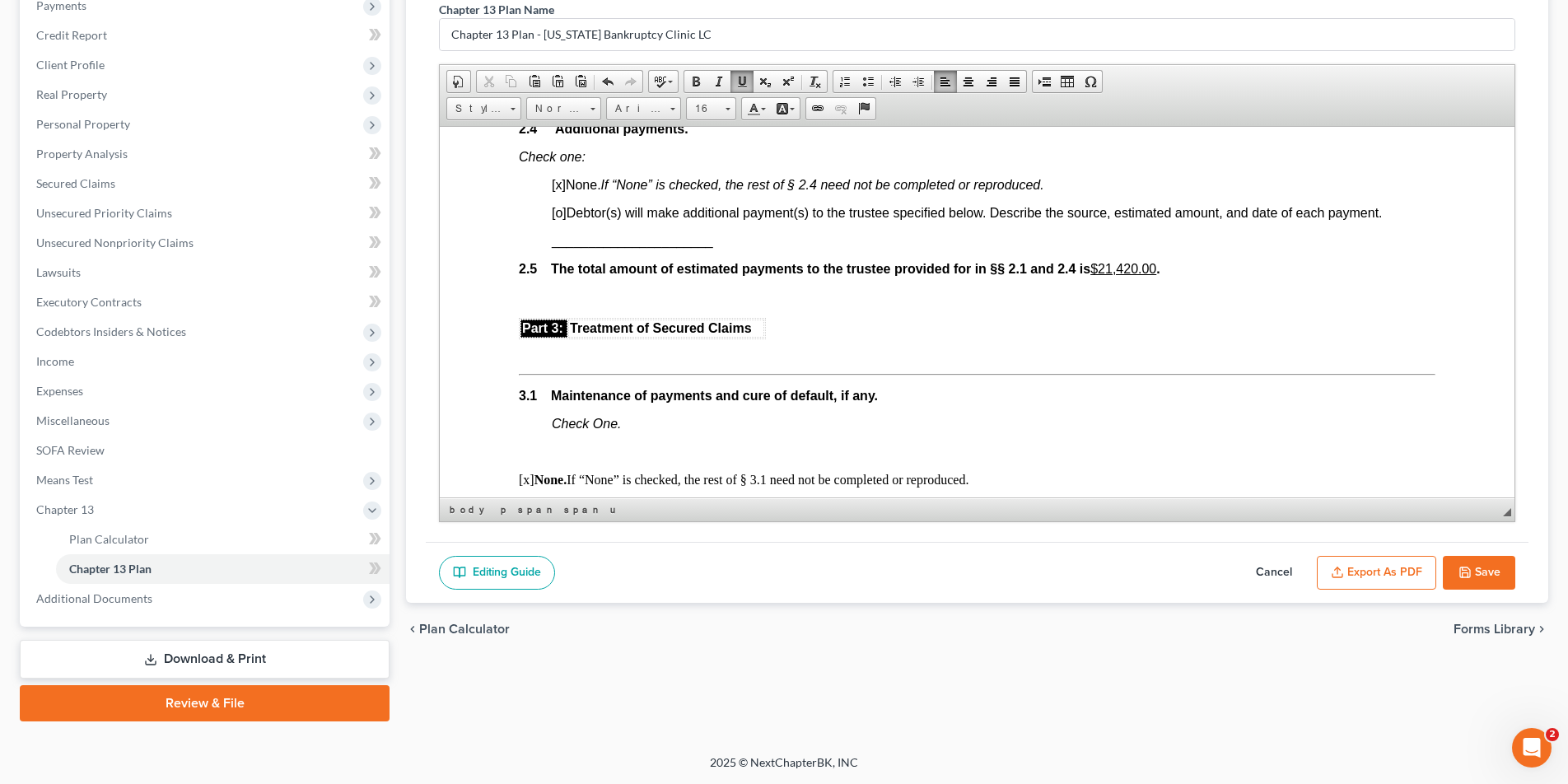
scroll to position [1416, 0]
drag, startPoint x: 1146, startPoint y: 264, endPoint x: 1117, endPoint y: 263, distance: 29.0
click at [1117, 263] on u "$21,420.00" at bounding box center [1123, 265] width 66 height 14
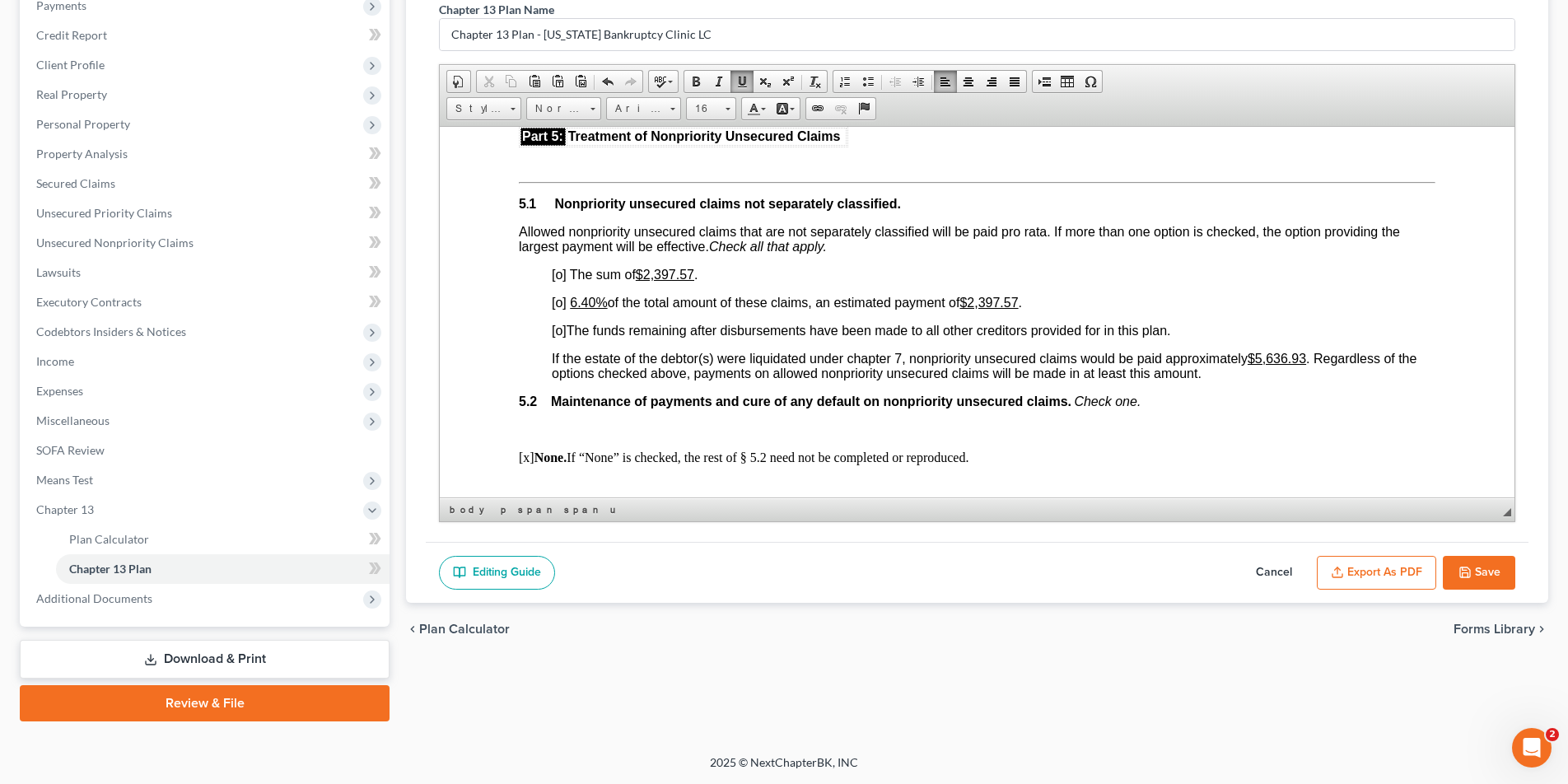
scroll to position [3057, 0]
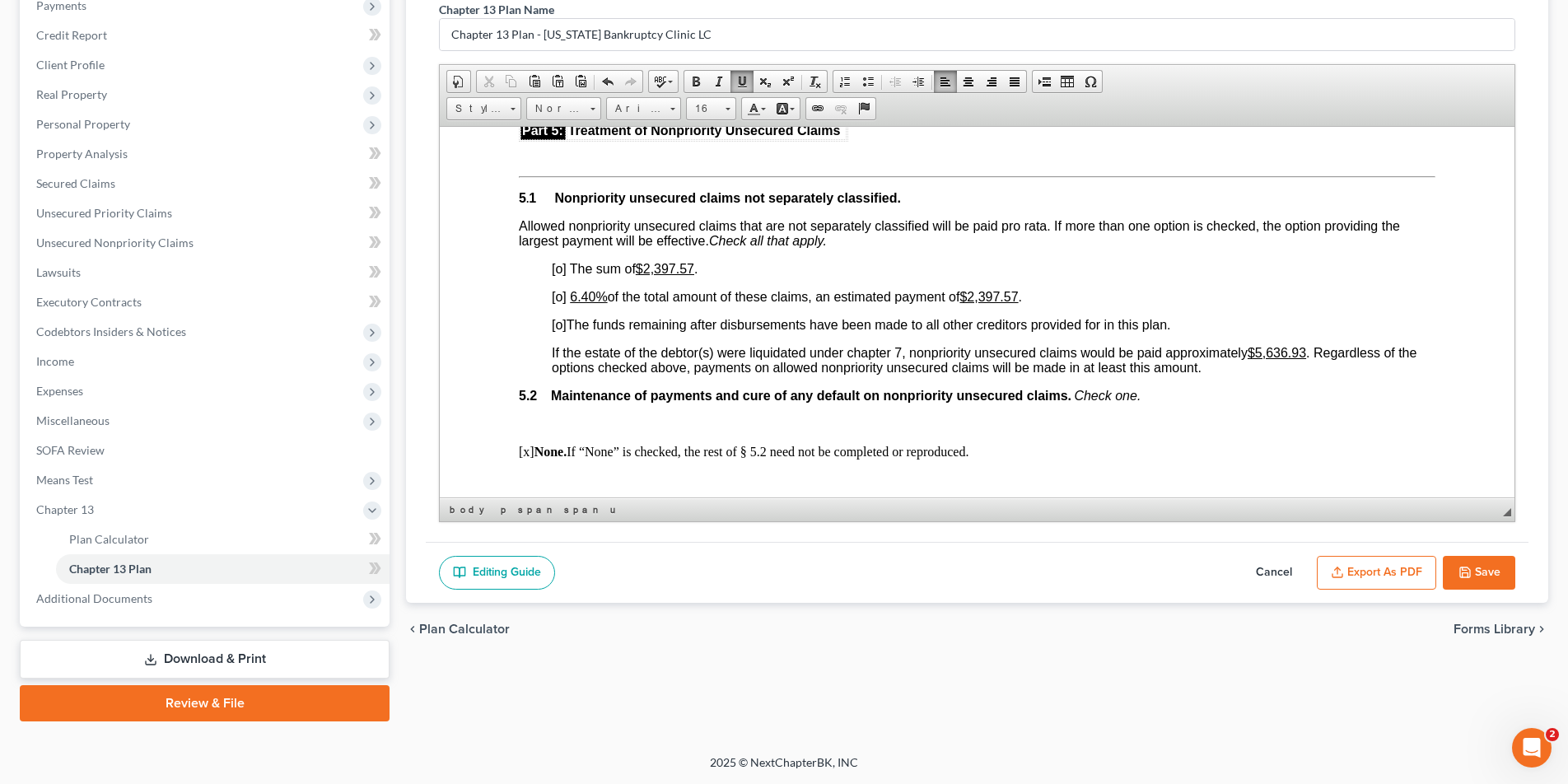
click at [561, 269] on span "[o]" at bounding box center [558, 268] width 14 height 14
click at [560, 298] on span "[o]" at bounding box center [558, 296] width 14 height 14
drag, startPoint x: 586, startPoint y: 297, endPoint x: 622, endPoint y: 296, distance: 36.0
click at [586, 297] on u "6.40%" at bounding box center [588, 296] width 37 height 14
drag, startPoint x: 585, startPoint y: 297, endPoint x: 628, endPoint y: 301, distance: 43.2
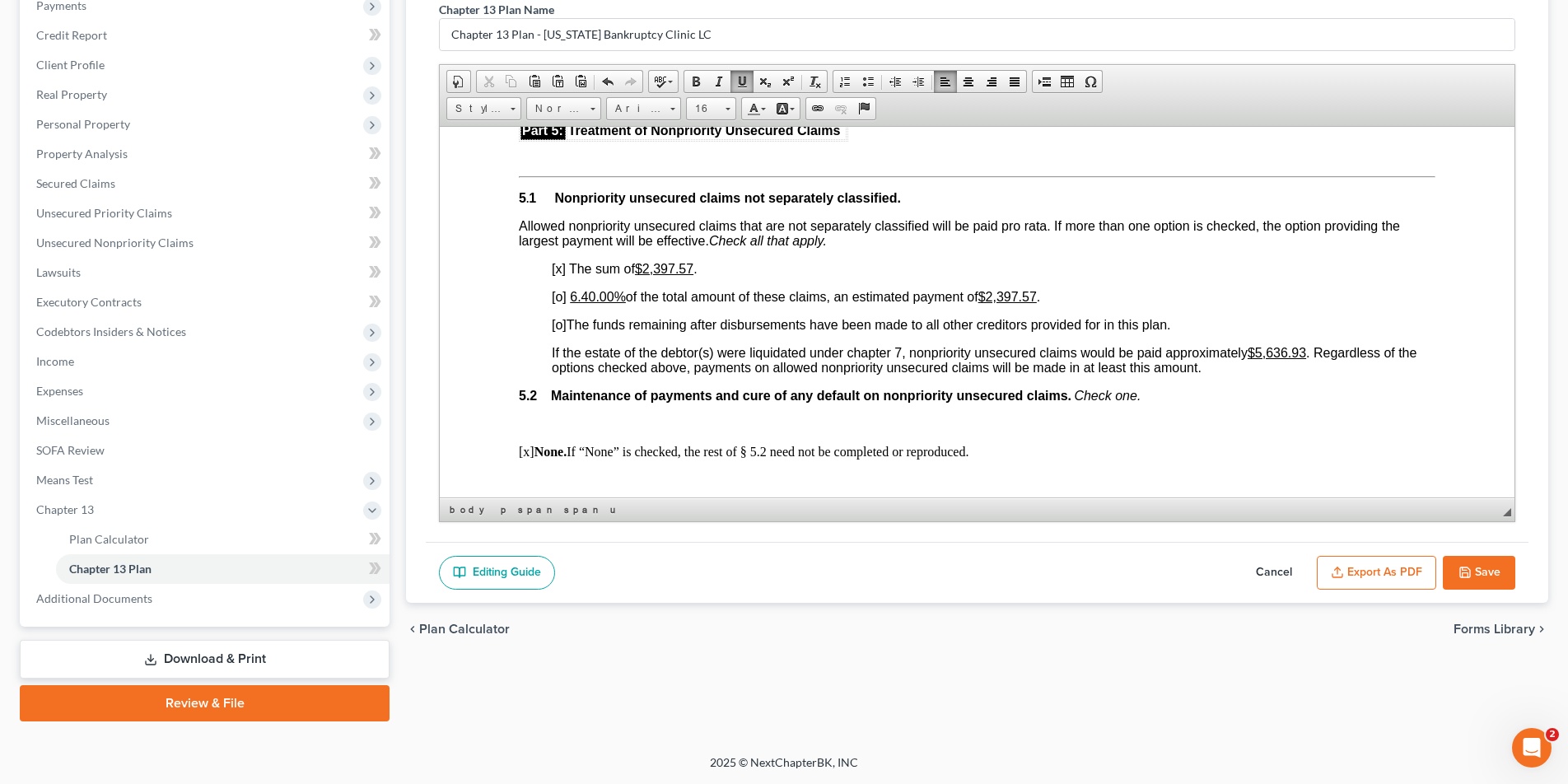
click at [585, 297] on u "6.40.00%" at bounding box center [598, 296] width 56 height 14
drag, startPoint x: 1027, startPoint y: 293, endPoint x: 980, endPoint y: 294, distance: 47.0
click at [980, 294] on u "$2,397.57" at bounding box center [988, 296] width 59 height 14
drag, startPoint x: 1310, startPoint y: 352, endPoint x: 1262, endPoint y: 352, distance: 48.0
click at [1262, 352] on u "$5,636.93" at bounding box center [1277, 352] width 59 height 14
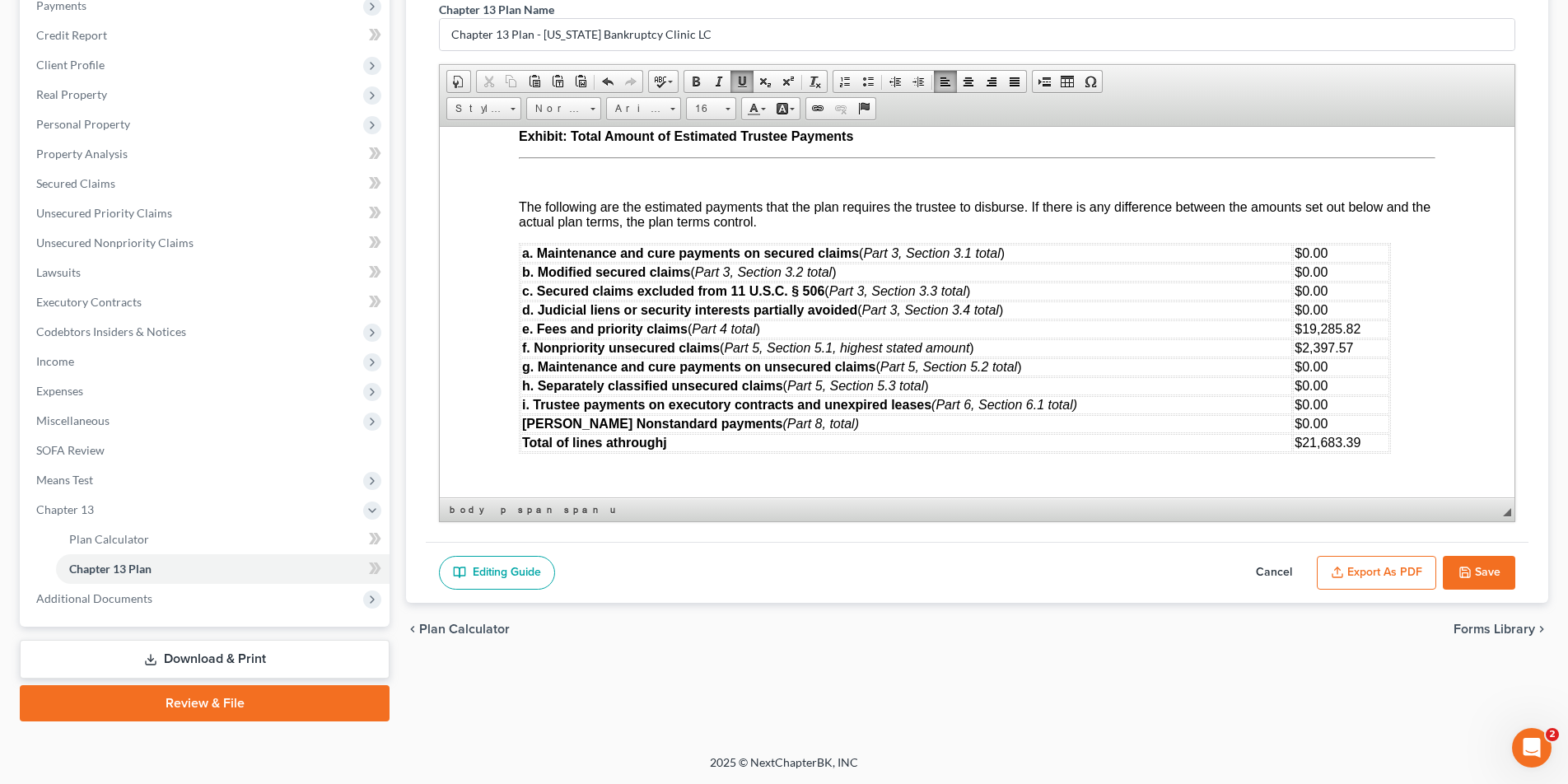
scroll to position [4789, 0]
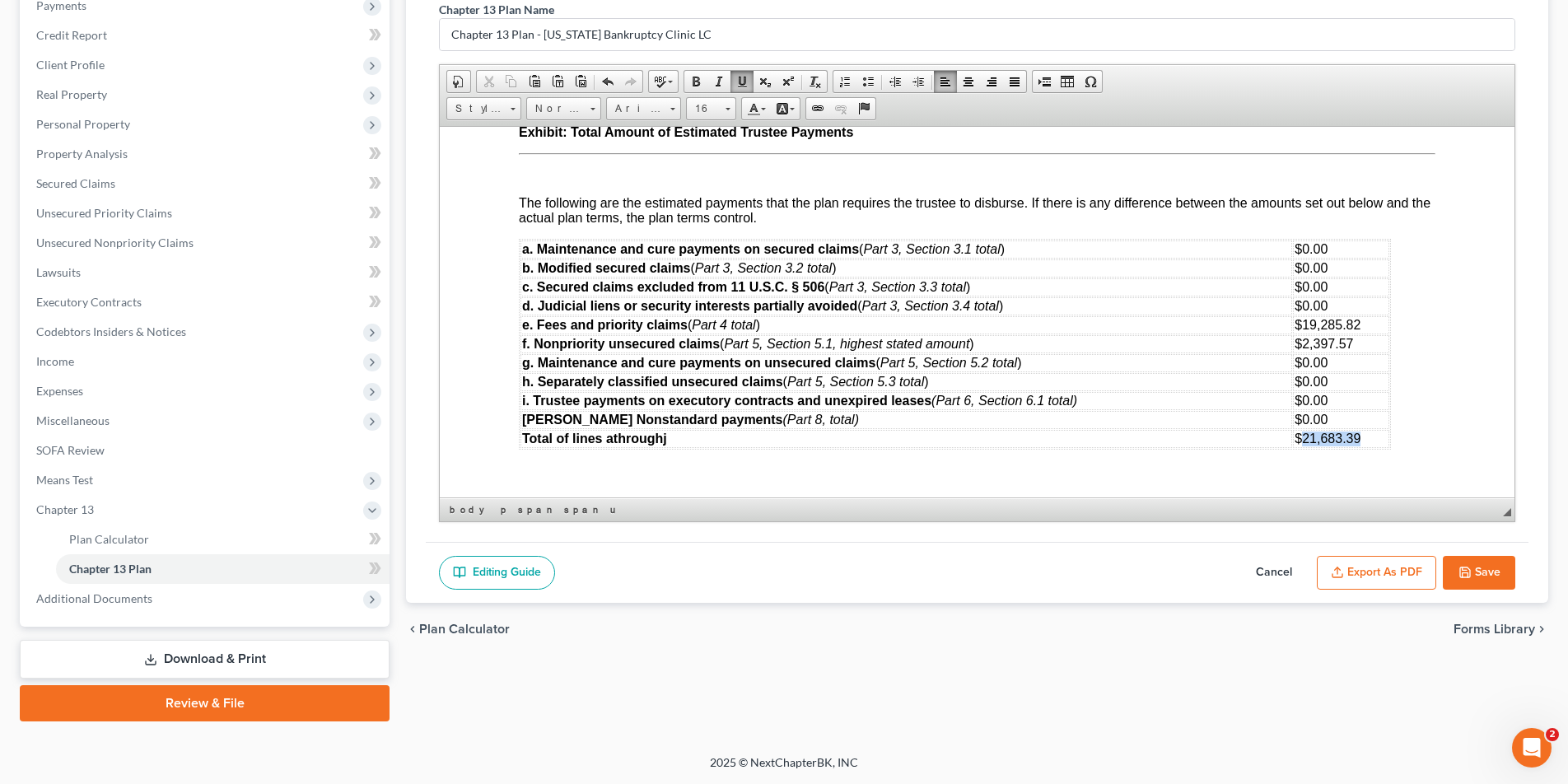
drag, startPoint x: 1361, startPoint y: 437, endPoint x: 1303, endPoint y: 437, distance: 58.0
click at [1303, 437] on span "$21,683.39" at bounding box center [1327, 438] width 66 height 14
click at [1316, 439] on span "$24060.00" at bounding box center [1325, 438] width 63 height 14
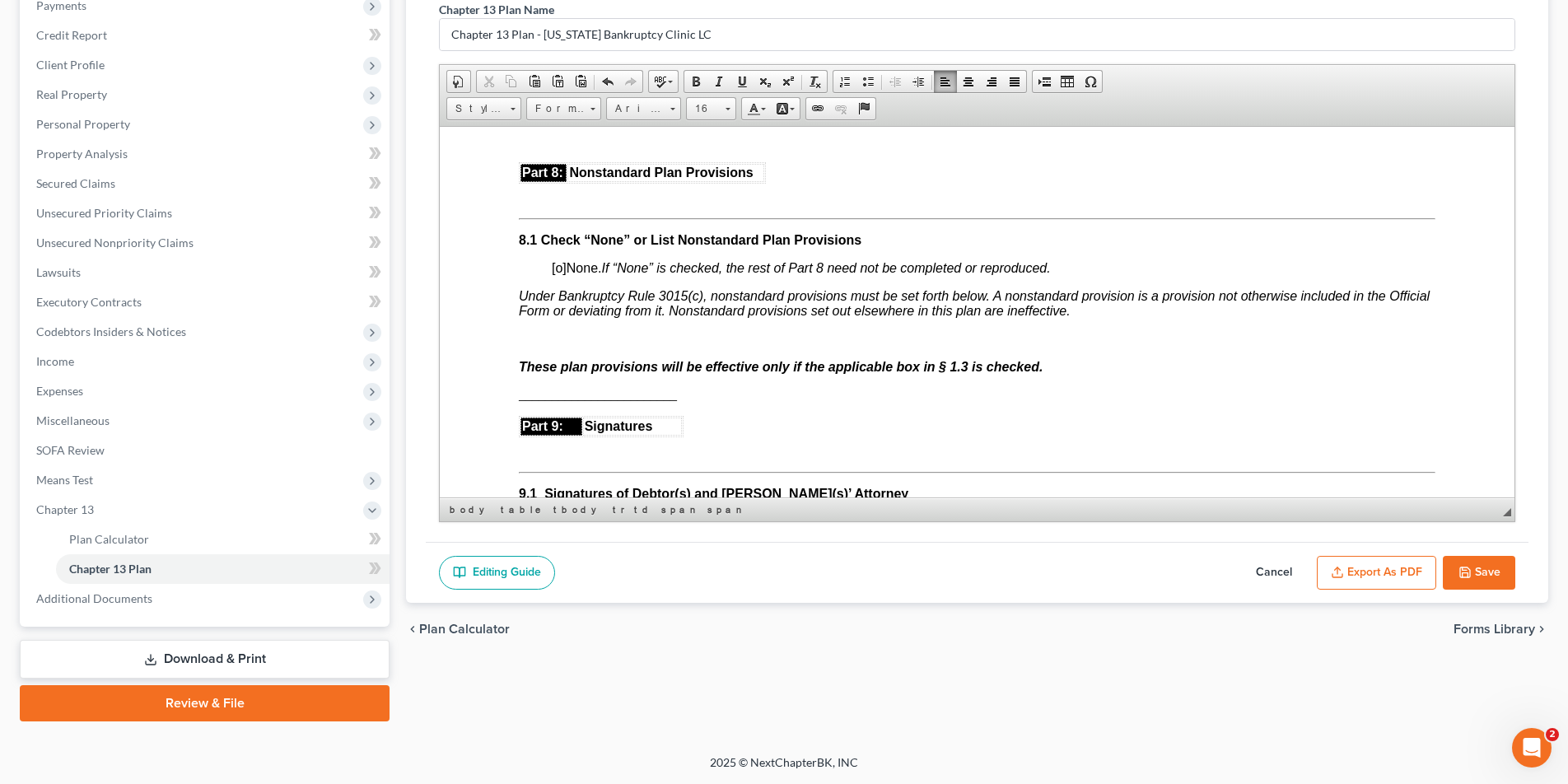
scroll to position [3951, 0]
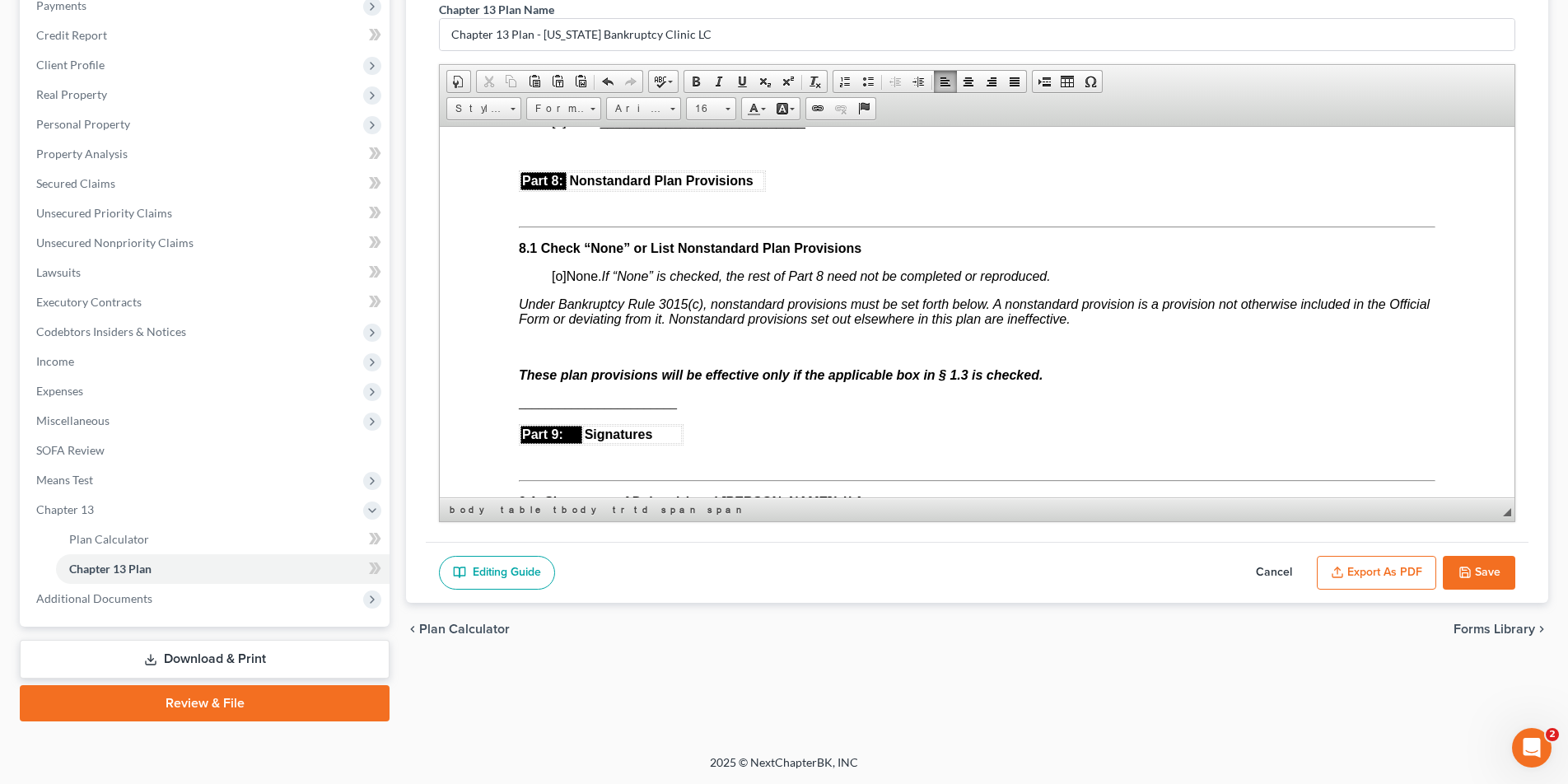
click at [537, 349] on p at bounding box center [976, 346] width 917 height 14
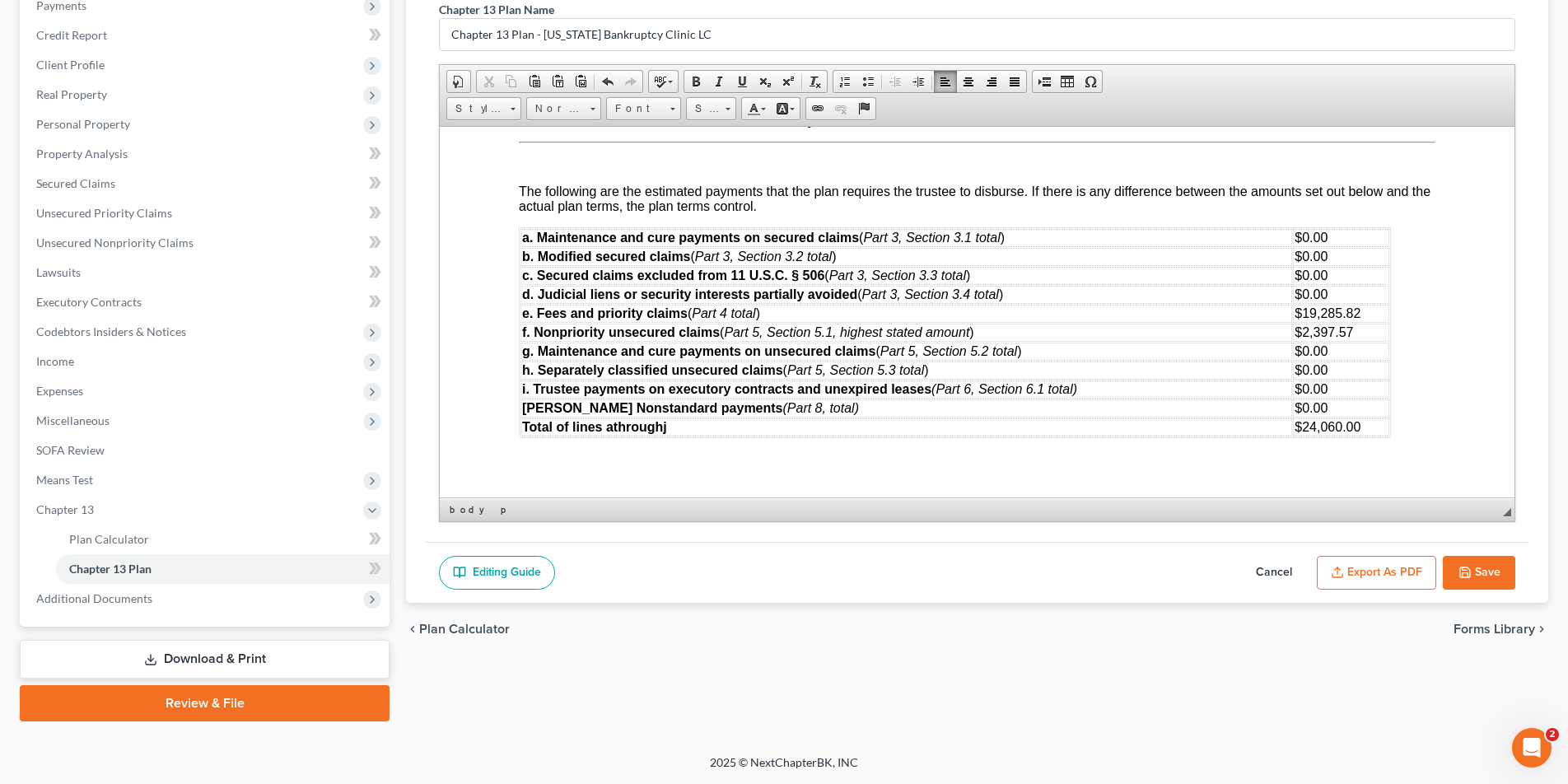
scroll to position [5481, 0]
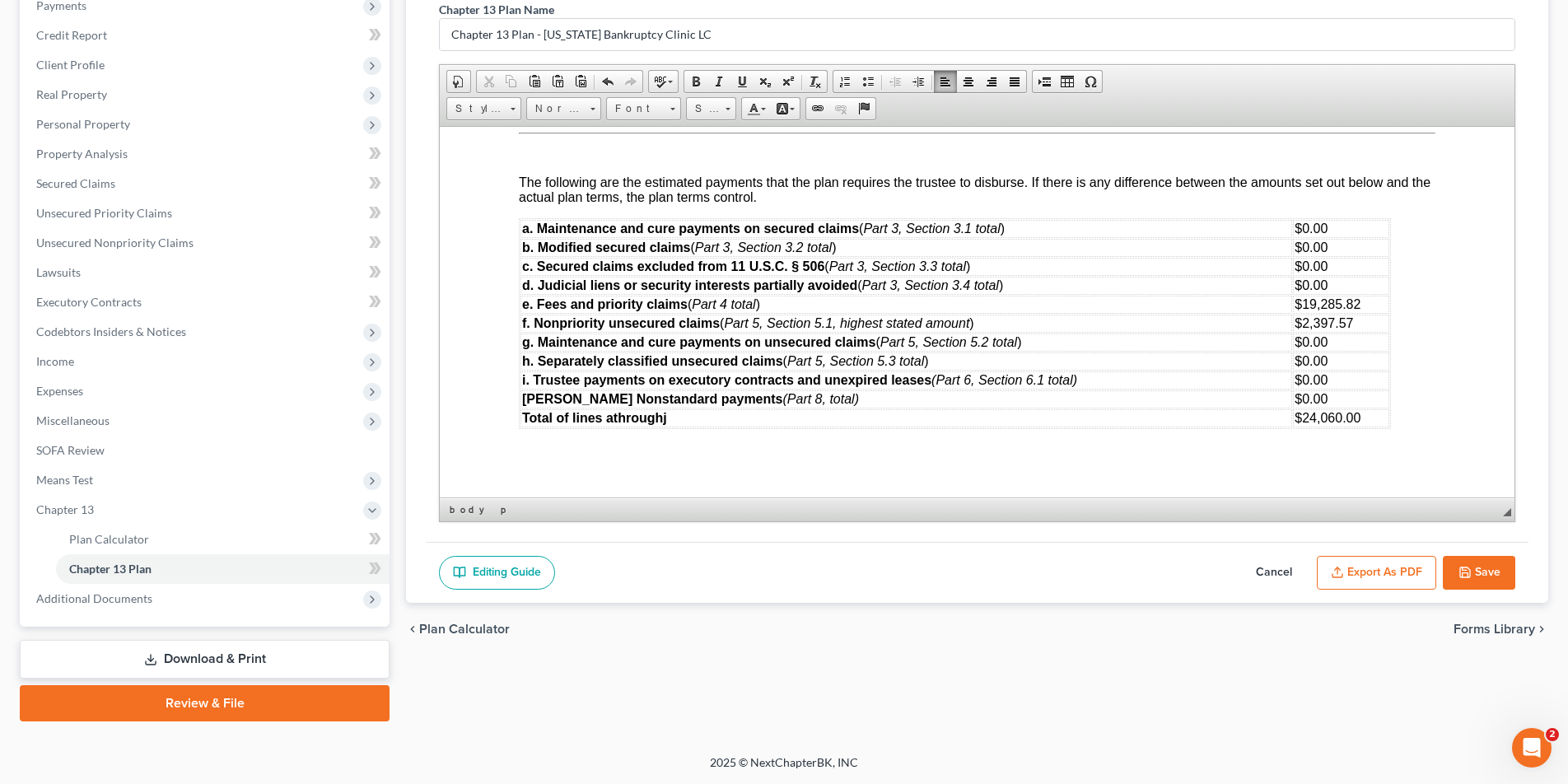
click at [1372, 575] on button "Export as PDF" at bounding box center [1376, 574] width 120 height 35
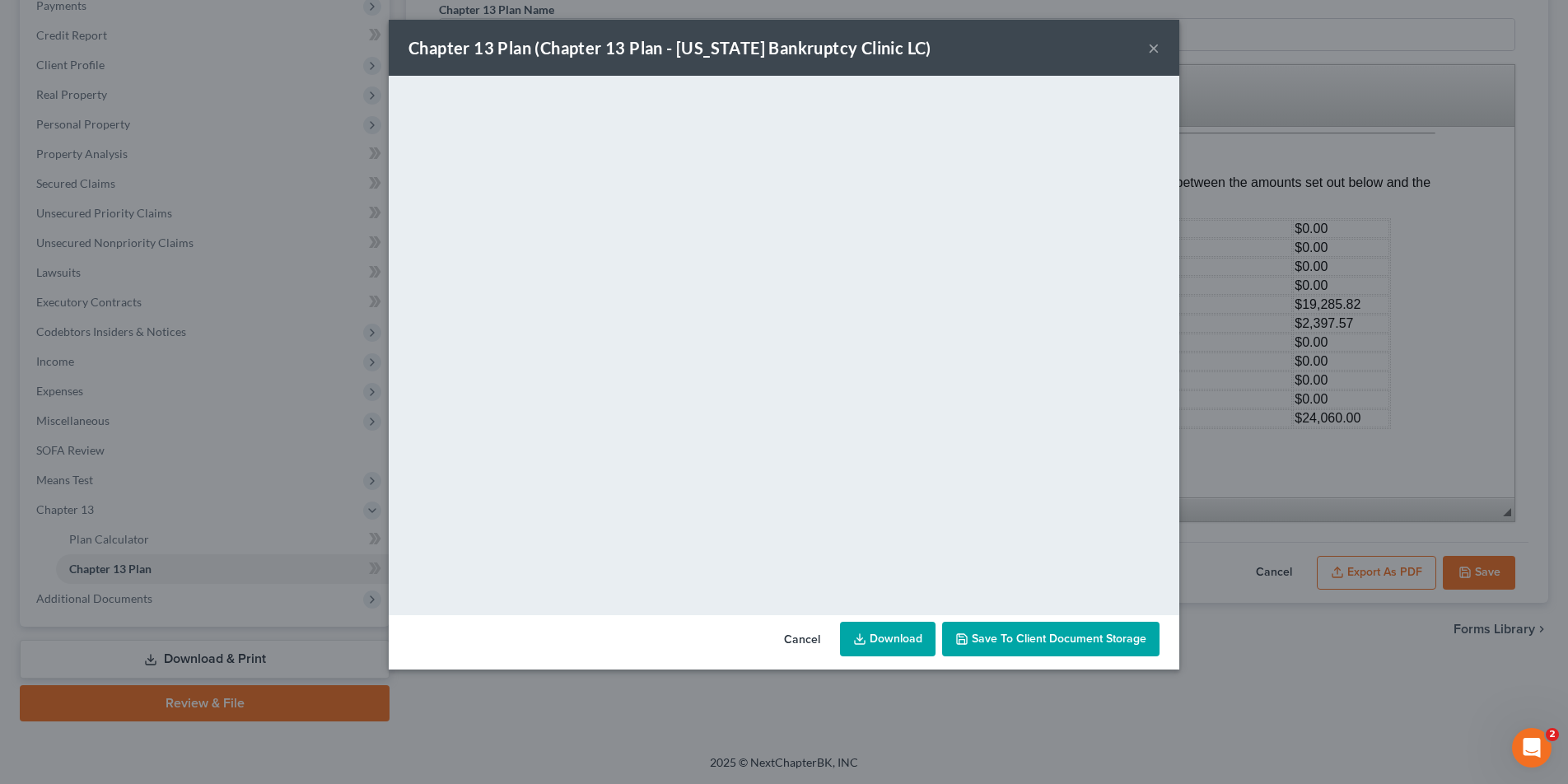
click at [912, 633] on link "Download" at bounding box center [888, 639] width 95 height 35
click at [1038, 646] on button "Save to Client Document Storage" at bounding box center [1051, 639] width 218 height 35
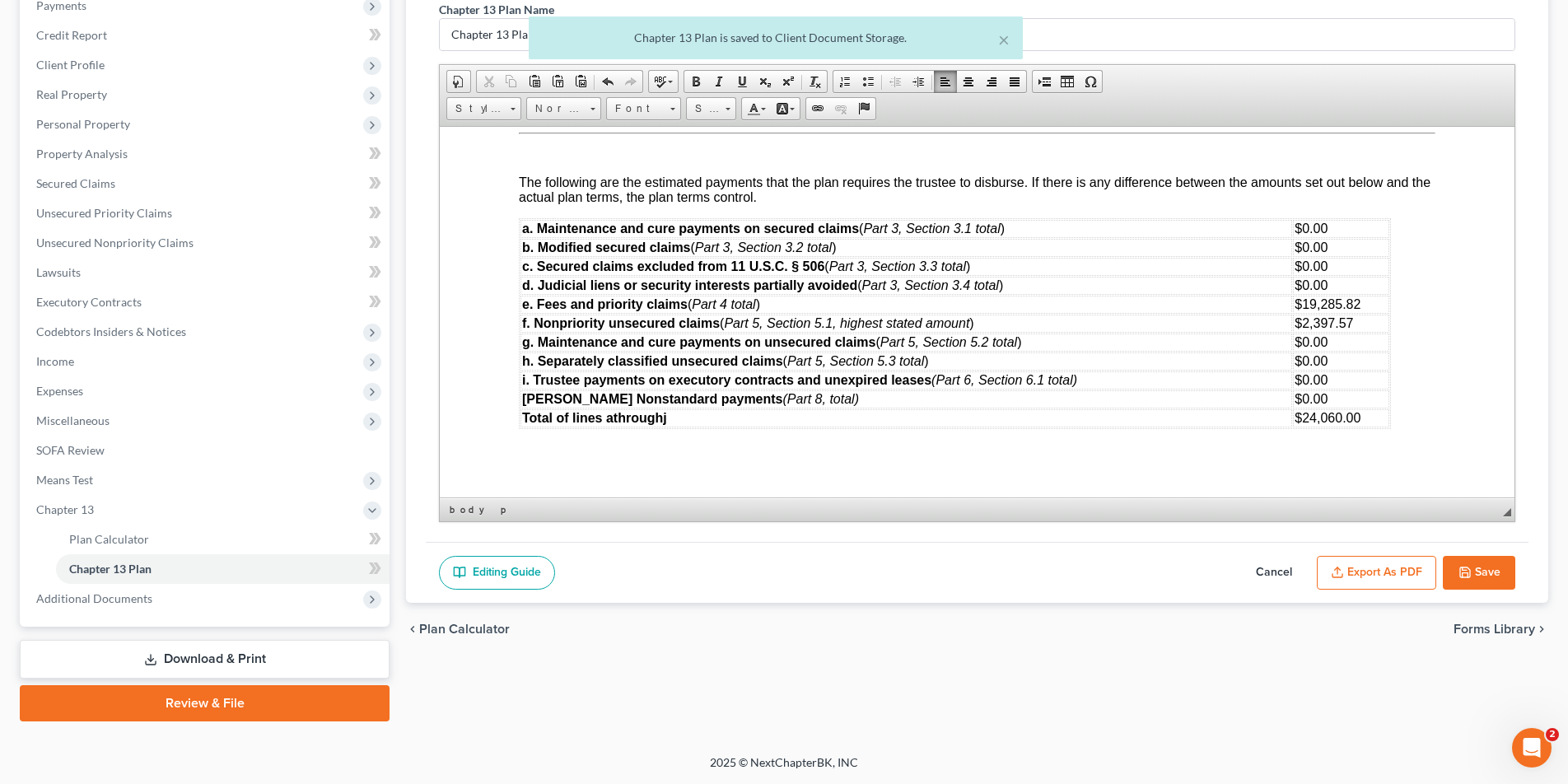
click at [1494, 575] on button "Save" at bounding box center [1478, 574] width 72 height 35
select select "0"
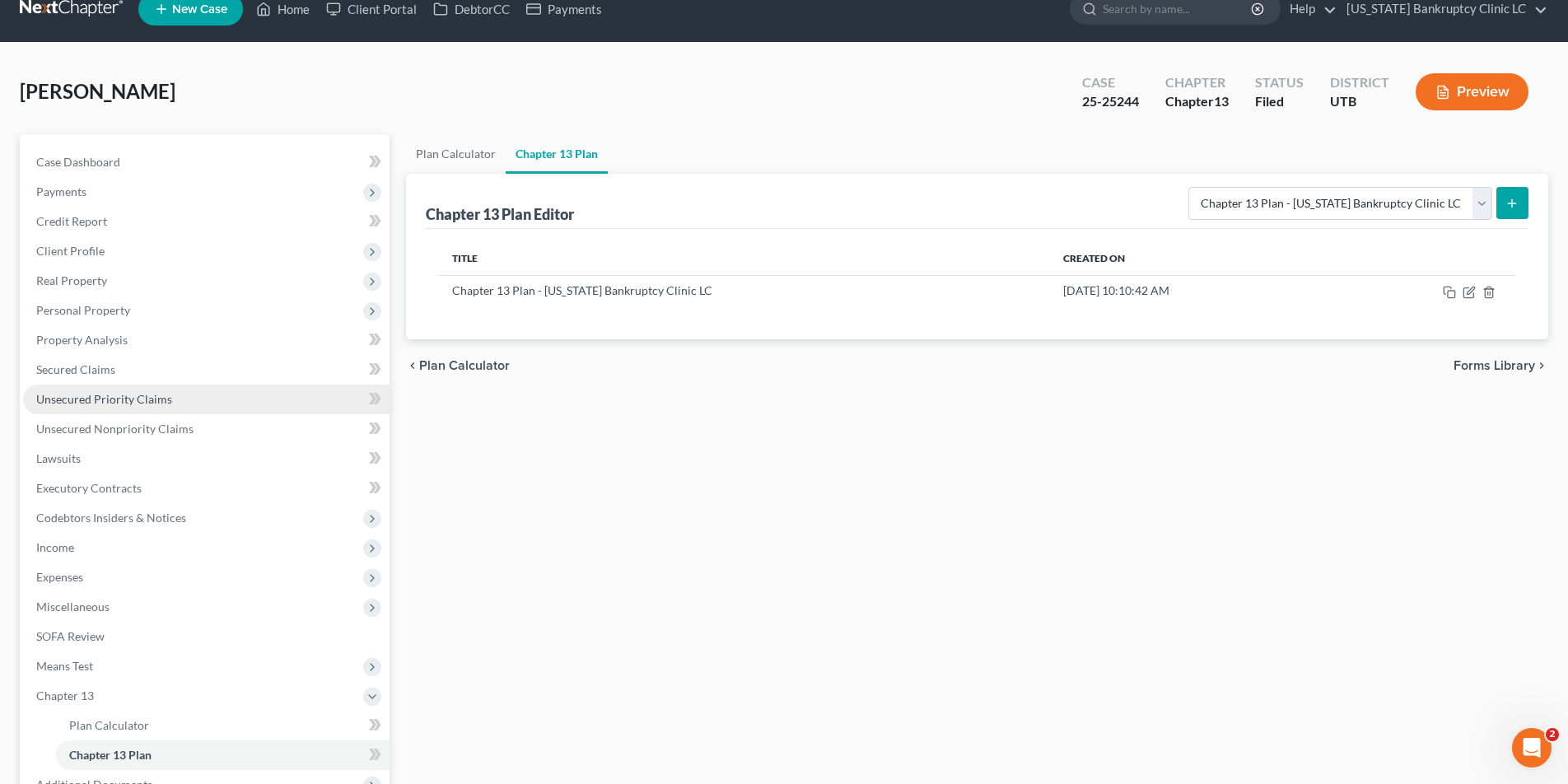
scroll to position [20, 0]
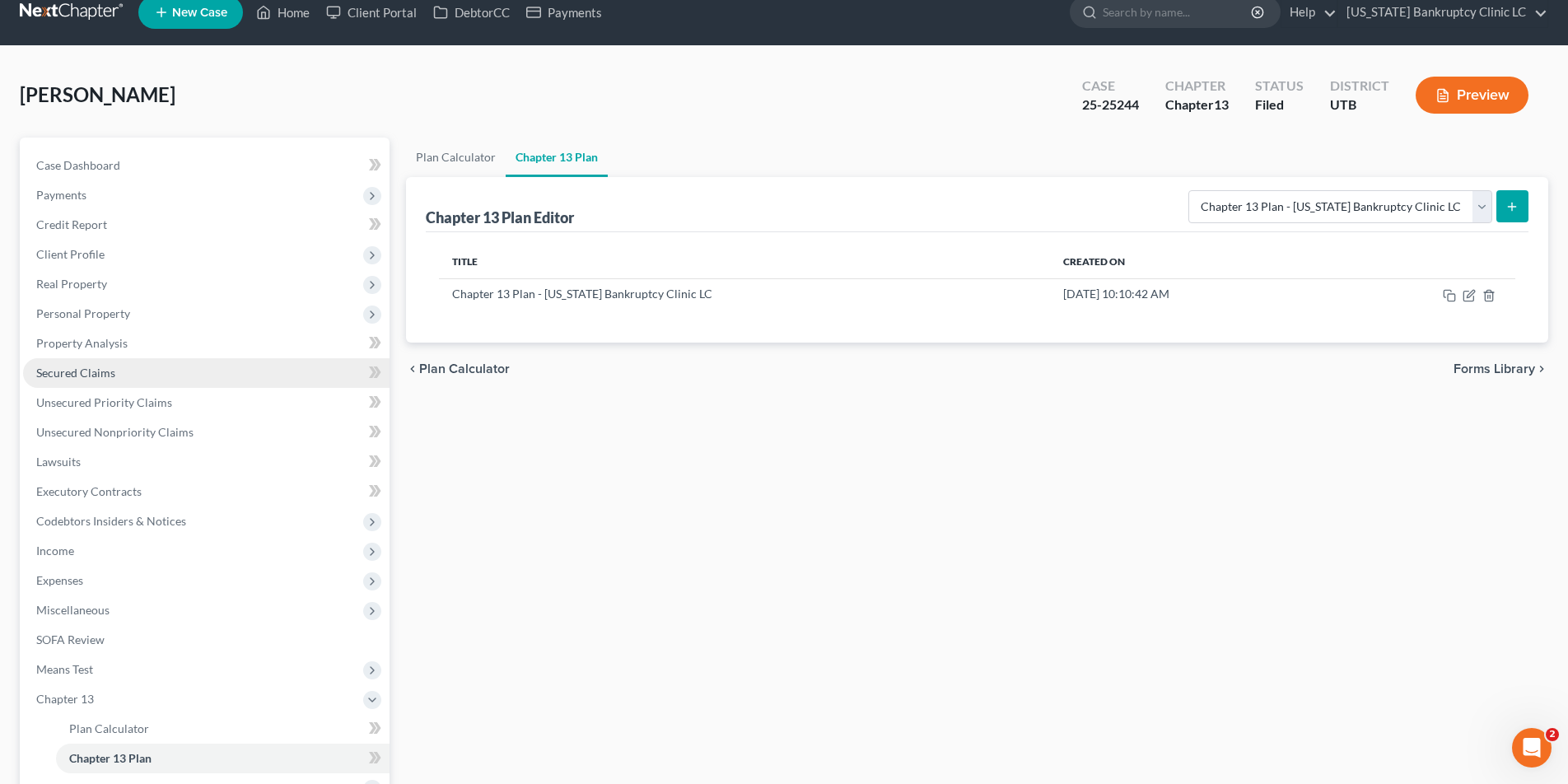
click at [86, 370] on span "Secured Claims" at bounding box center [76, 372] width 79 height 14
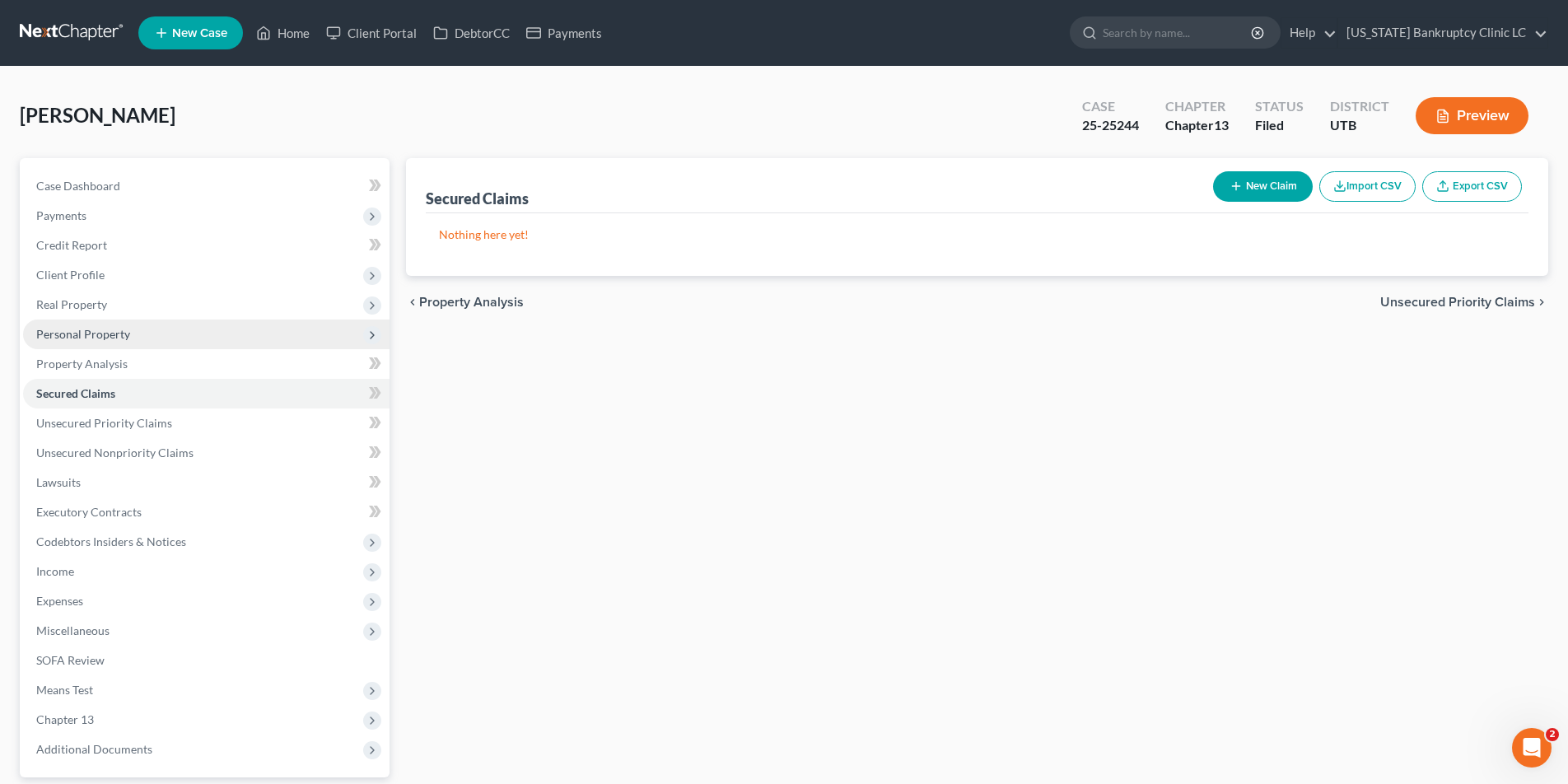
click at [90, 329] on span "Personal Property" at bounding box center [83, 334] width 93 height 14
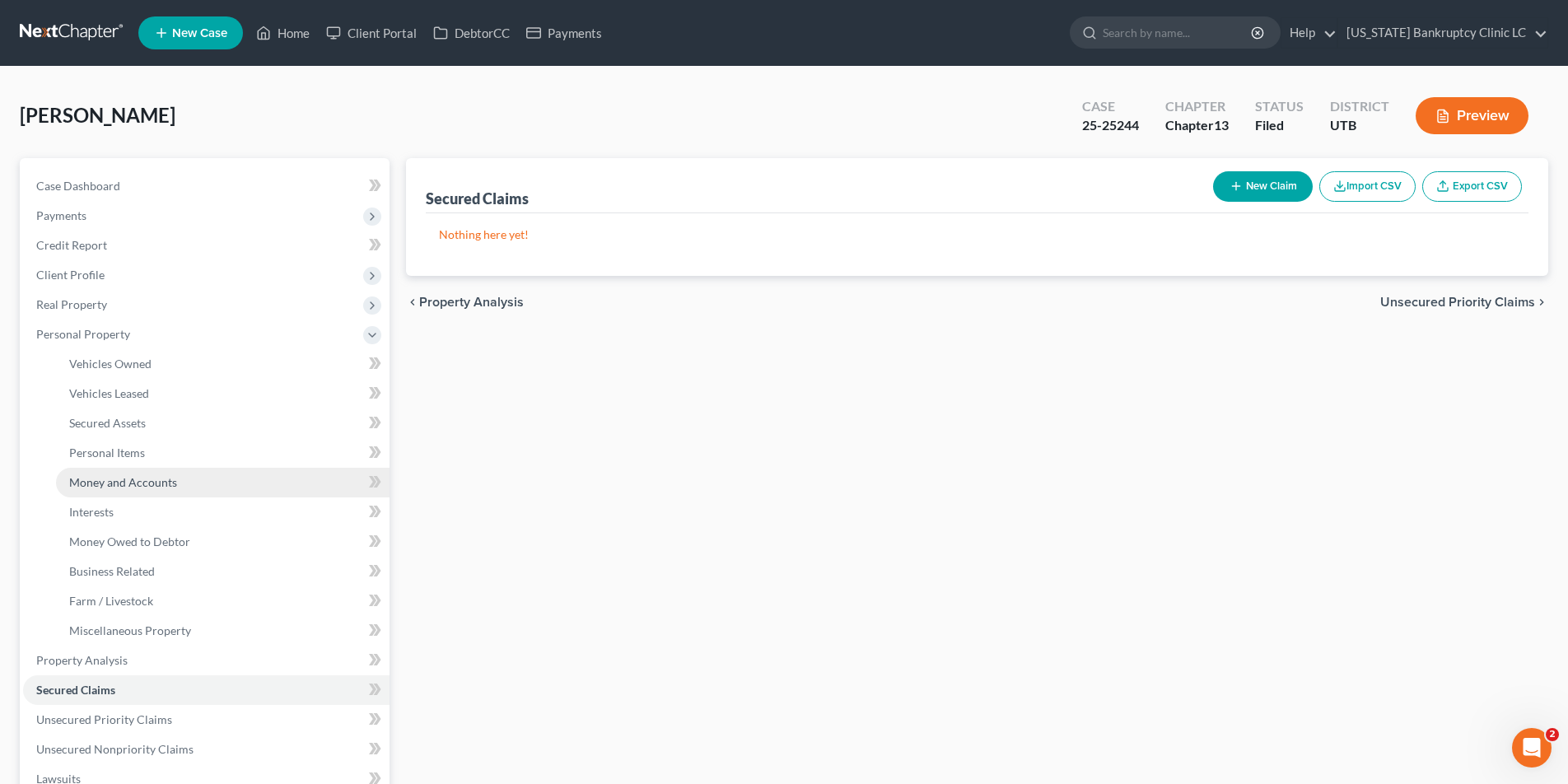
click at [88, 481] on span "Money and Accounts" at bounding box center [123, 482] width 108 height 14
